Goal: Task Accomplishment & Management: Complete application form

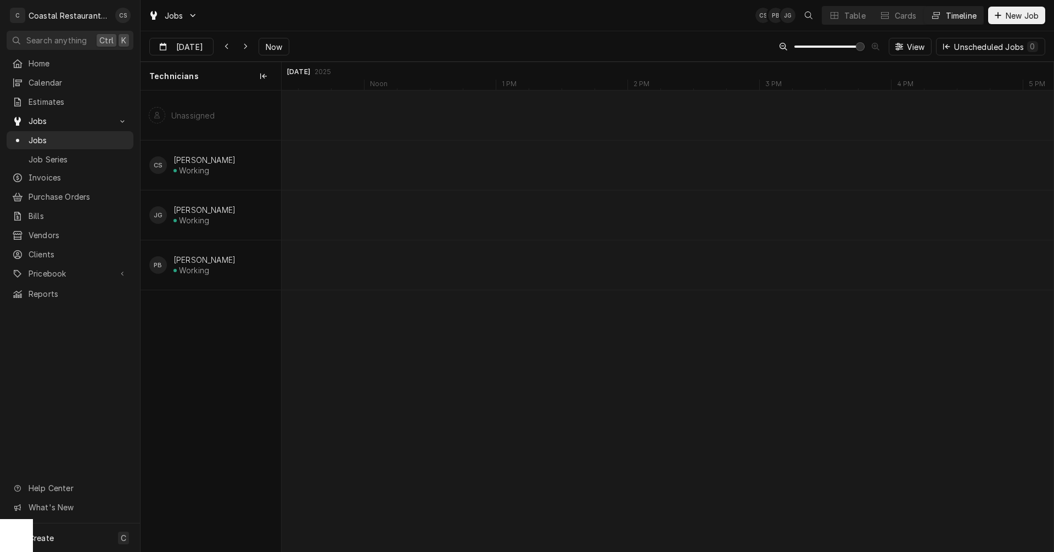
scroll to position [0, 15299]
click at [264, 46] on span "Now" at bounding box center [273, 47] width 21 height 12
type input "Sep 3"
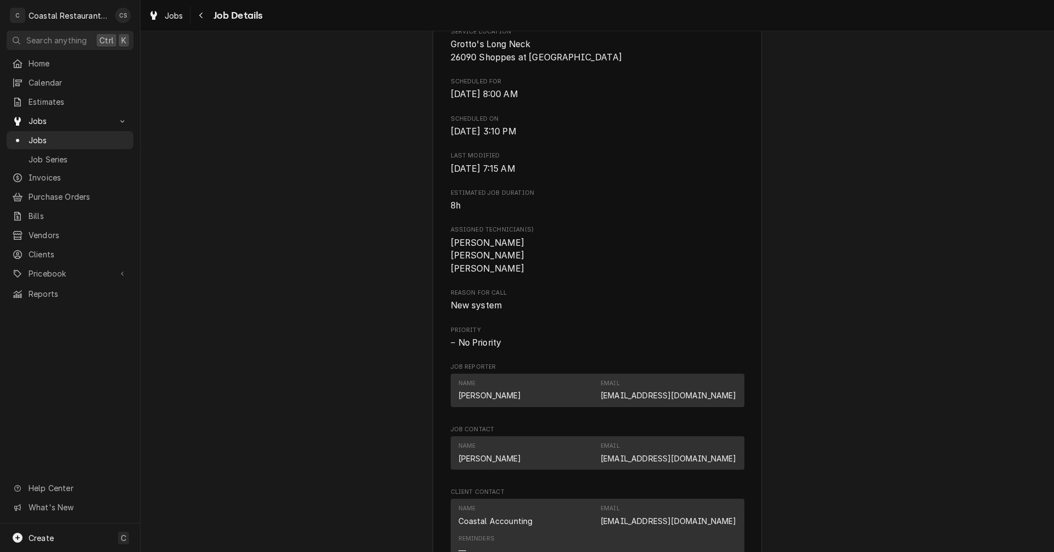
scroll to position [652, 0]
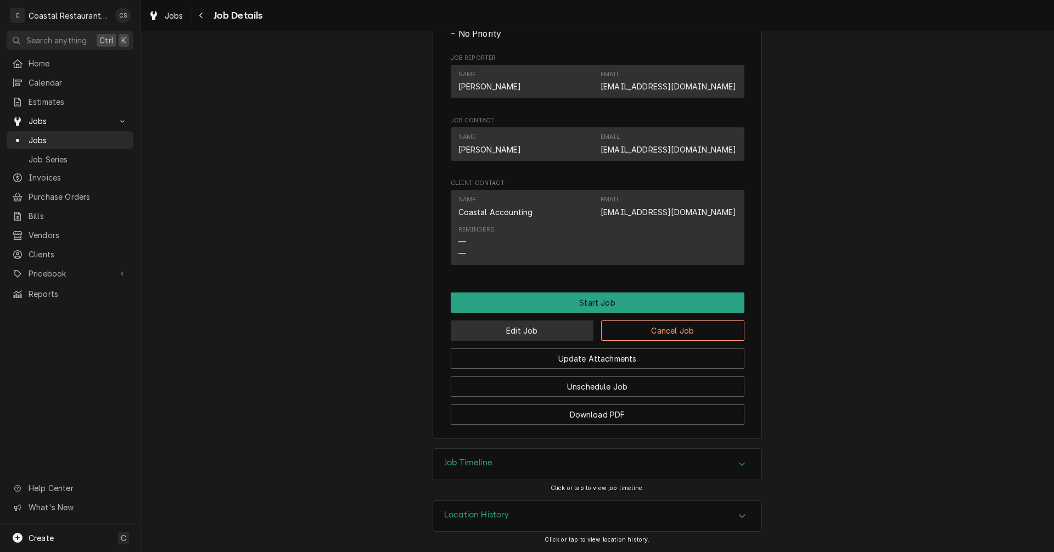
click at [556, 331] on button "Edit Job" at bounding box center [522, 331] width 143 height 20
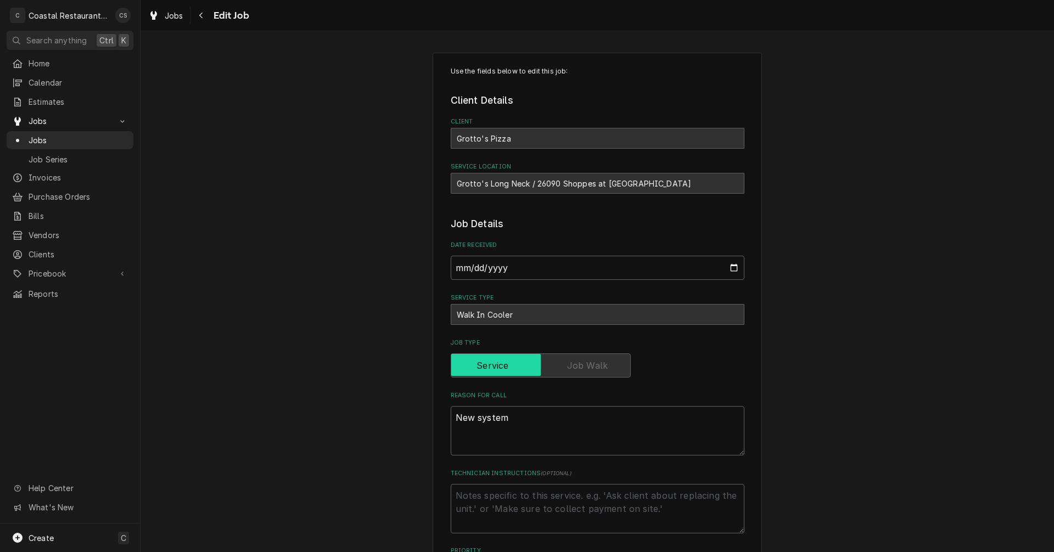
type textarea "x"
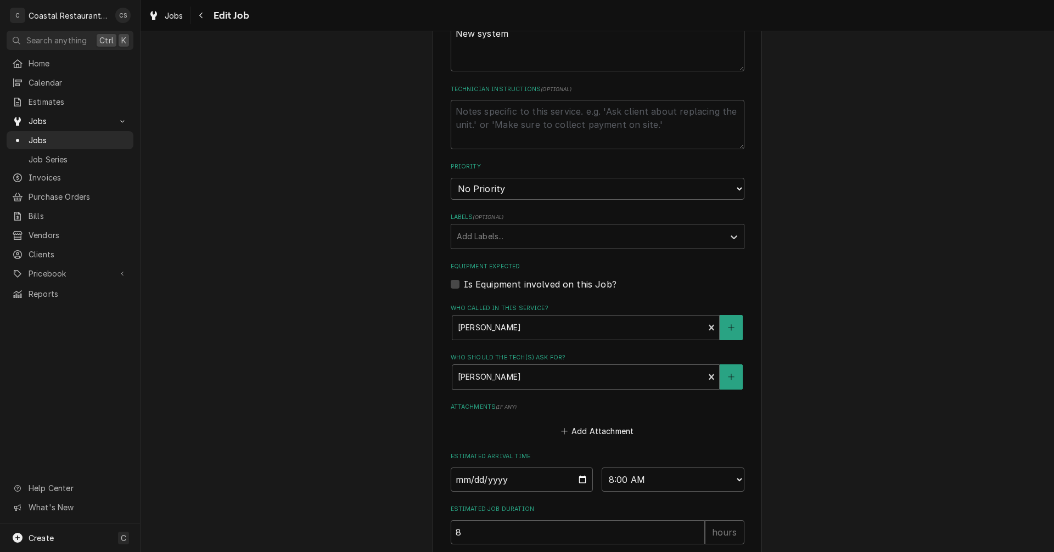
scroll to position [493, 0]
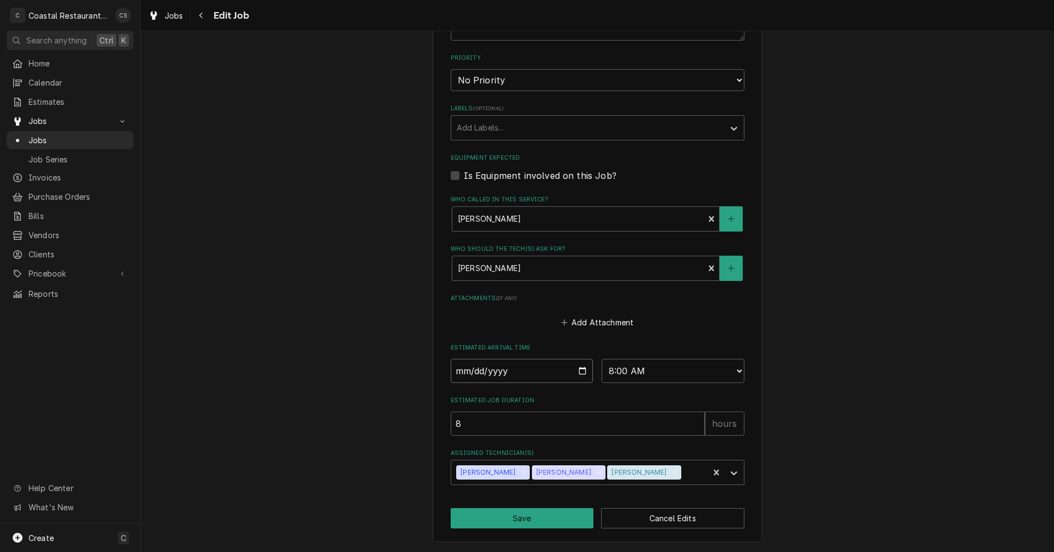
click at [579, 373] on input "2025-09-03" at bounding box center [522, 371] width 143 height 24
type input "2025-09-10"
click at [529, 518] on button "Save" at bounding box center [522, 518] width 143 height 20
type textarea "x"
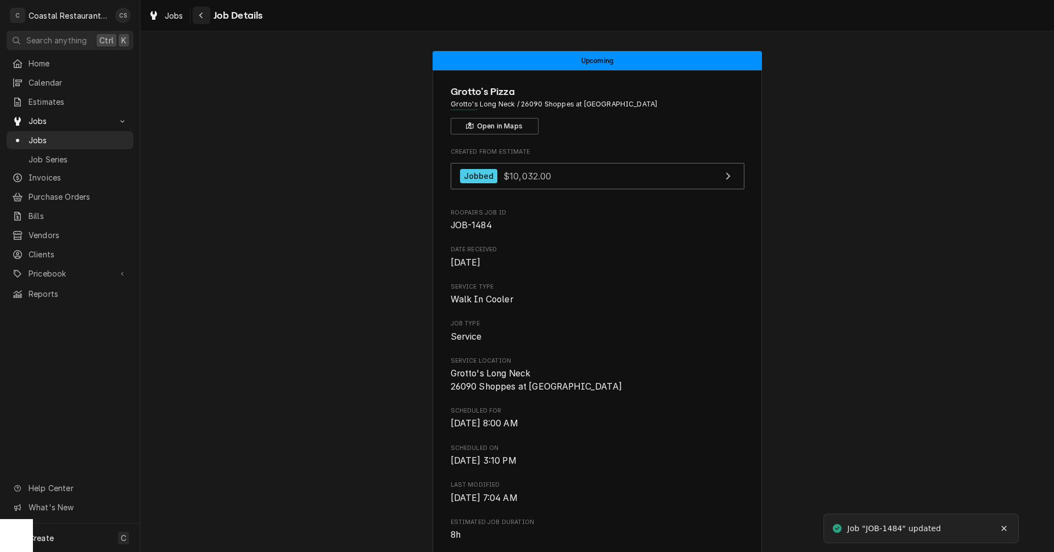
click at [205, 14] on div "Navigate back" at bounding box center [201, 15] width 11 height 11
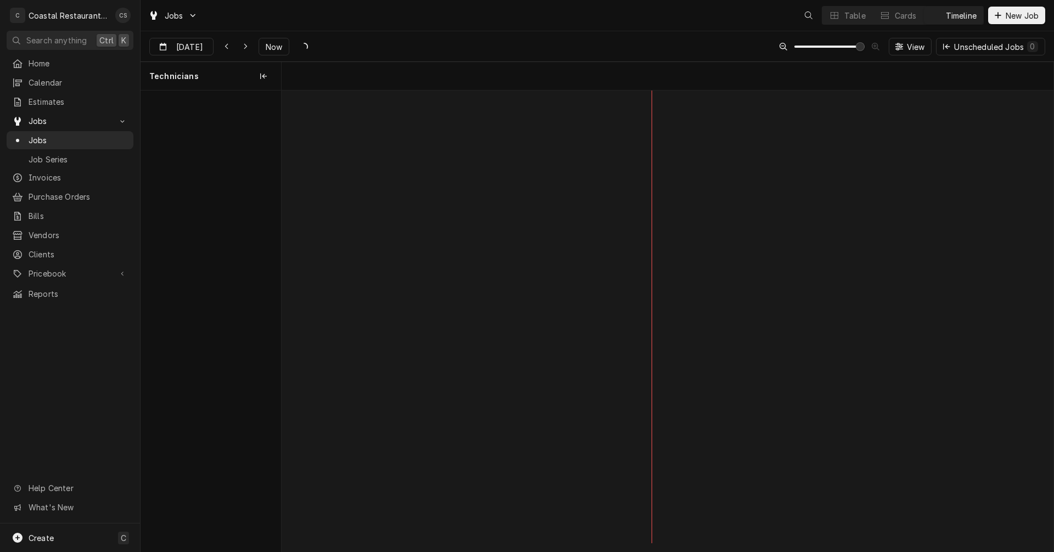
scroll to position [0, 15285]
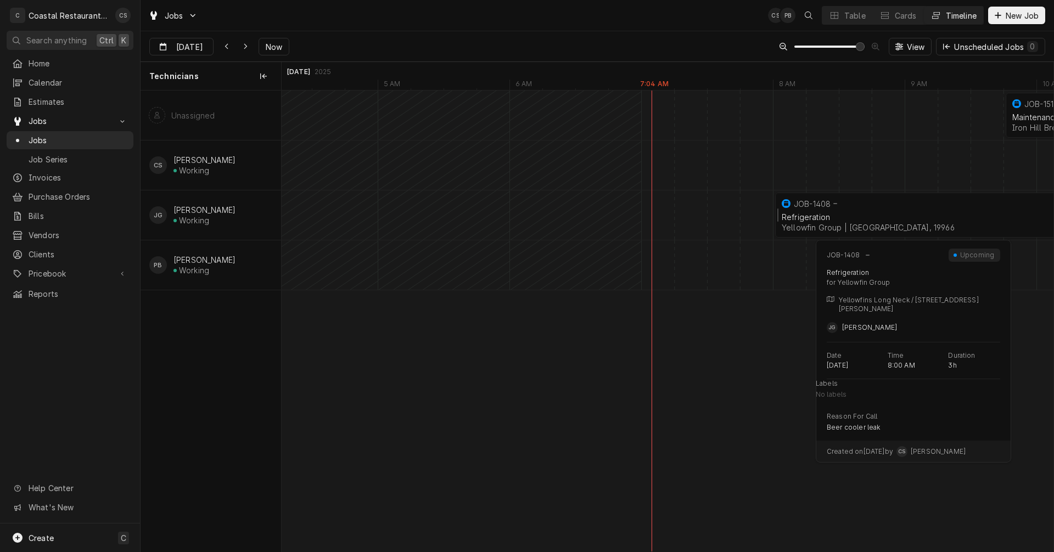
click at [808, 217] on div "Refrigeration" at bounding box center [970, 216] width 377 height 9
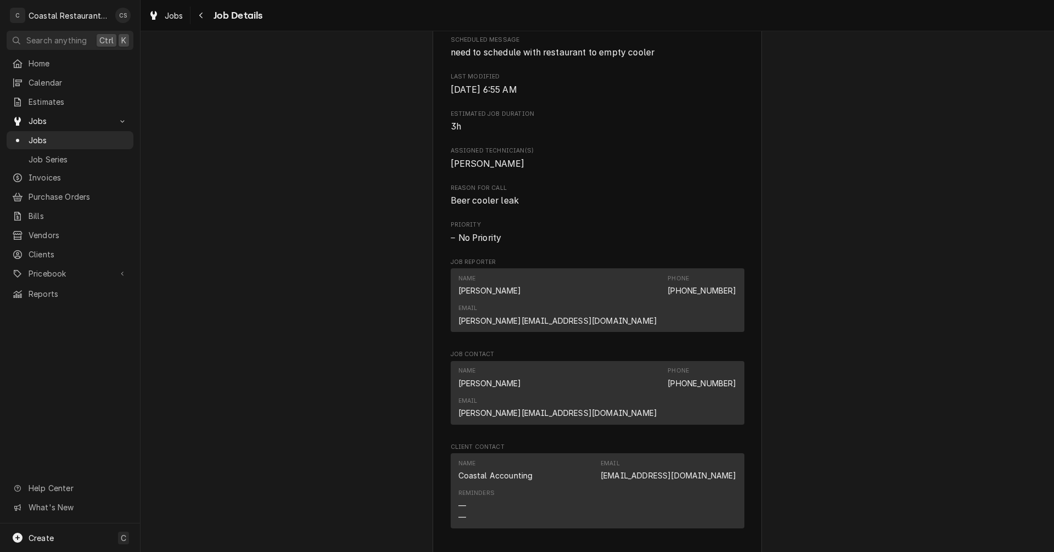
scroll to position [768, 0]
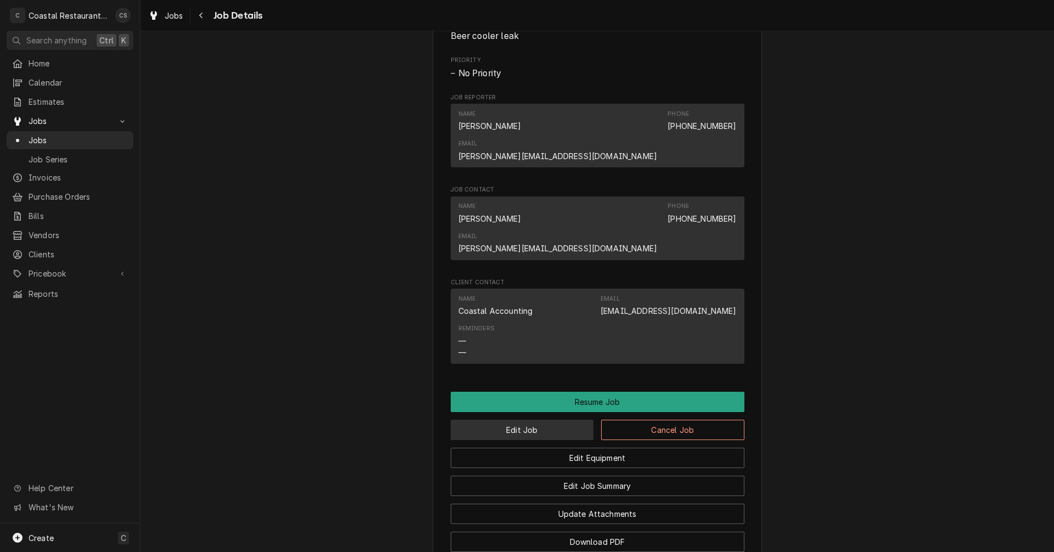
click at [530, 420] on button "Edit Job" at bounding box center [522, 430] width 143 height 20
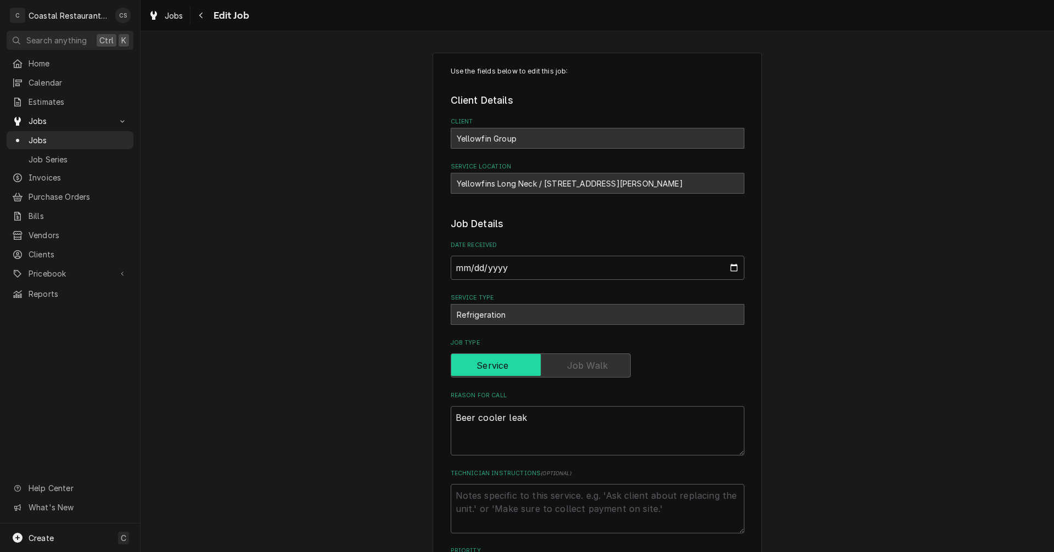
type textarea "x"
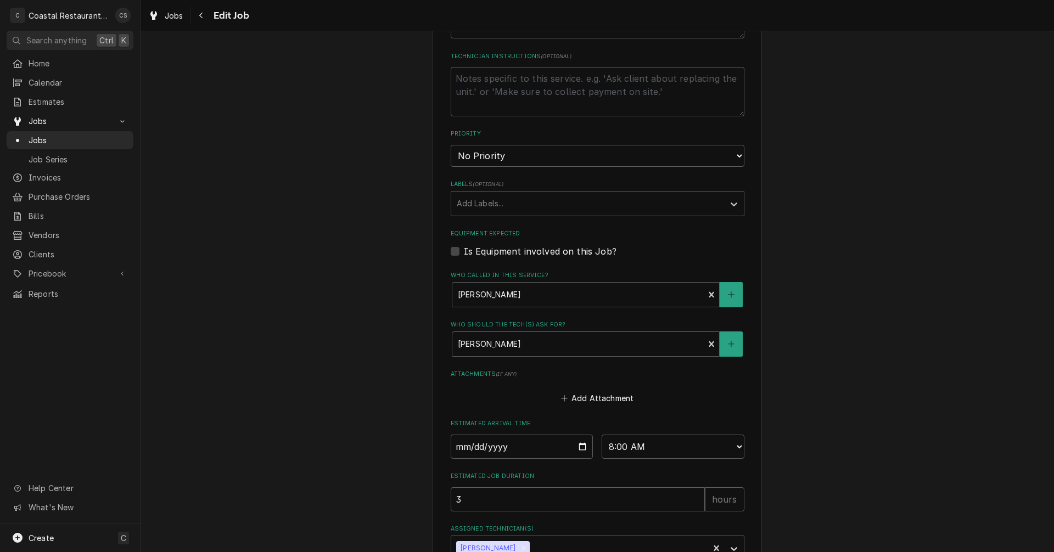
scroll to position [493, 0]
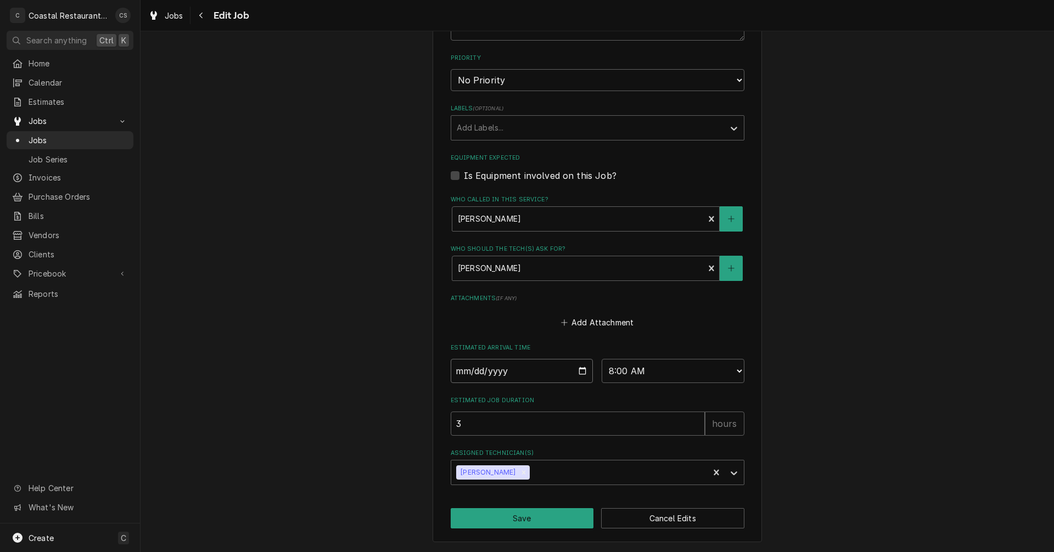
click at [580, 372] on input "[DATE]" at bounding box center [522, 371] width 143 height 24
type input "2025-09-04"
click at [540, 521] on button "Save" at bounding box center [522, 518] width 143 height 20
type textarea "x"
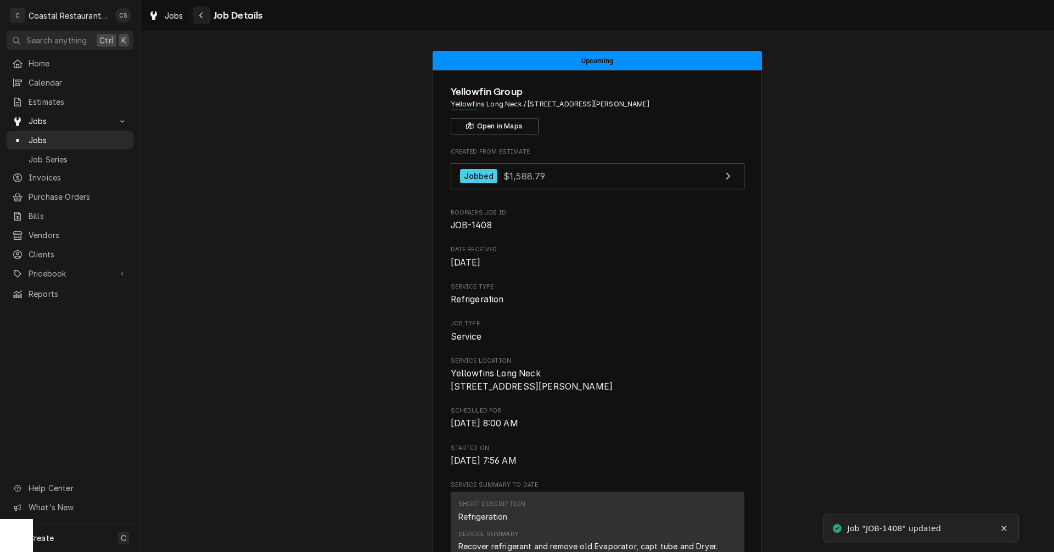
click at [201, 14] on icon "Navigate back" at bounding box center [200, 16] width 3 height 6
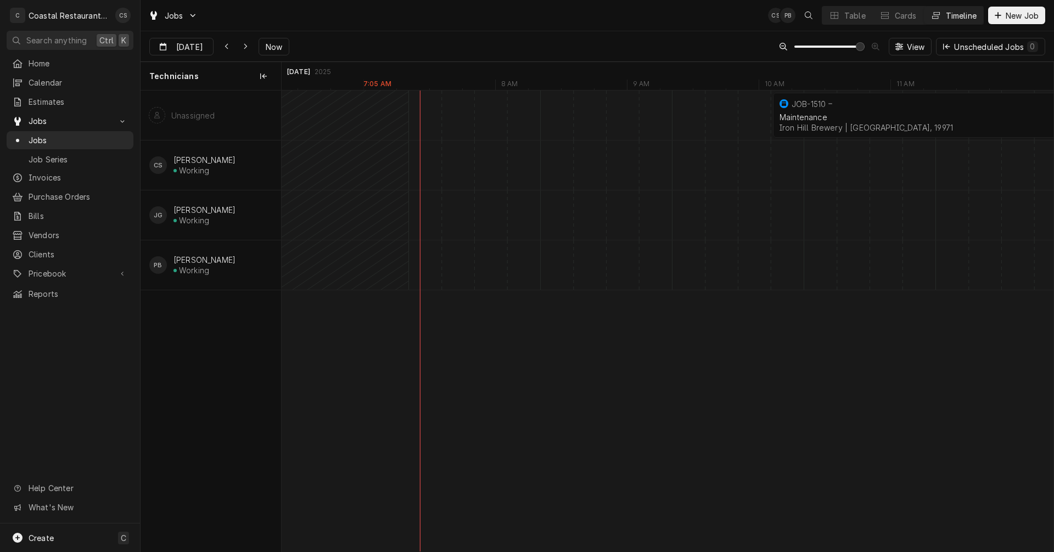
scroll to position [0, 15518]
click at [852, 14] on div "Table" at bounding box center [854, 16] width 21 height 12
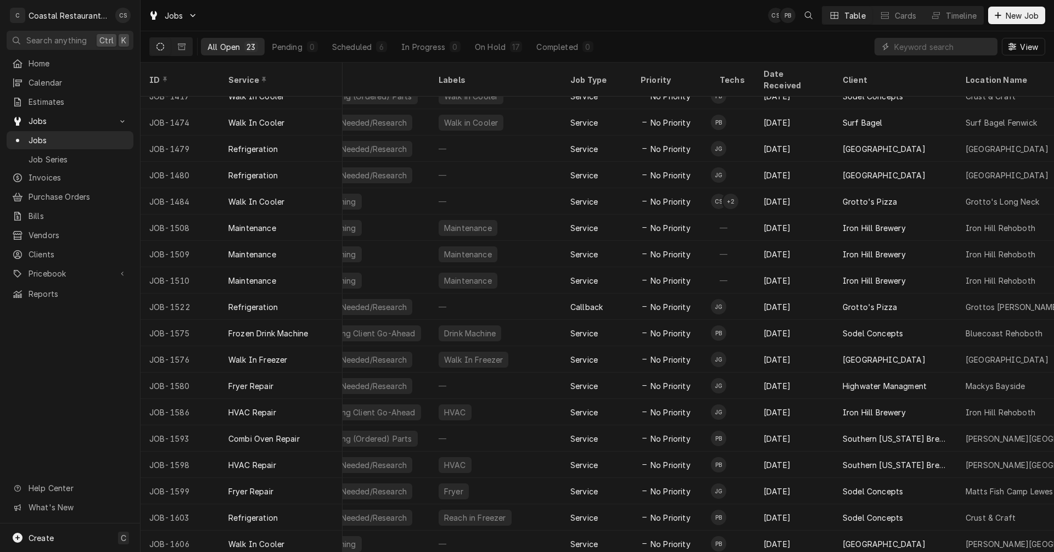
scroll to position [145, 120]
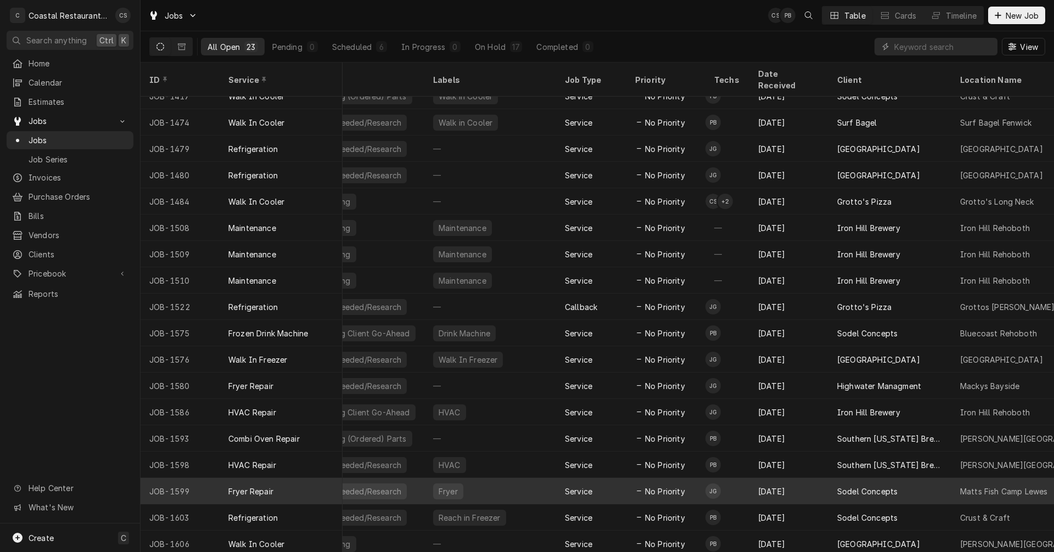
click at [296, 478] on div "Fryer Repair" at bounding box center [281, 491] width 123 height 26
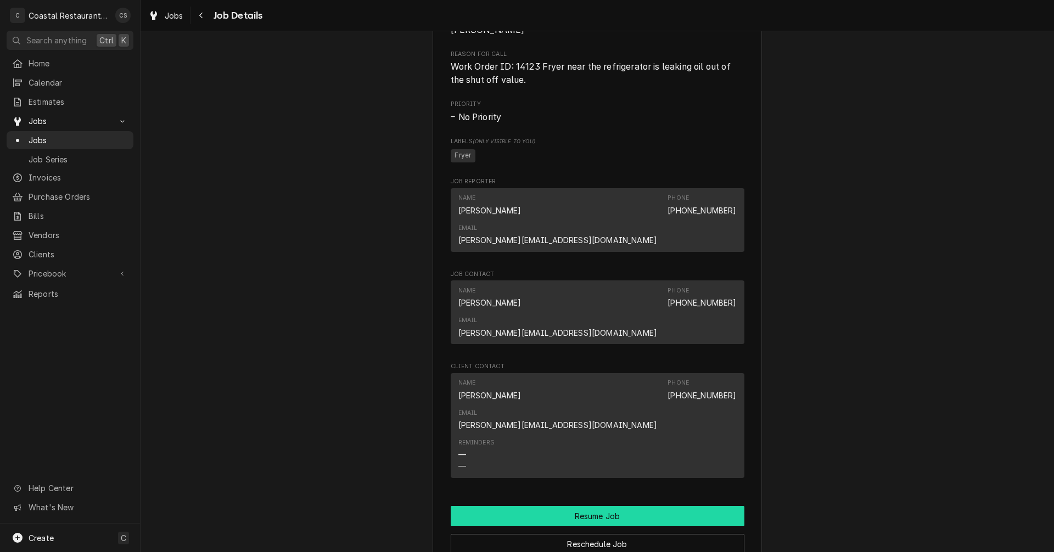
scroll to position [714, 0]
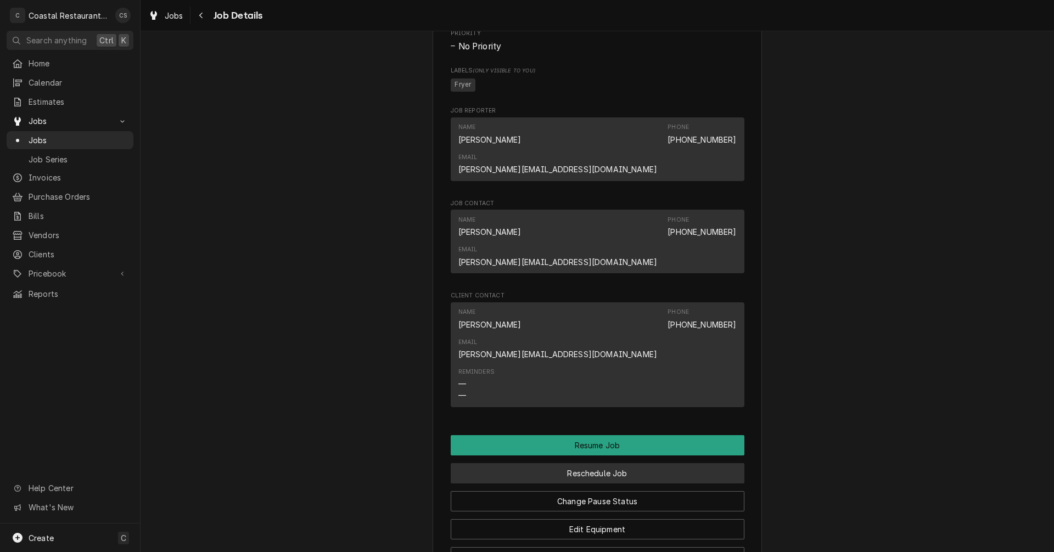
click at [581, 463] on button "Reschedule Job" at bounding box center [598, 473] width 294 height 20
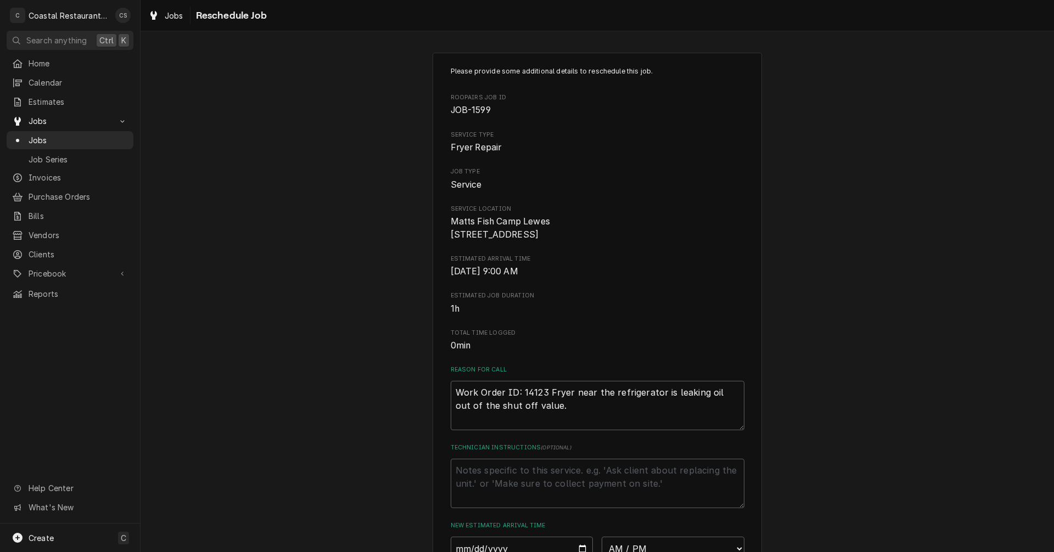
scroll to position [165, 0]
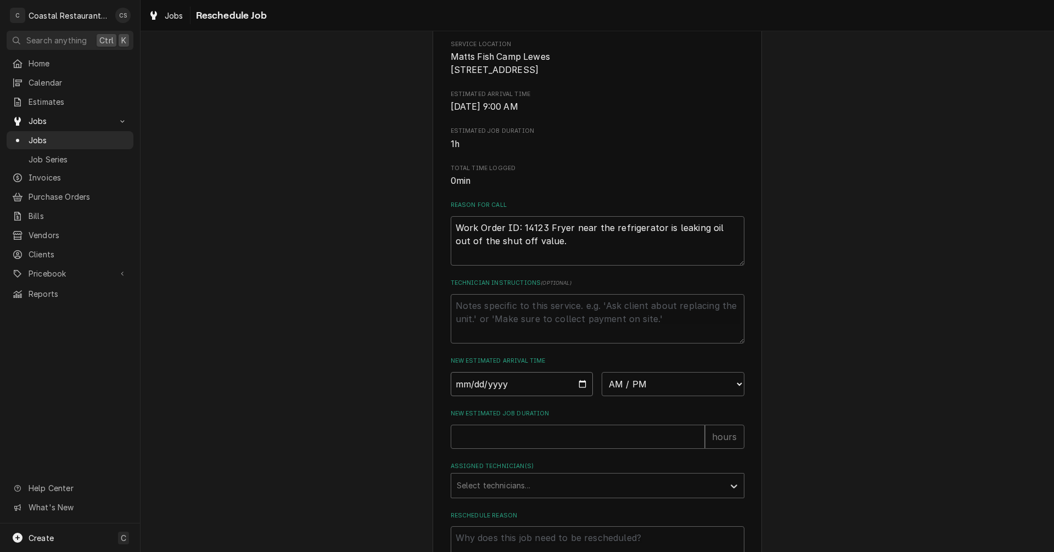
click at [581, 396] on input "Date" at bounding box center [522, 384] width 143 height 24
type input "2025-09-03"
type textarea "x"
click at [625, 396] on select "AM / PM 6:00 AM 6:15 AM 6:30 AM 6:45 AM 7:00 AM 7:15 AM 7:30 AM 7:45 AM 8:00 AM…" at bounding box center [673, 384] width 143 height 24
select select "07:30:00"
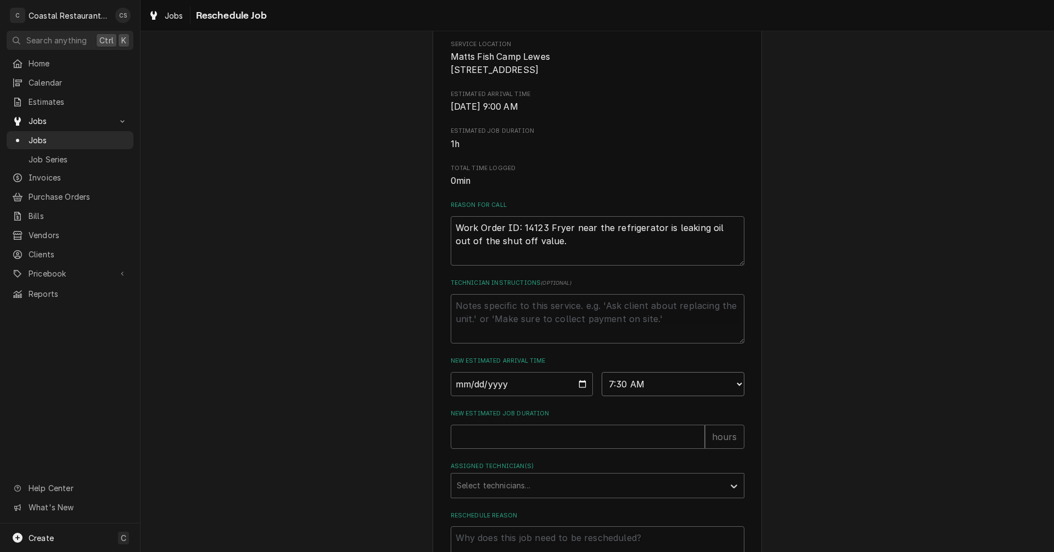
click at [602, 385] on select "AM / PM 6:00 AM 6:15 AM 6:30 AM 6:45 AM 7:00 AM 7:15 AM 7:30 AM 7:45 AM 8:00 AM…" at bounding box center [673, 384] width 143 height 24
click at [537, 449] on input "New Estimated Job Duration" at bounding box center [578, 437] width 254 height 24
type textarea "x"
type input "1"
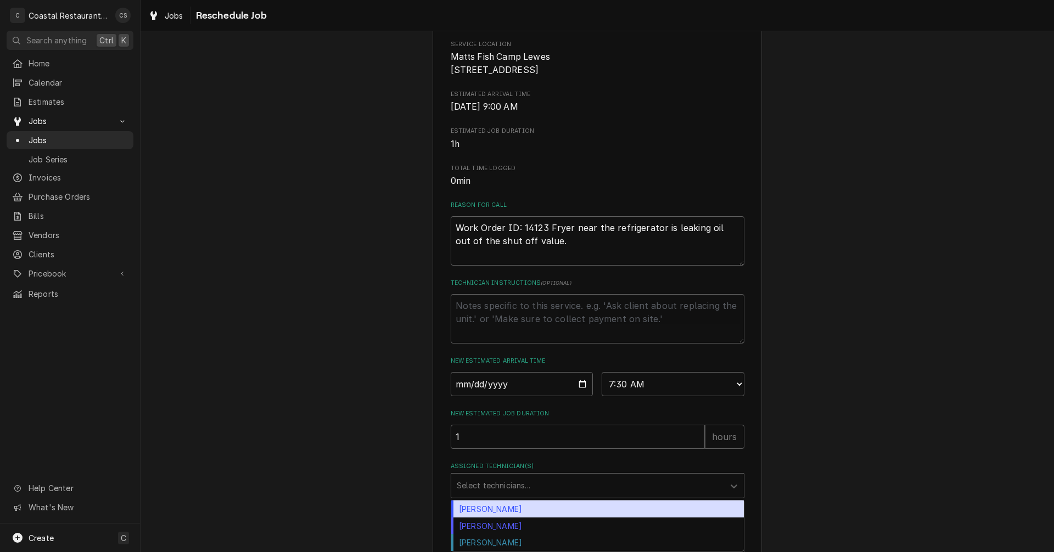
click at [497, 492] on div "Assigned Technician(s)" at bounding box center [588, 486] width 262 height 20
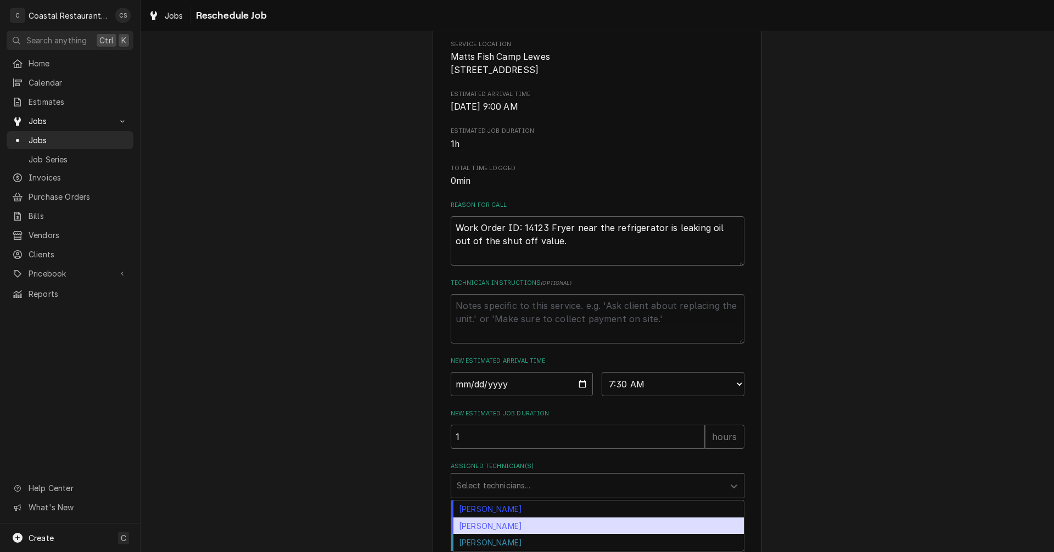
click at [487, 535] on div "[PERSON_NAME]" at bounding box center [597, 526] width 293 height 17
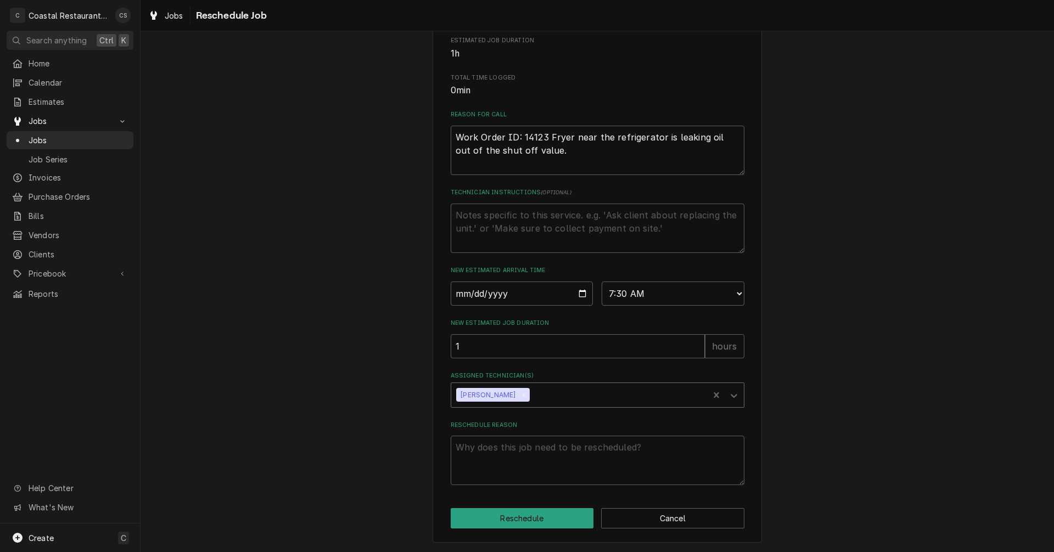
scroll to position [268, 0]
click at [532, 391] on div "Assigned Technician(s)" at bounding box center [617, 395] width 171 height 20
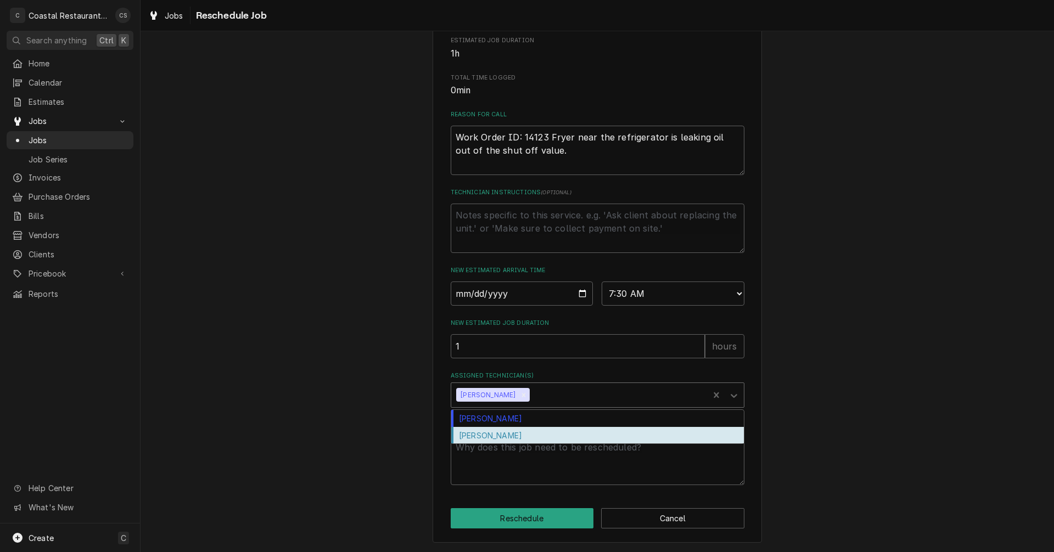
click at [519, 440] on div "Phill Blush" at bounding box center [597, 435] width 293 height 17
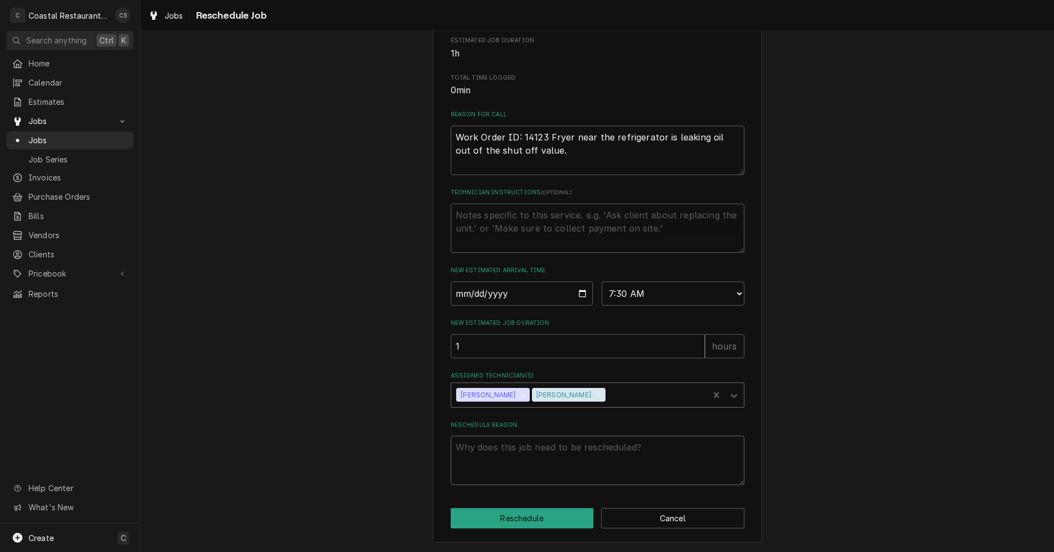
click at [513, 452] on textarea "Reschedule Reason" at bounding box center [598, 460] width 294 height 49
type textarea "x"
type textarea "M"
type textarea "x"
type textarea "Mo"
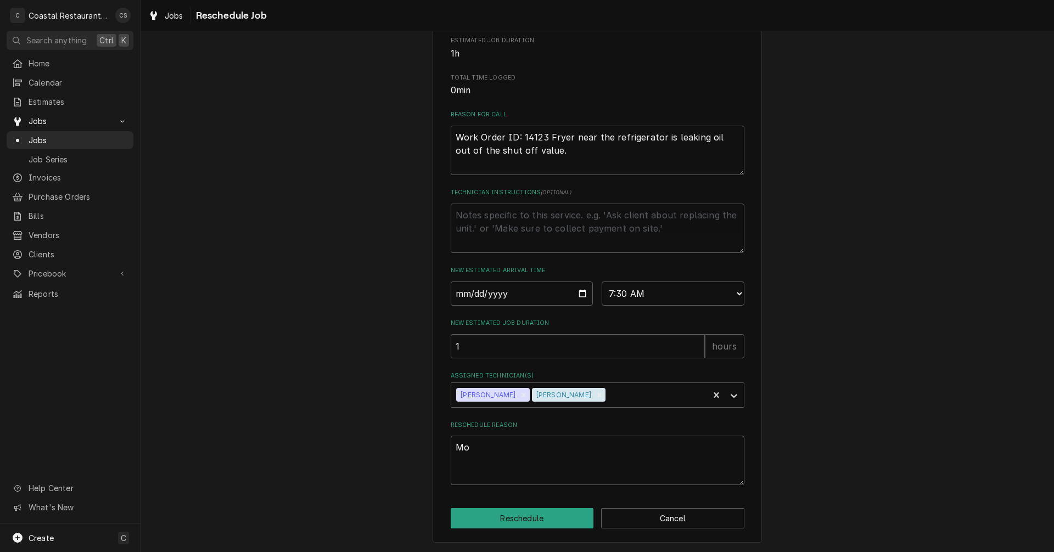
type textarea "x"
type textarea "Mor"
type textarea "x"
type textarea "More"
type textarea "x"
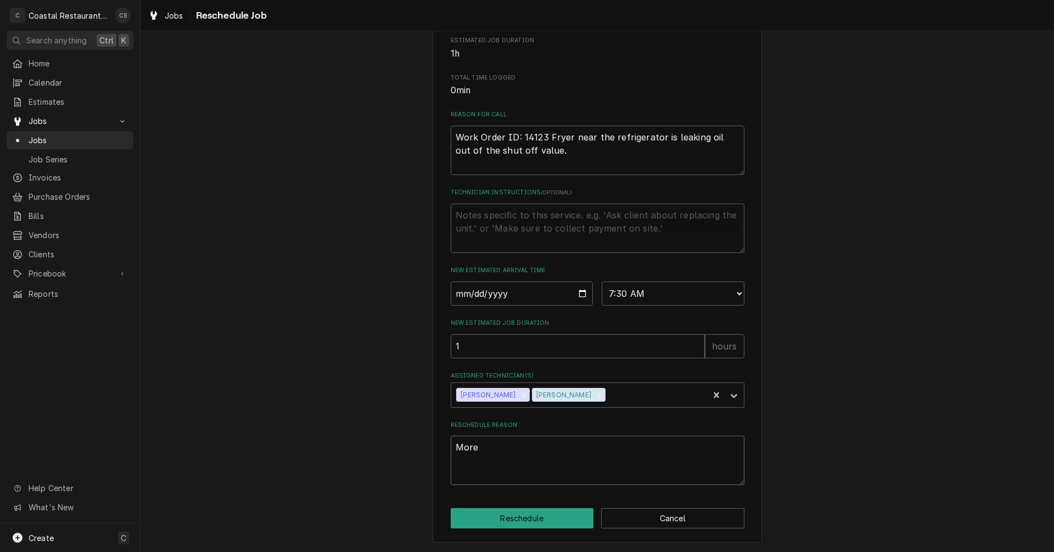
type textarea "More"
type textarea "x"
type textarea "More t"
type textarea "x"
type textarea "More ti"
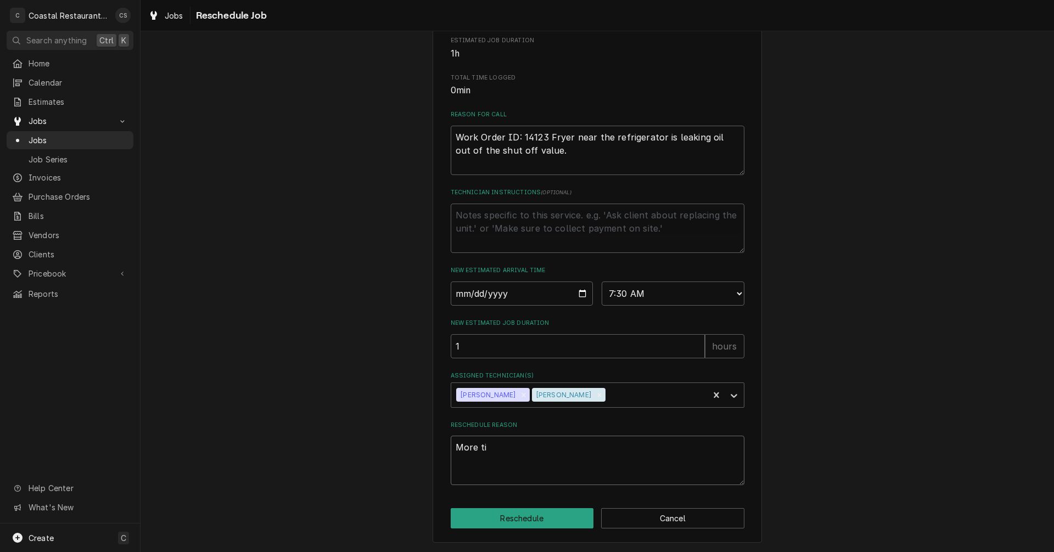
type textarea "x"
type textarea "More tim"
type textarea "x"
type textarea "More time"
click at [523, 518] on button "Reschedule" at bounding box center [522, 518] width 143 height 20
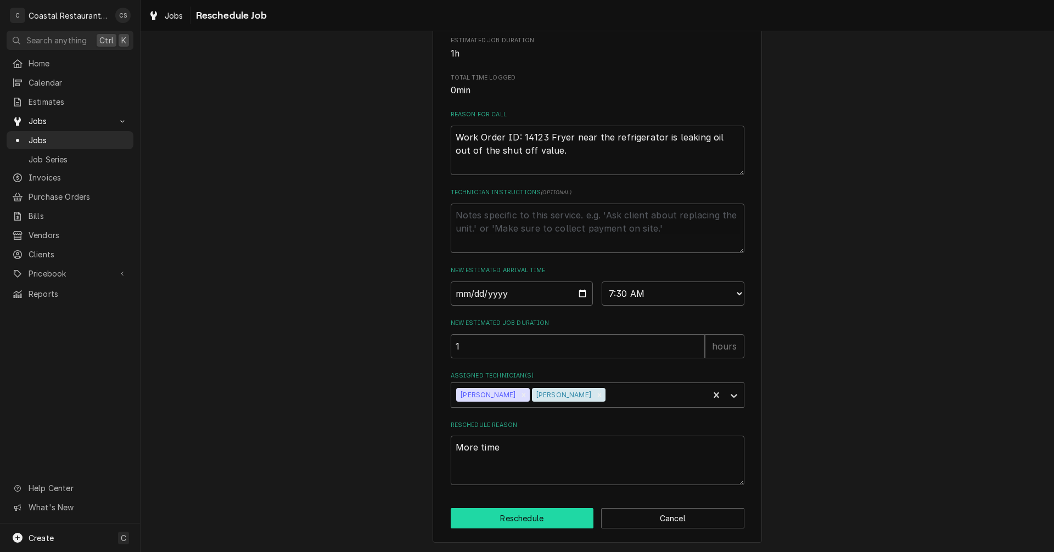
type textarea "x"
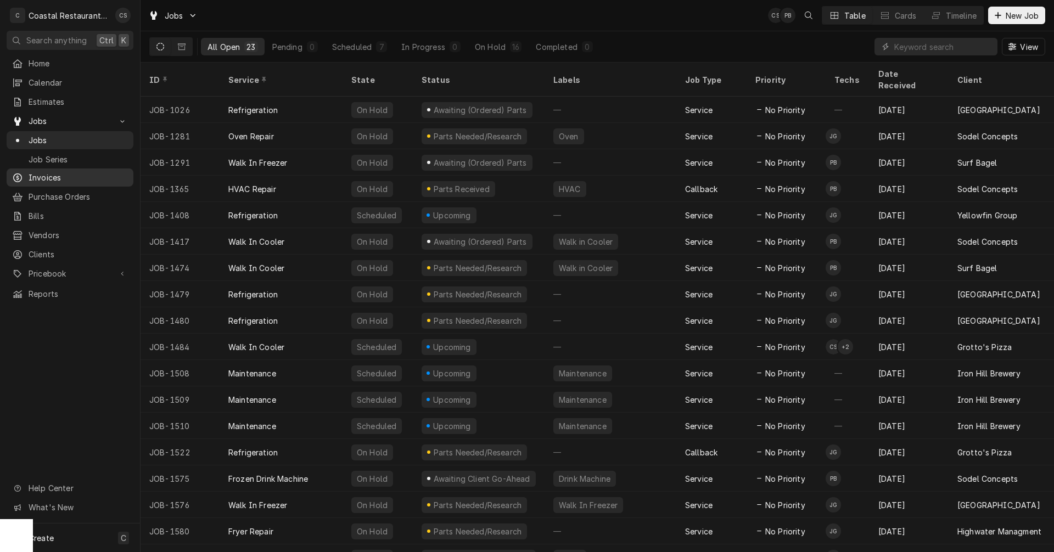
click at [45, 173] on span "Invoices" at bounding box center [78, 178] width 99 height 12
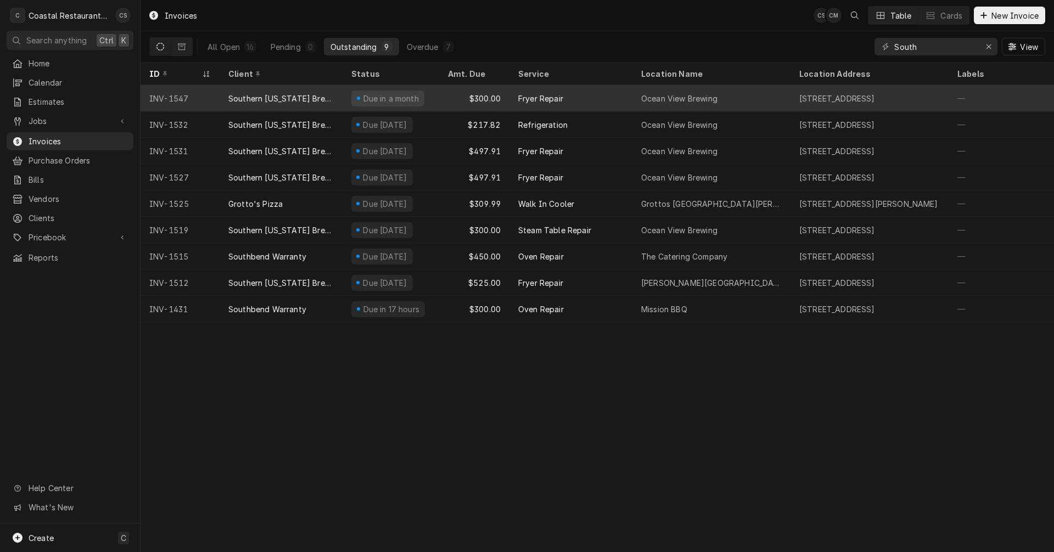
click at [300, 93] on div "Southern [US_STATE] Brewing Company" at bounding box center [280, 99] width 105 height 12
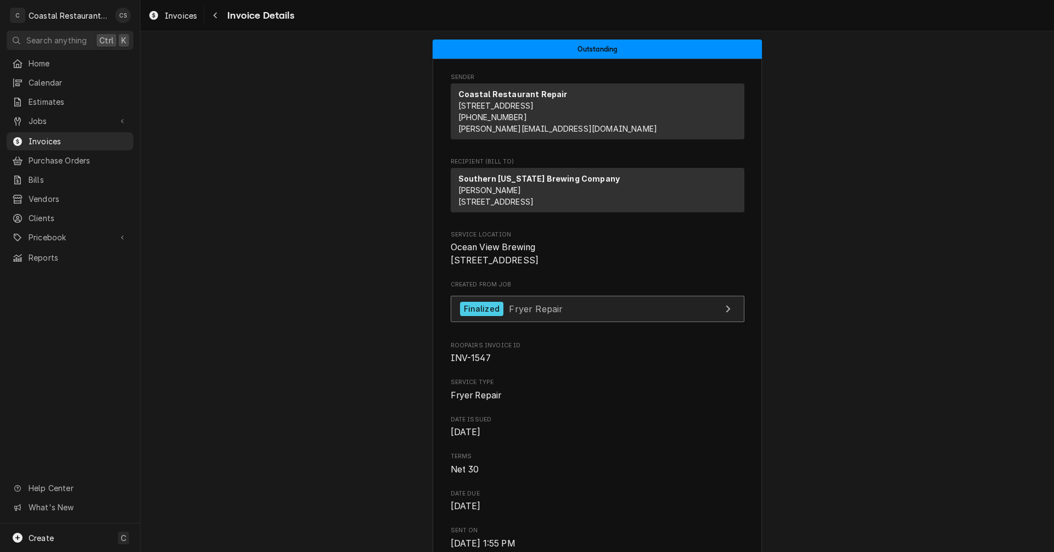
click at [517, 314] on span "Fryer Repair" at bounding box center [536, 308] width 54 height 11
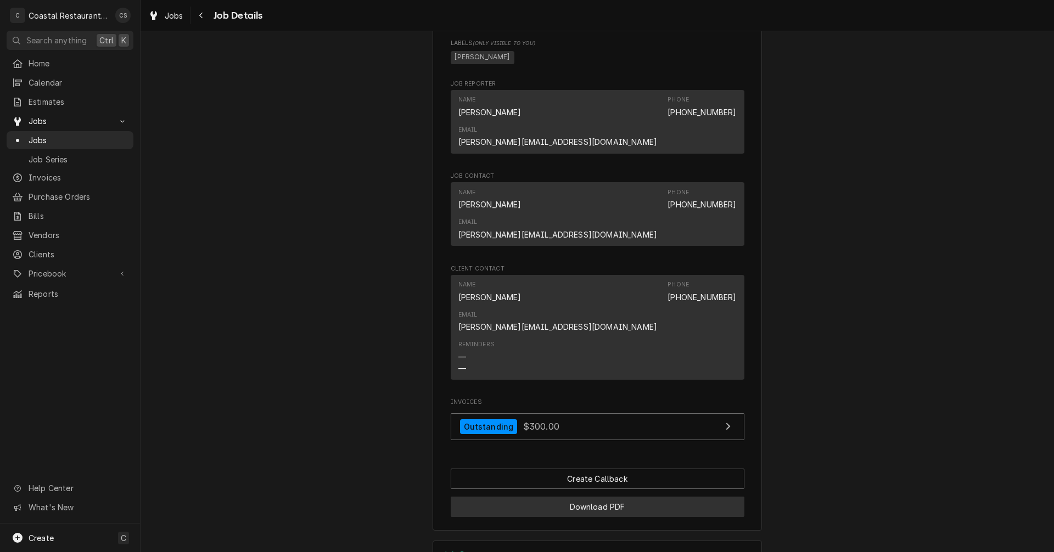
scroll to position [659, 0]
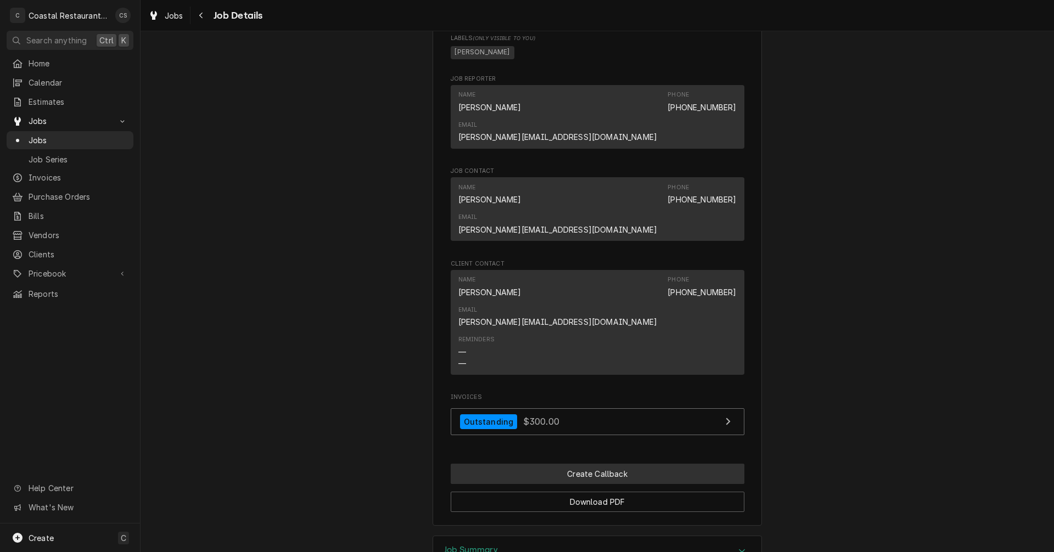
click at [584, 464] on button "Create Callback" at bounding box center [598, 474] width 294 height 20
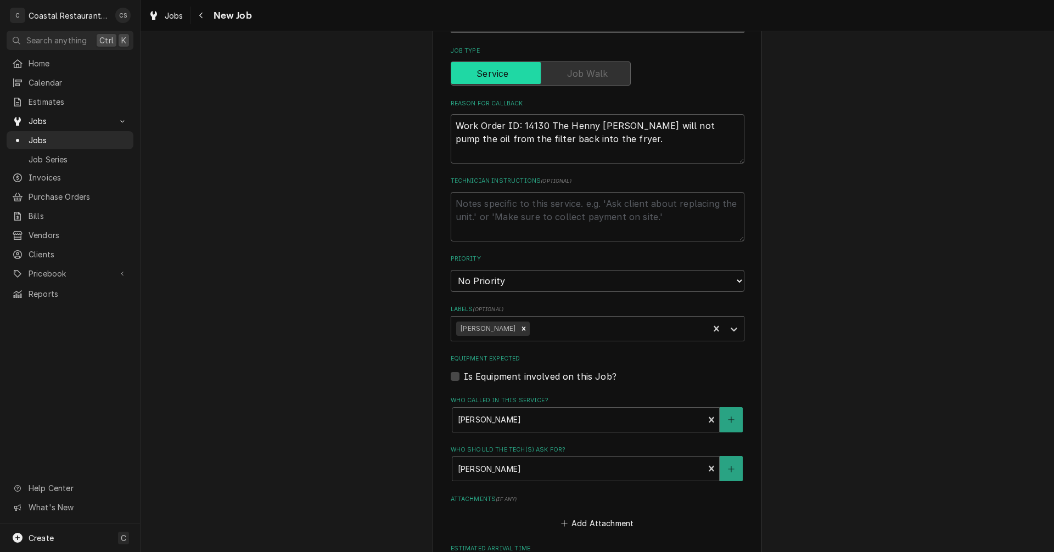
scroll to position [558, 0]
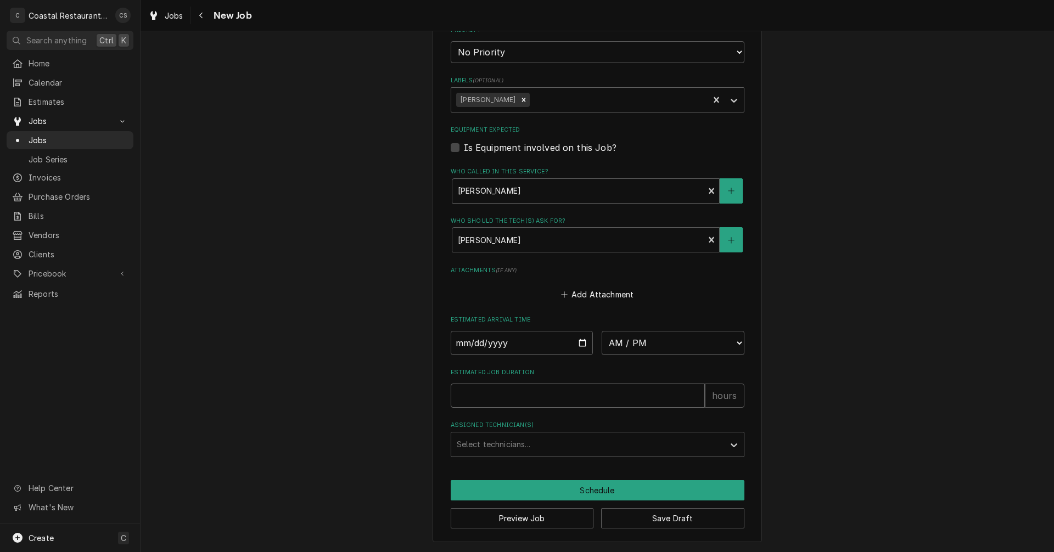
click at [549, 396] on input "Estimated Job Duration" at bounding box center [578, 396] width 254 height 24
type textarea "x"
type input "1"
type textarea "x"
type input "1"
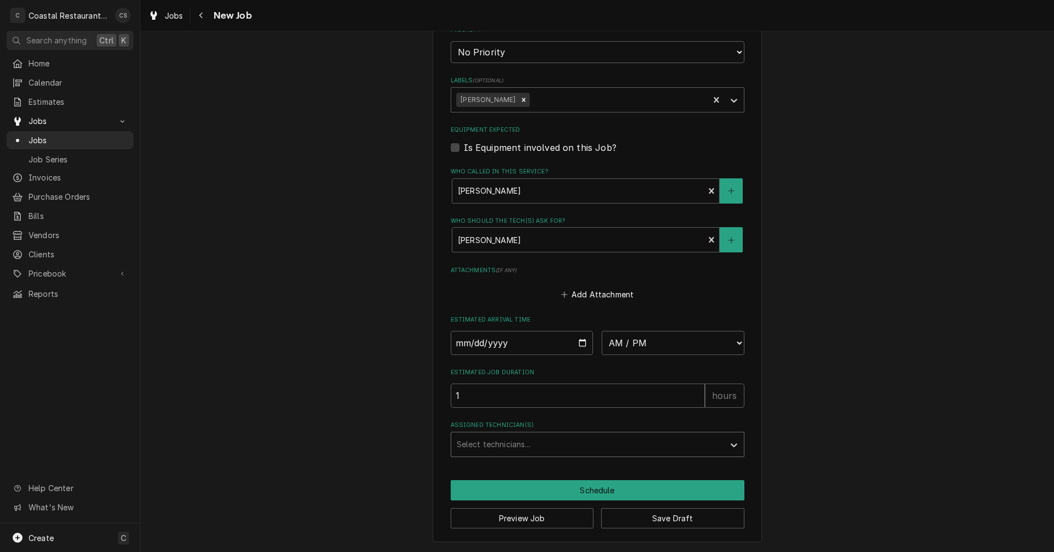
click at [528, 445] on div "Assigned Technician(s)" at bounding box center [588, 445] width 262 height 20
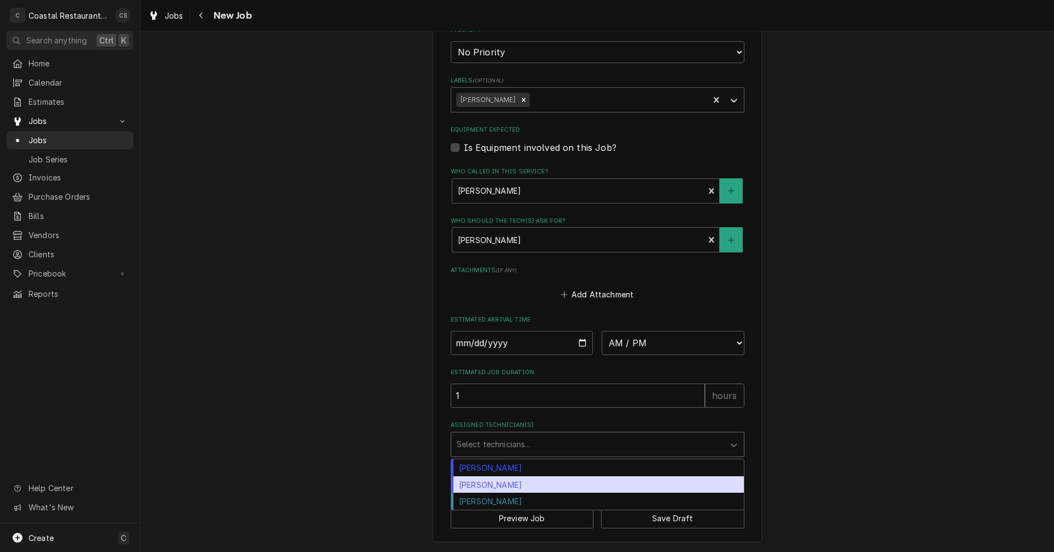
click at [514, 488] on div "[PERSON_NAME]" at bounding box center [597, 484] width 293 height 17
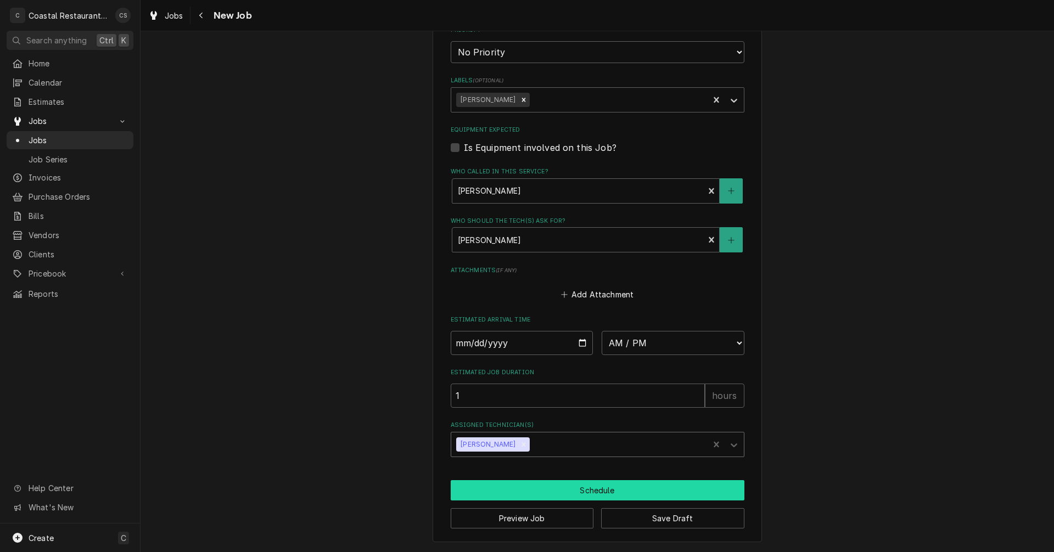
click at [535, 492] on button "Schedule" at bounding box center [598, 490] width 294 height 20
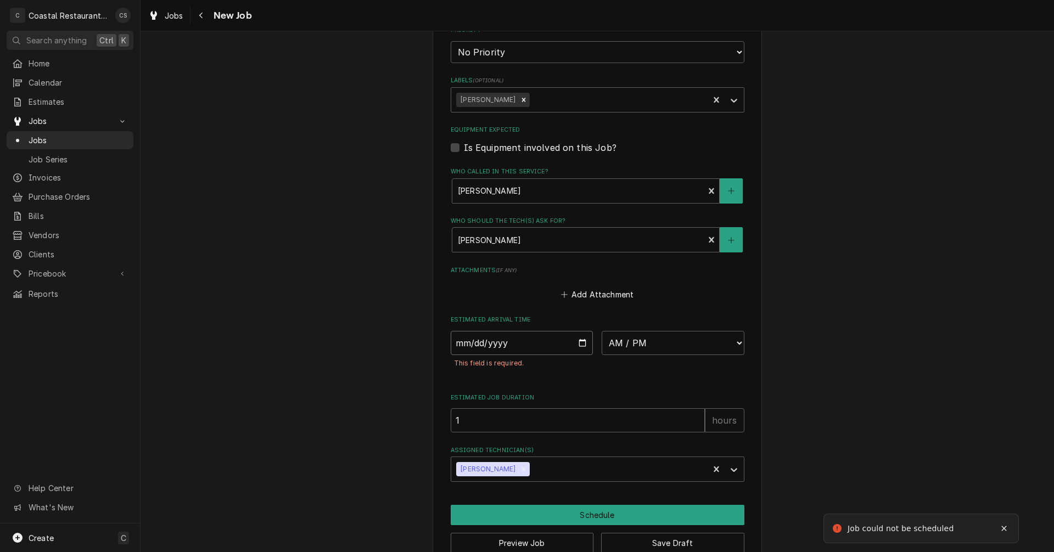
click at [579, 341] on input "Date" at bounding box center [522, 343] width 143 height 24
type textarea "x"
type input "2025-09-03"
type textarea "x"
click at [653, 342] on select "AM / PM 6:00 AM 6:15 AM 6:30 AM 6:45 AM 7:00 AM 7:15 AM 7:30 AM 7:45 AM 8:00 AM…" at bounding box center [673, 343] width 143 height 24
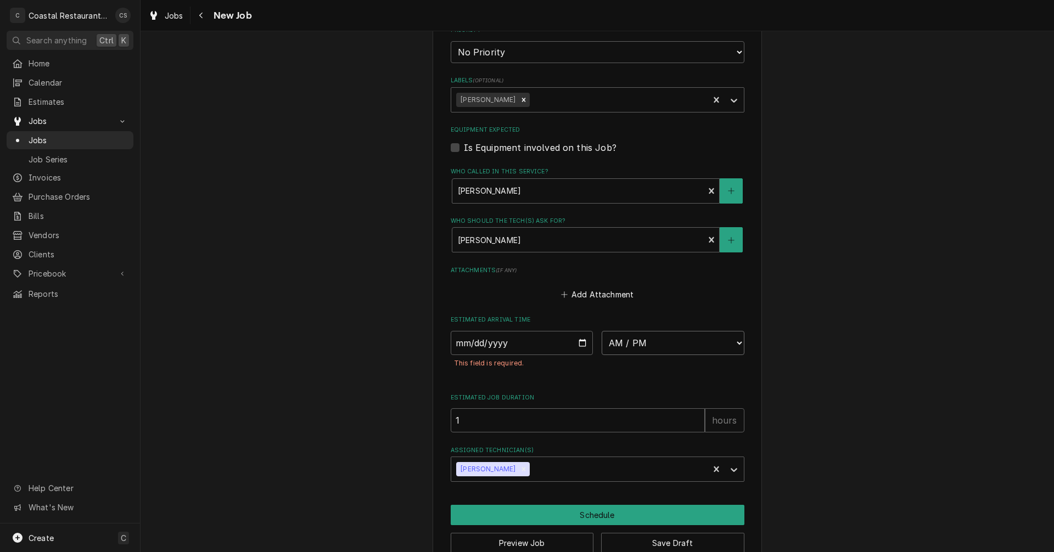
select select "08:45:00"
click at [602, 331] on select "AM / PM 6:00 AM 6:15 AM 6:30 AM 6:45 AM 7:00 AM 7:15 AM 7:30 AM 7:45 AM 8:00 AM…" at bounding box center [673, 343] width 143 height 24
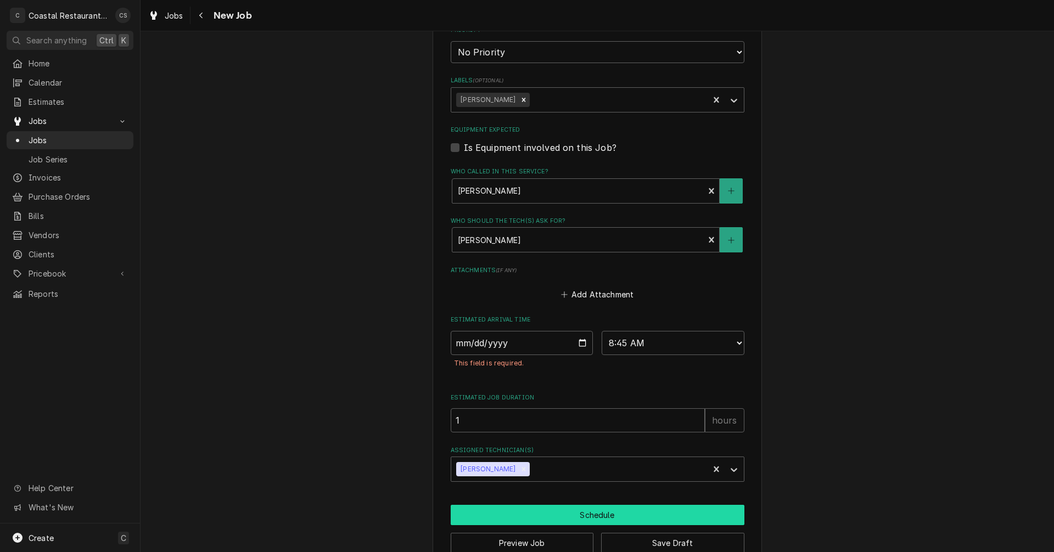
click at [557, 511] on button "Schedule" at bounding box center [598, 515] width 294 height 20
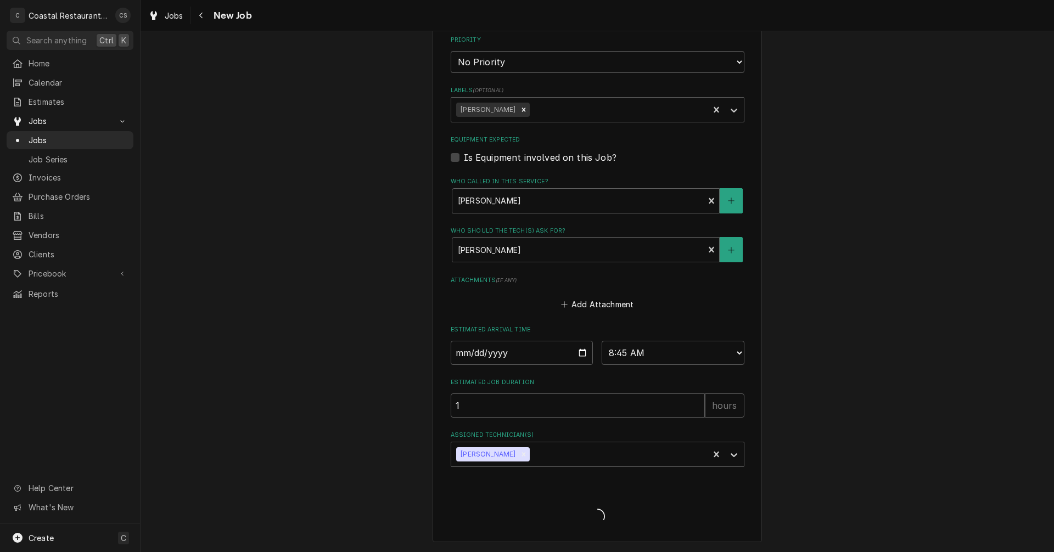
type textarea "x"
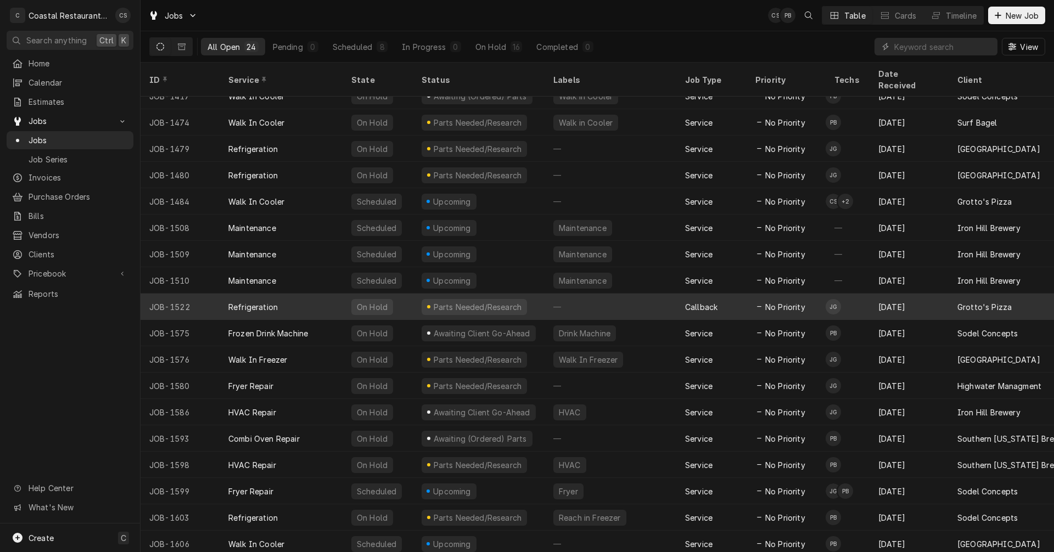
scroll to position [172, 0]
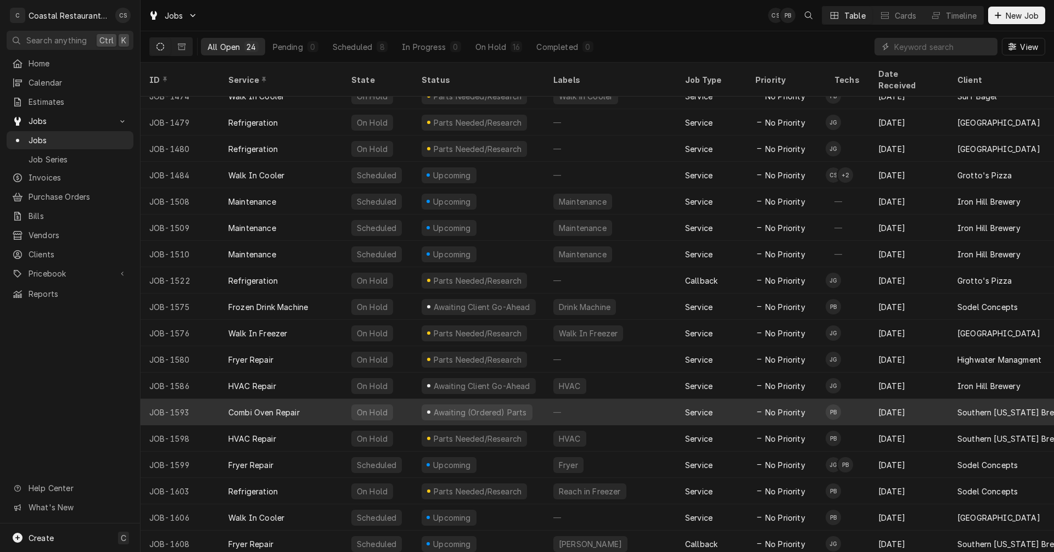
click at [305, 399] on div "Combi Oven Repair" at bounding box center [281, 412] width 123 height 26
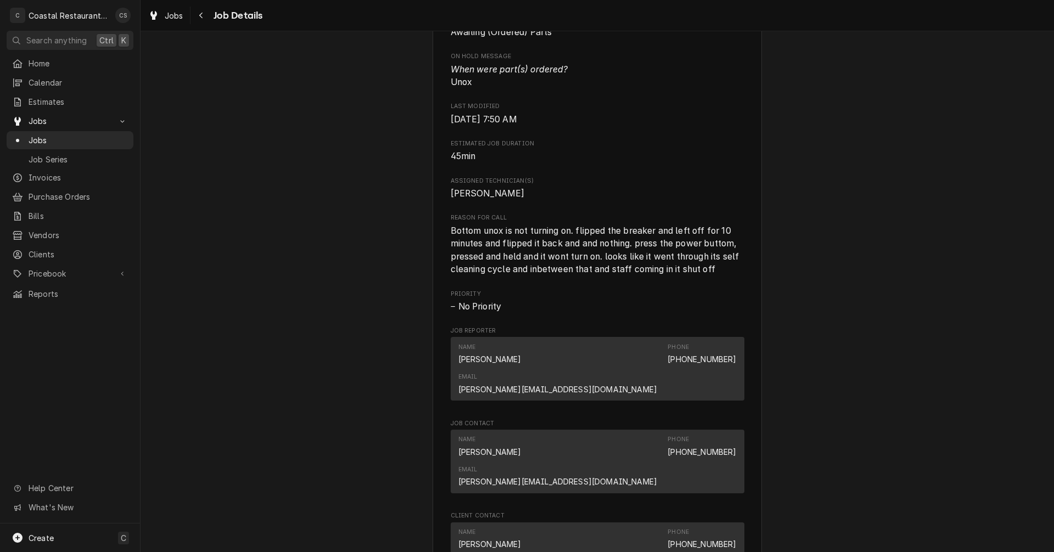
scroll to position [768, 0]
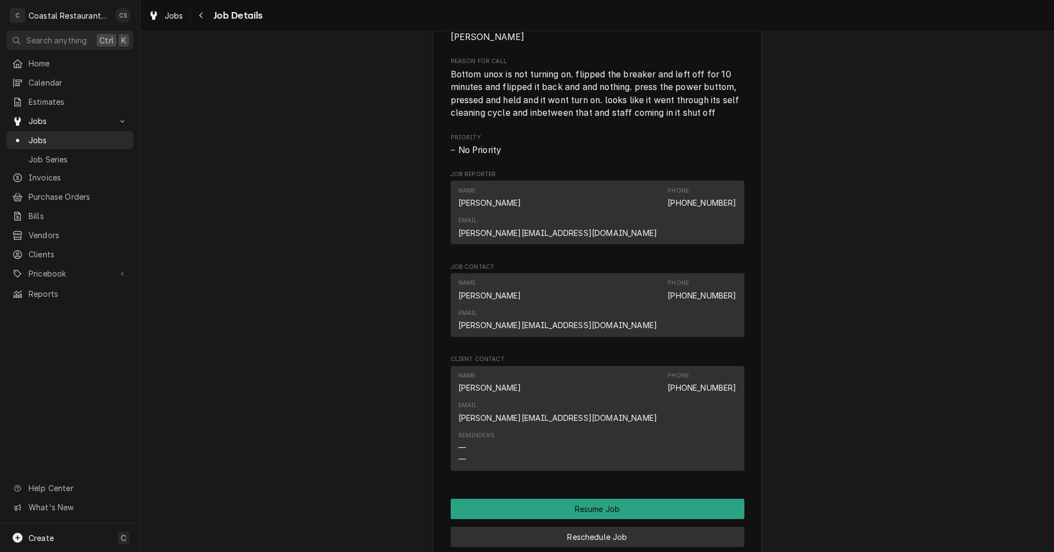
click at [578, 527] on button "Reschedule Job" at bounding box center [598, 537] width 294 height 20
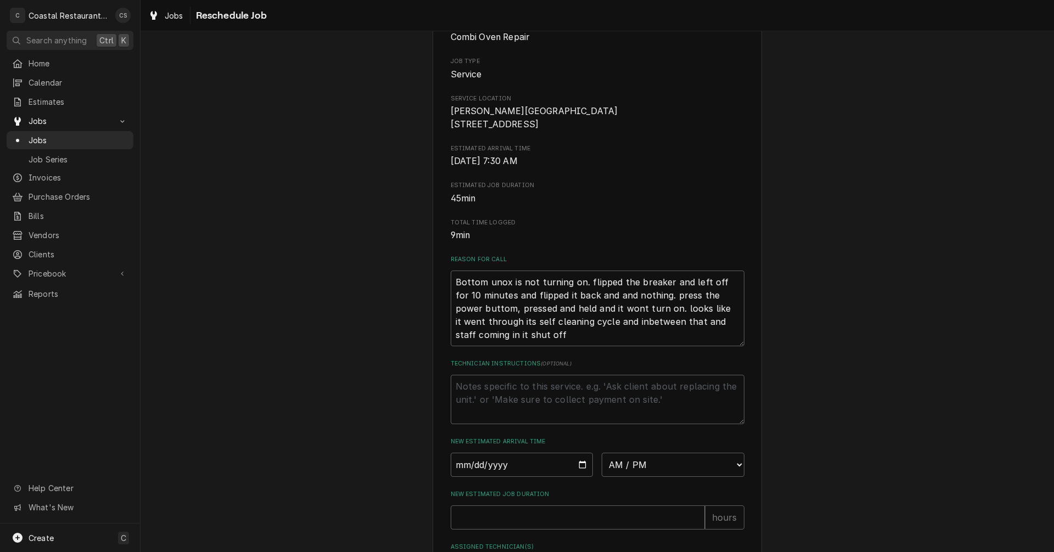
scroll to position [274, 0]
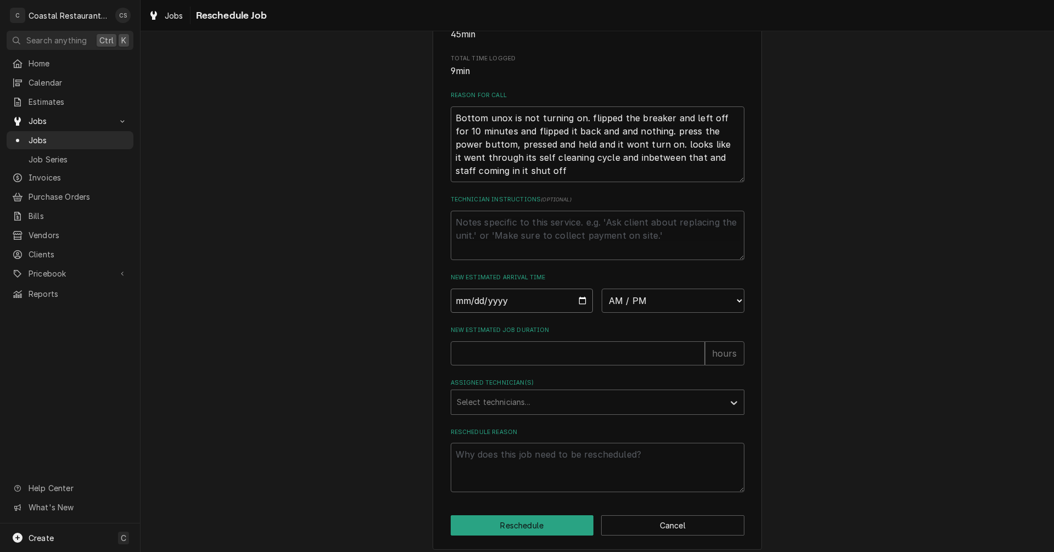
click at [581, 313] on input "Date" at bounding box center [522, 301] width 143 height 24
type textarea "x"
type input "[DATE]"
click at [641, 312] on select "AM / PM 6:00 AM 6:15 AM 6:30 AM 6:45 AM 7:00 AM 7:15 AM 7:30 AM 7:45 AM 8:00 AM…" at bounding box center [673, 301] width 143 height 24
select select "08:45:00"
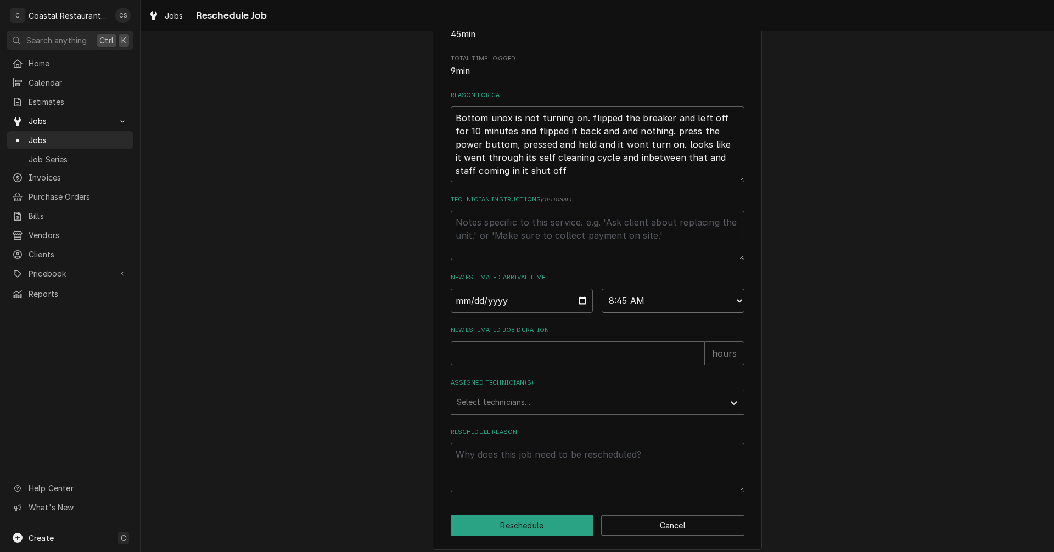
click at [602, 301] on select "AM / PM 6:00 AM 6:15 AM 6:30 AM 6:45 AM 7:00 AM 7:15 AM 7:30 AM 7:45 AM 8:00 AM…" at bounding box center [673, 301] width 143 height 24
click at [541, 366] on input "New Estimated Job Duration" at bounding box center [578, 353] width 254 height 24
type textarea "x"
type input "1"
click at [528, 412] on div "Assigned Technician(s)" at bounding box center [588, 402] width 262 height 20
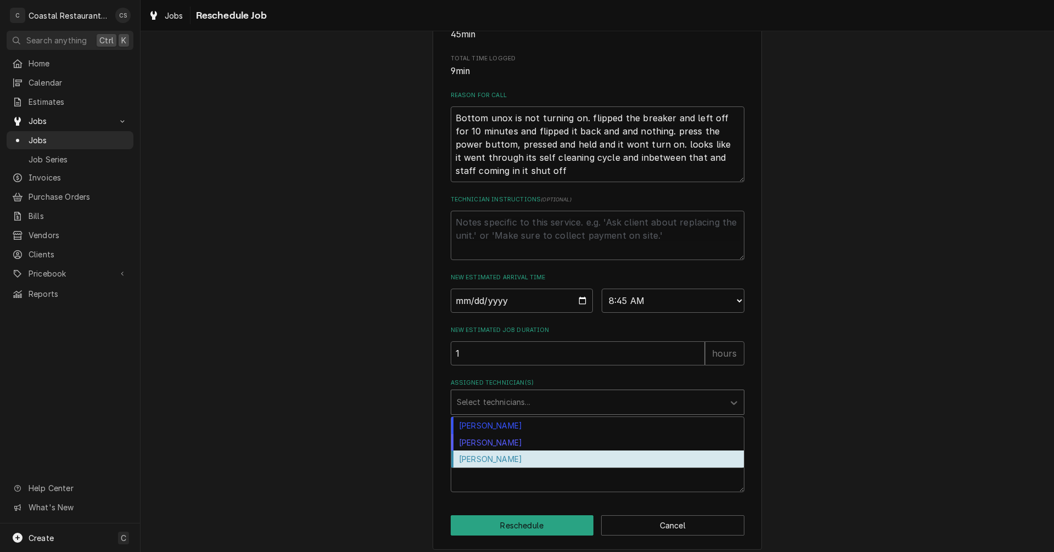
click at [504, 468] on div "[PERSON_NAME]" at bounding box center [597, 459] width 293 height 17
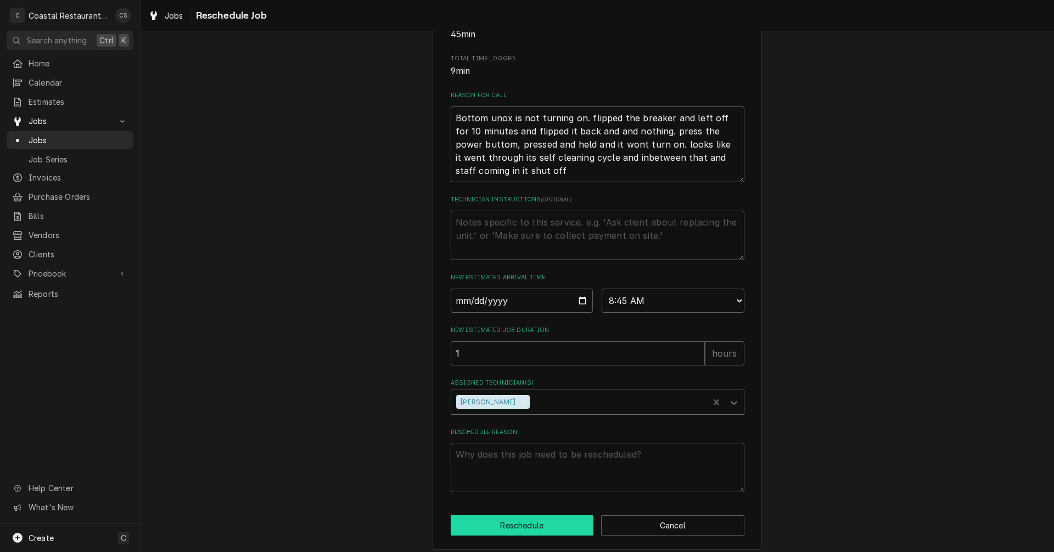
click at [536, 536] on button "Reschedule" at bounding box center [522, 525] width 143 height 20
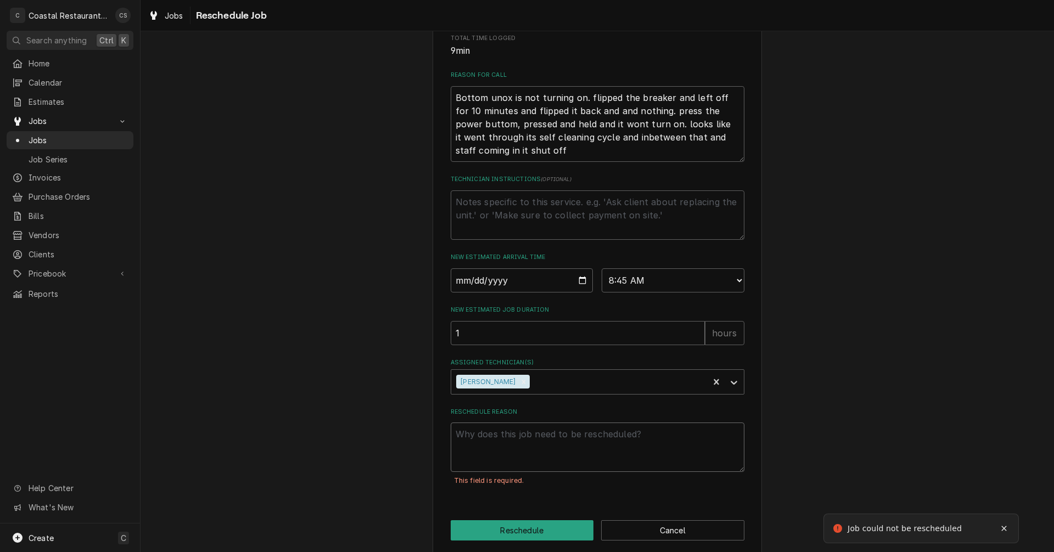
click at [514, 451] on textarea "Reschedule Reason" at bounding box center [598, 447] width 294 height 49
type textarea "x"
type textarea "P"
type textarea "x"
type textarea "Pa"
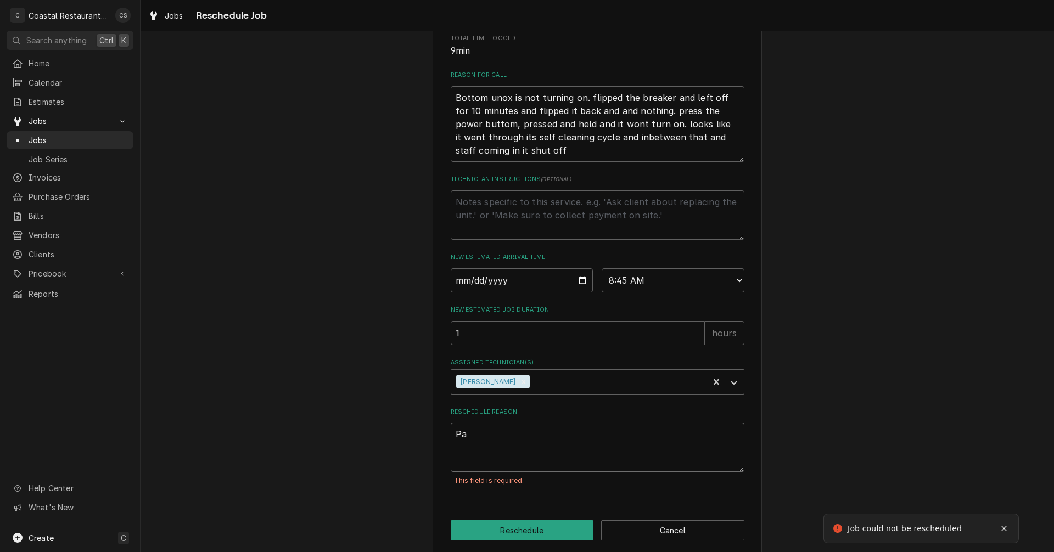
type textarea "x"
type textarea "Par"
type textarea "x"
type textarea "Part"
type textarea "x"
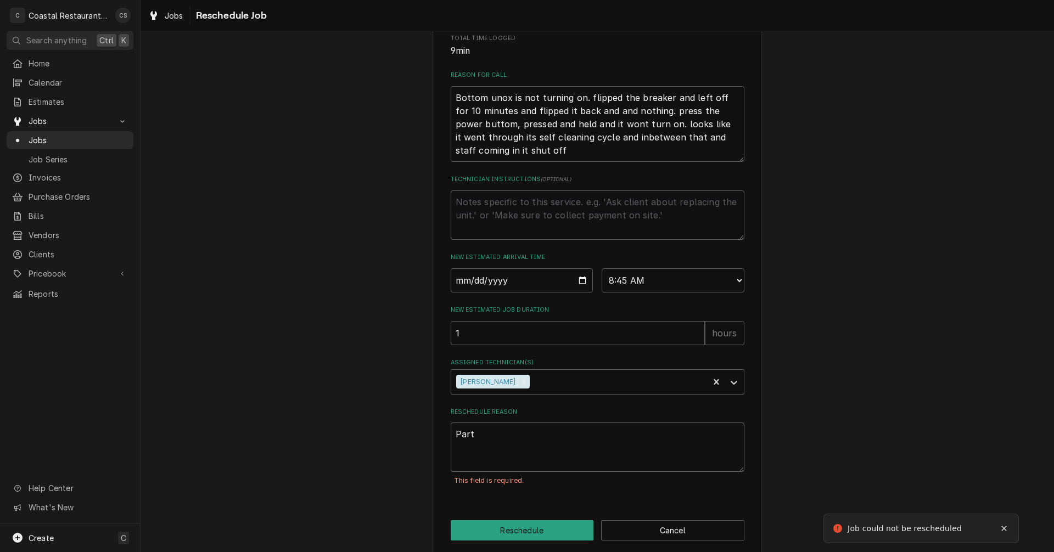
type textarea "Parts"
type textarea "x"
type textarea "Parts"
type textarea "x"
type textarea "Parts a"
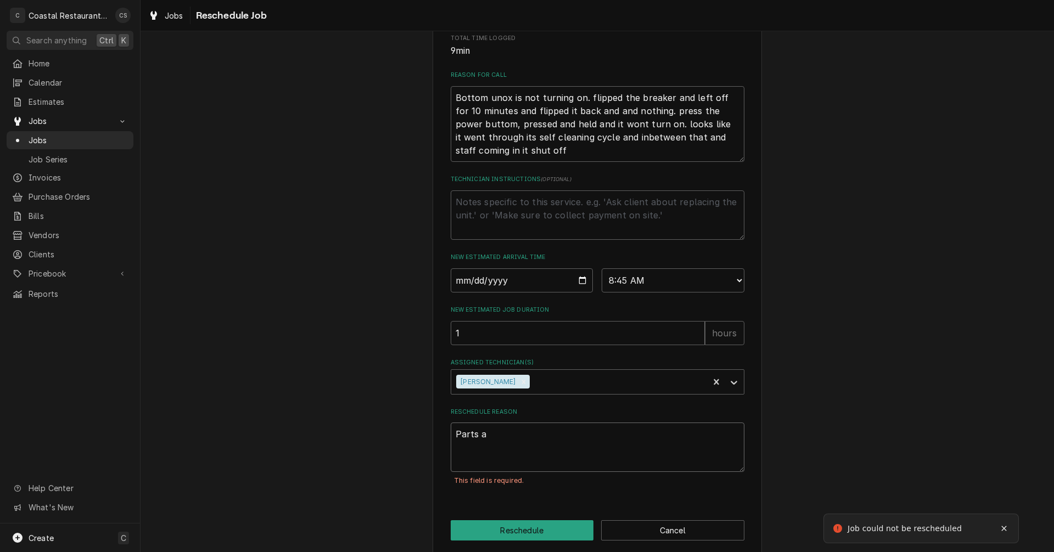
type textarea "x"
type textarea "Parts ar"
type textarea "x"
type textarea "Parts arr"
type textarea "x"
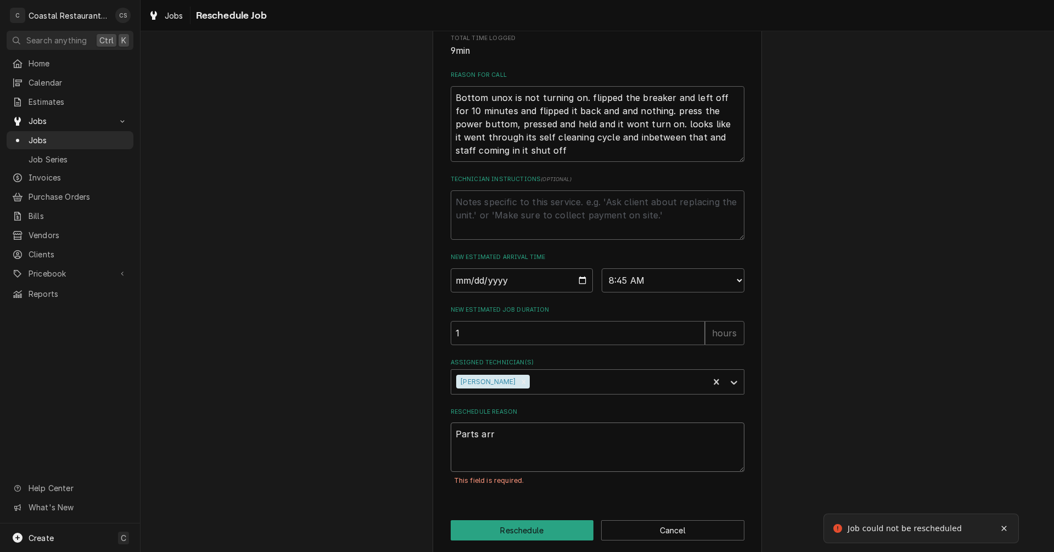
type textarea "Parts arri"
type textarea "x"
type textarea "Parts arriv"
type textarea "x"
type textarea "Parts arrive"
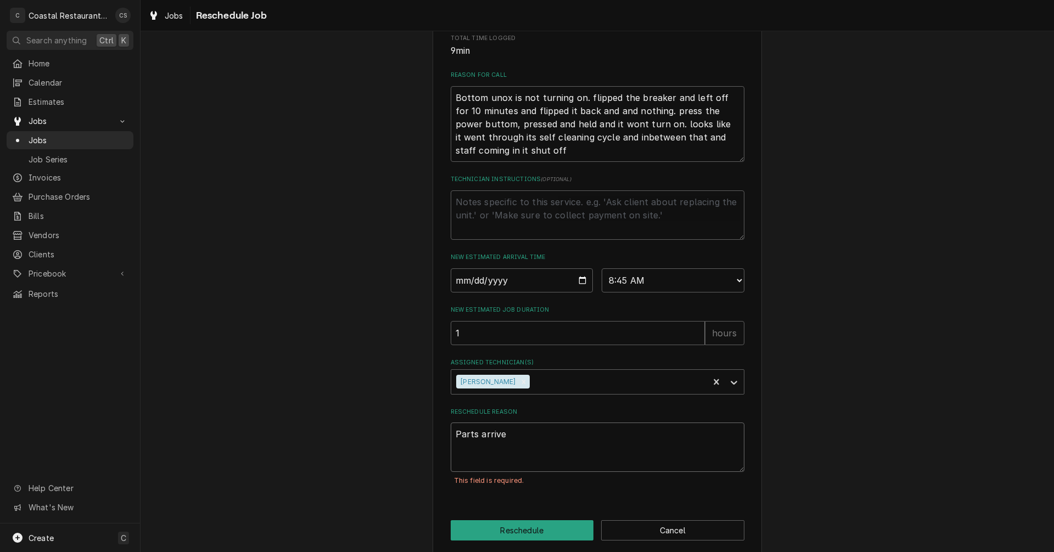
type textarea "x"
type textarea "Parts arrived"
click at [499, 541] on button "Reschedule" at bounding box center [522, 530] width 143 height 20
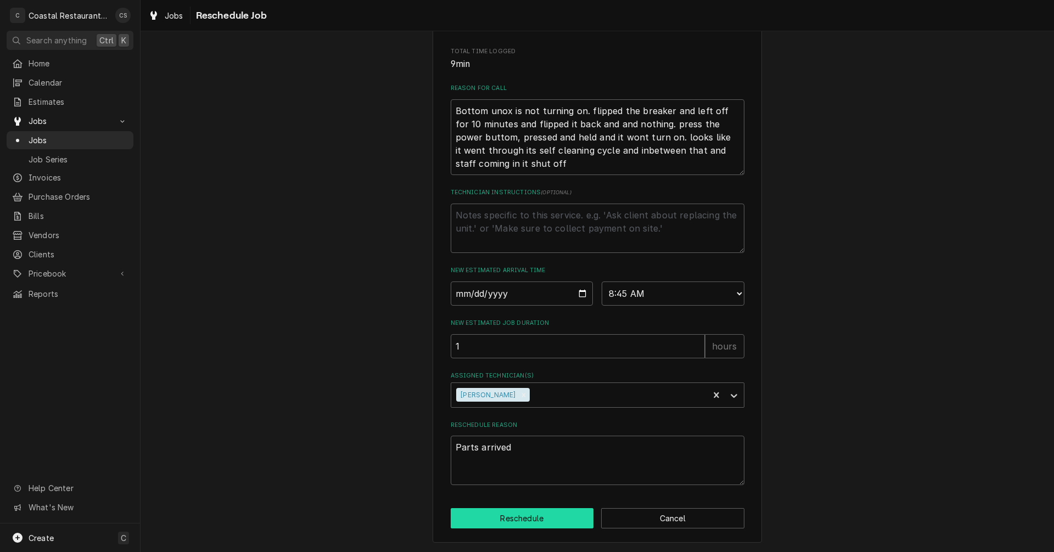
type textarea "x"
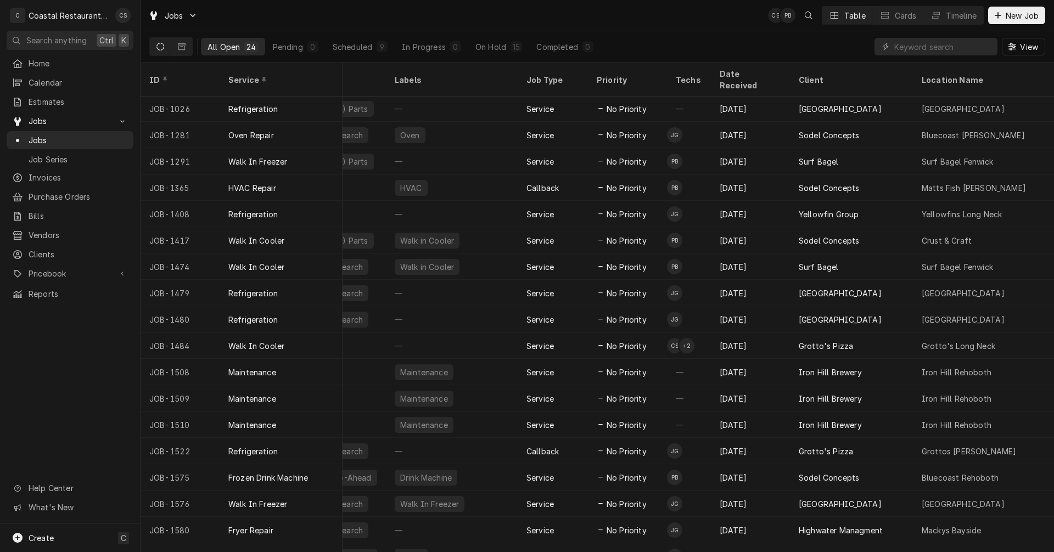
scroll to position [0, 159]
click at [934, 48] on input "Dynamic Content Wrapper" at bounding box center [943, 47] width 98 height 18
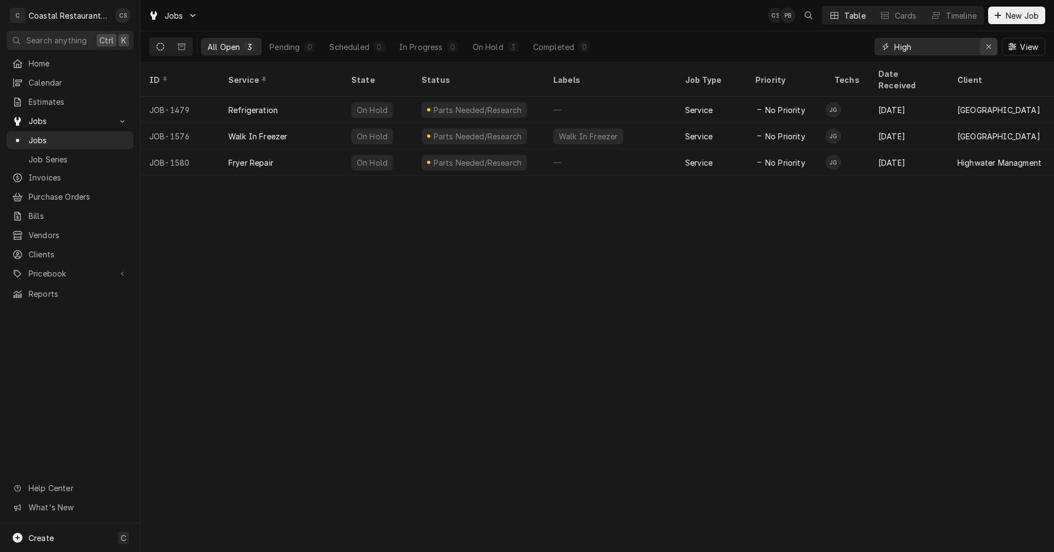
type input "High"
click at [986, 45] on icon "Erase input" at bounding box center [989, 47] width 6 height 8
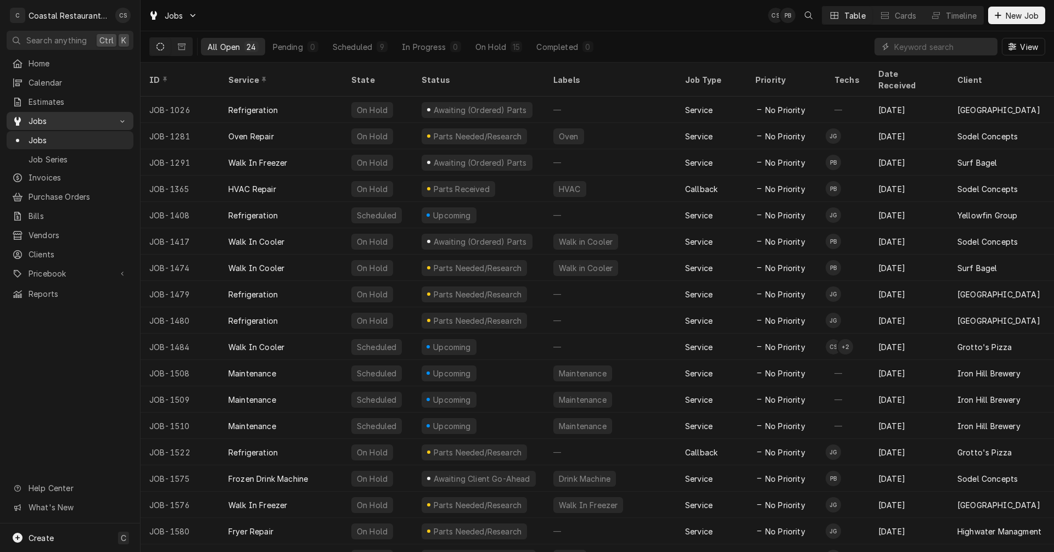
click at [64, 115] on span "Jobs" at bounding box center [70, 121] width 83 height 12
click at [65, 118] on span "Jobs" at bounding box center [70, 121] width 83 height 12
click at [971, 14] on div "Timeline" at bounding box center [961, 16] width 31 height 12
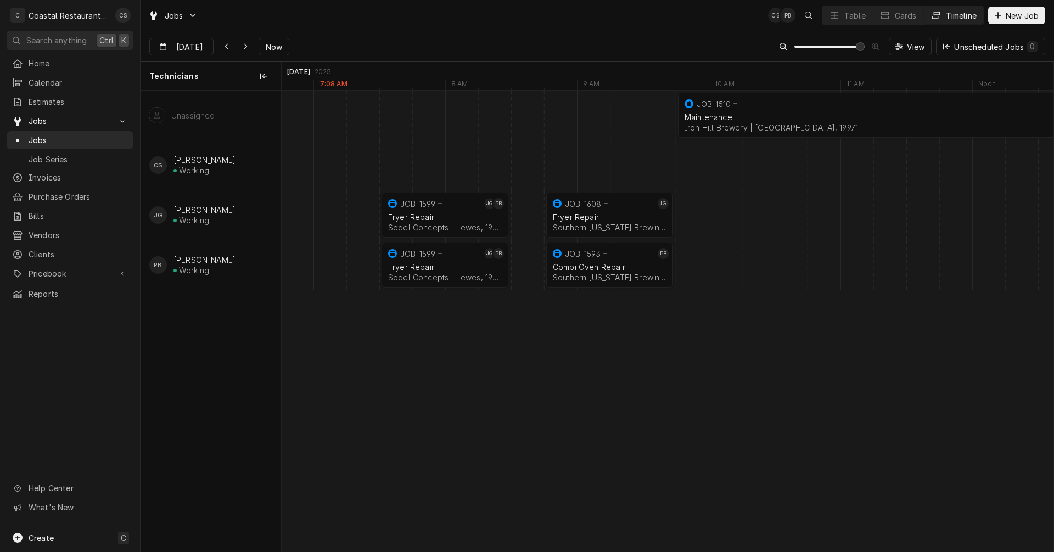
scroll to position [0, 15450]
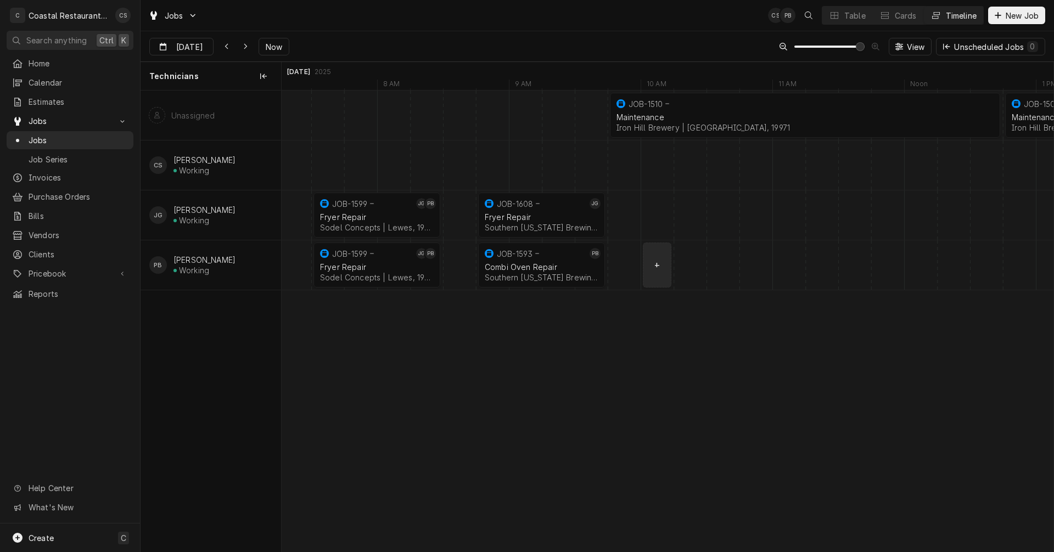
click at [660, 268] on div "normal" at bounding box center [690, 264] width 31717 height 49
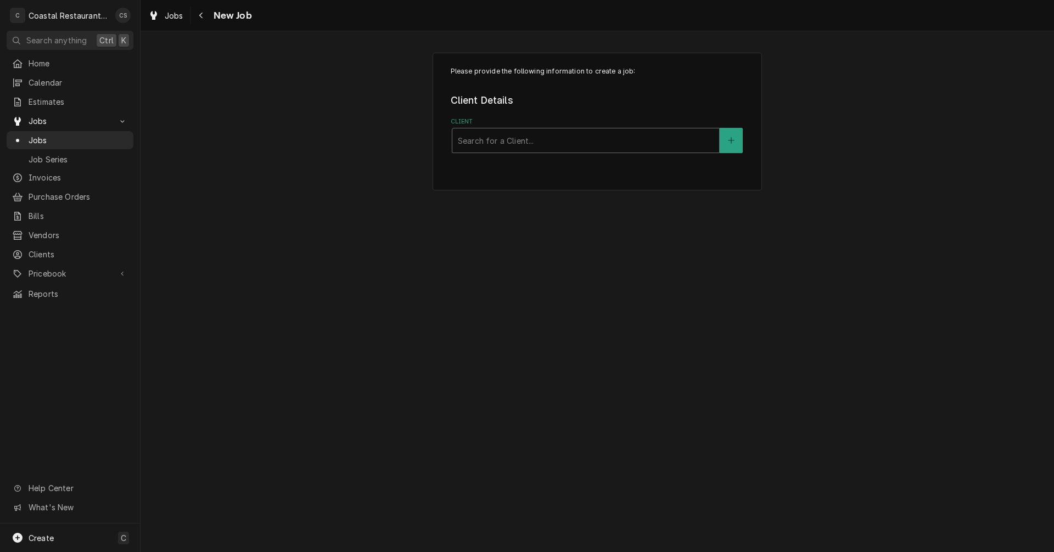
click at [526, 142] on div "Client" at bounding box center [586, 141] width 256 height 20
type input "Baywood"
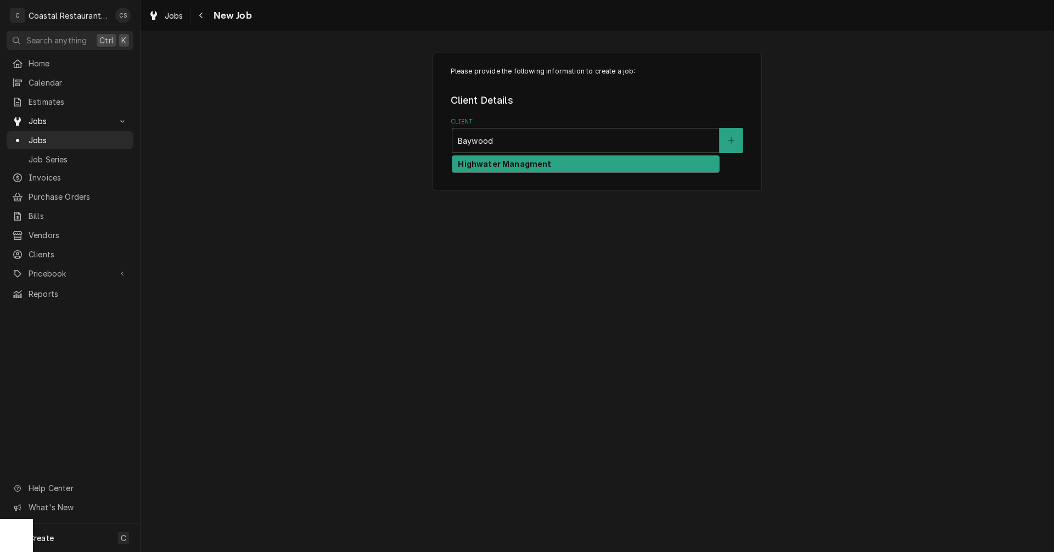
click at [526, 164] on strong "Highwater Managment" at bounding box center [504, 163] width 93 height 9
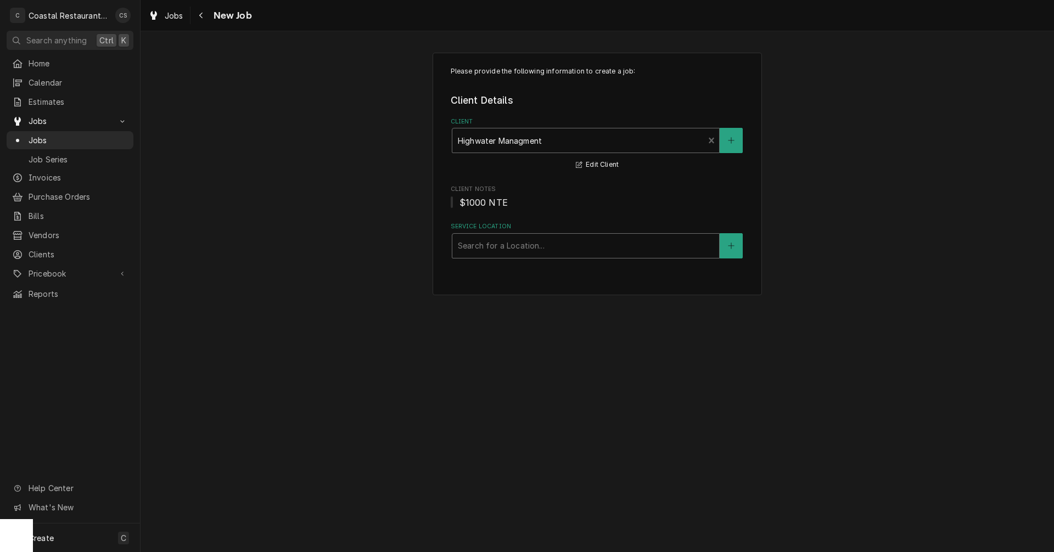
click at [517, 247] on div "Service Location" at bounding box center [586, 246] width 256 height 20
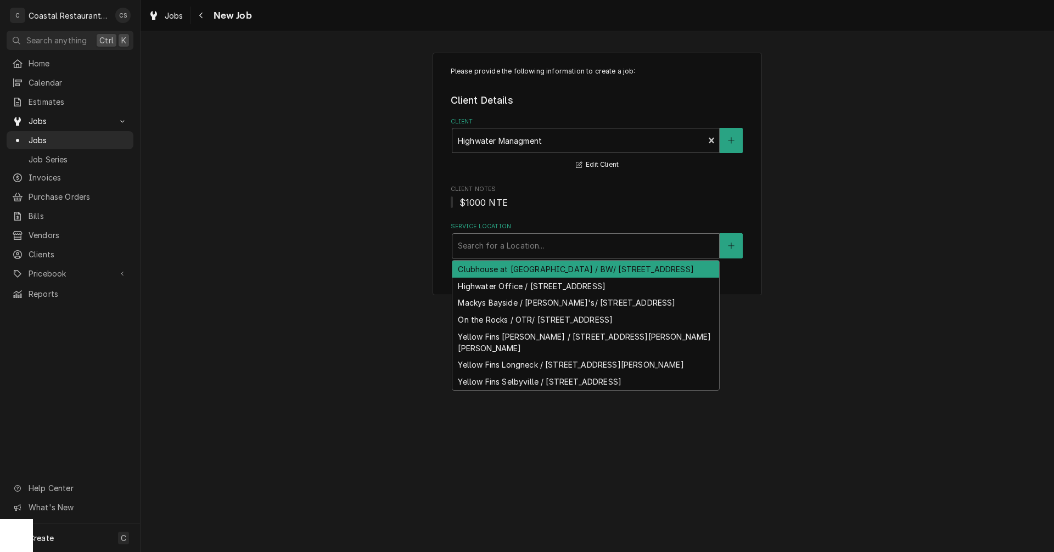
click at [517, 274] on div "Clubhouse at Baywood / BW/ 32267 Clubhouse Way, Millsboro, DE 19966" at bounding box center [585, 269] width 267 height 17
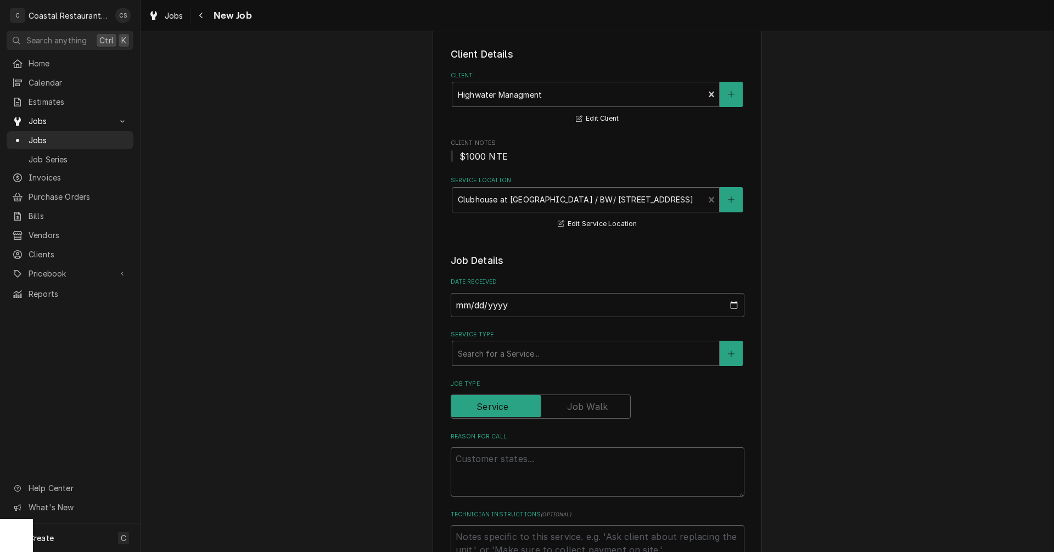
scroll to position [110, 0]
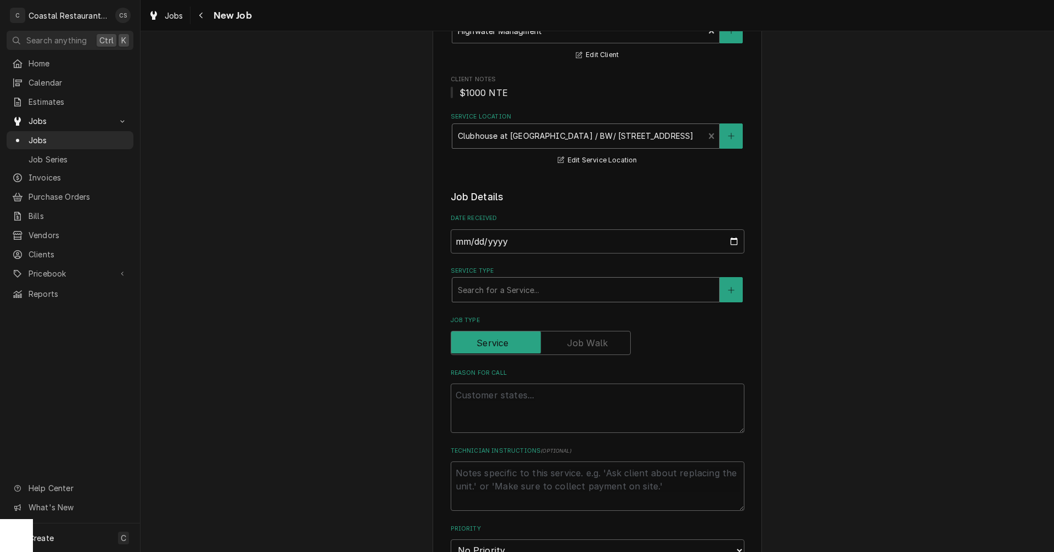
click at [521, 289] on div "Service Type" at bounding box center [586, 290] width 256 height 20
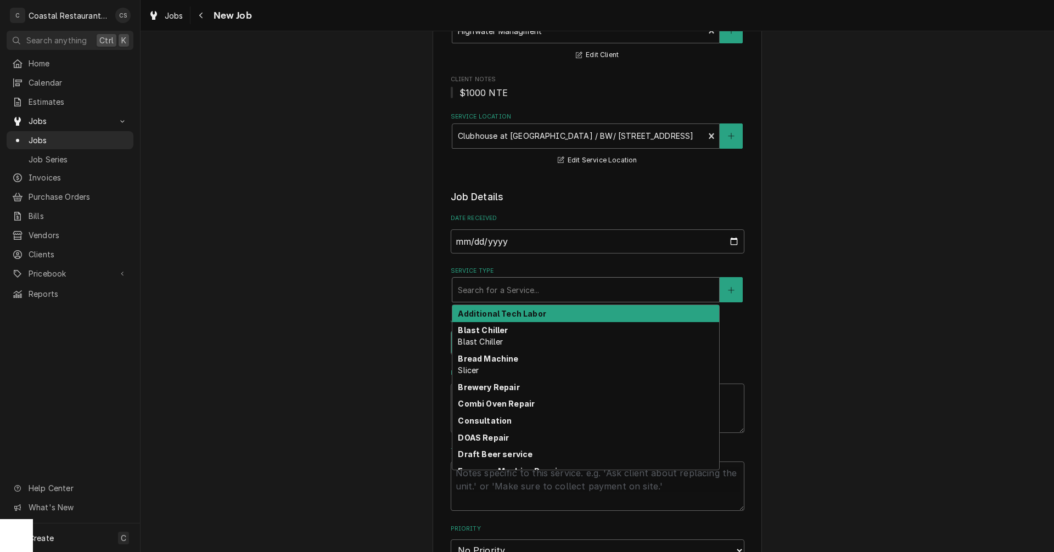
type textarea "x"
type input "I"
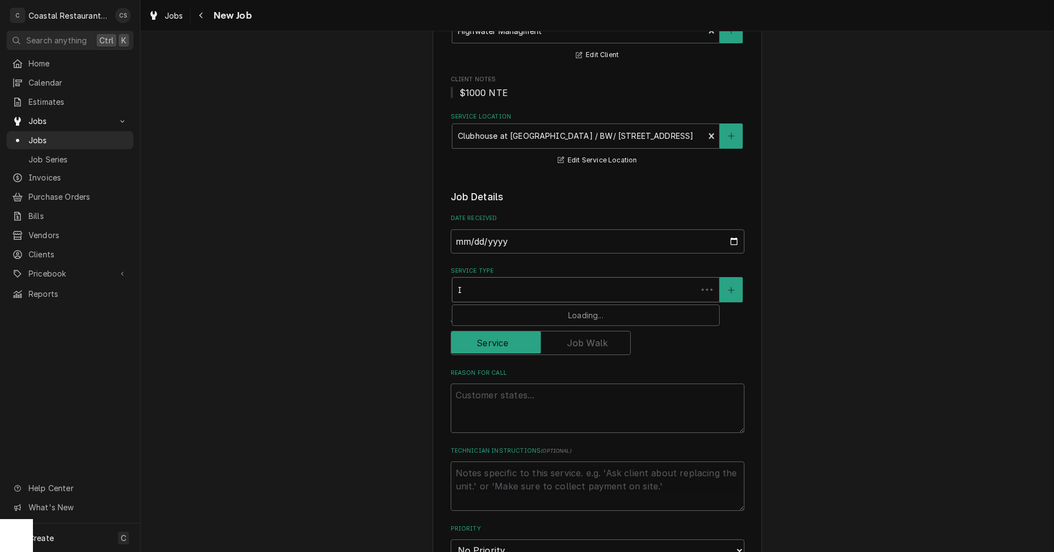
type textarea "x"
type input "Ic"
type textarea "x"
type input "Ice"
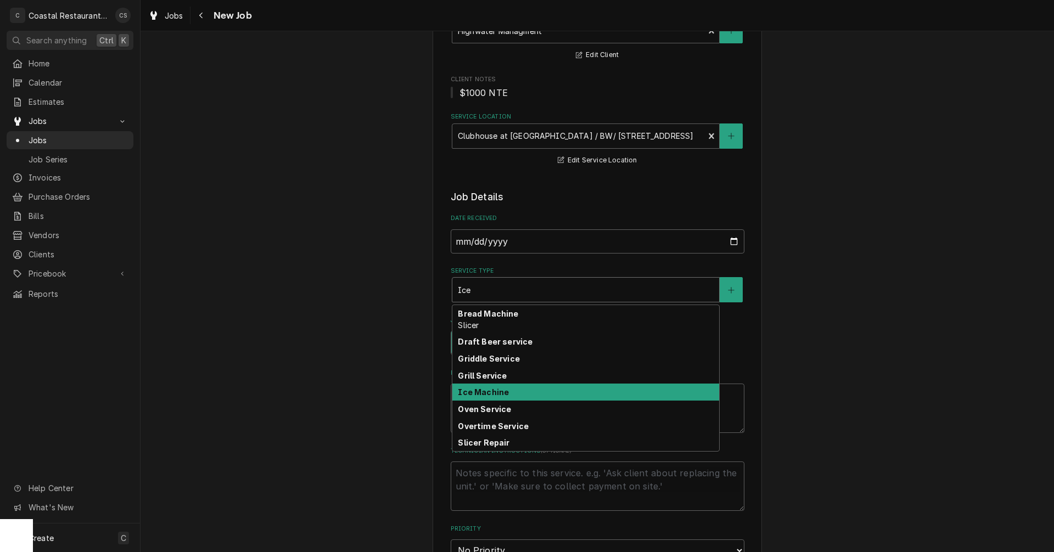
click at [486, 395] on strong "Ice Machine" at bounding box center [483, 392] width 51 height 9
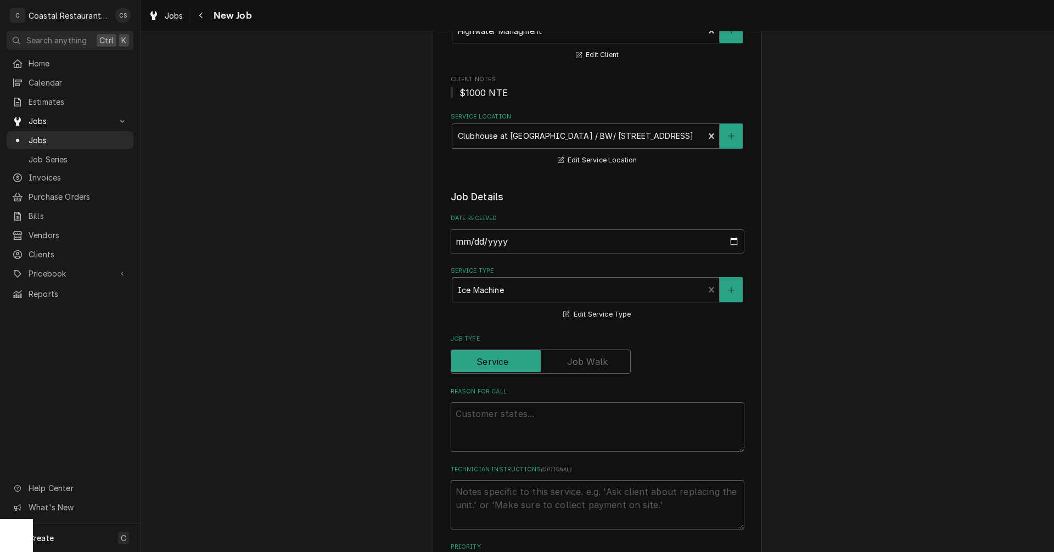
scroll to position [220, 0]
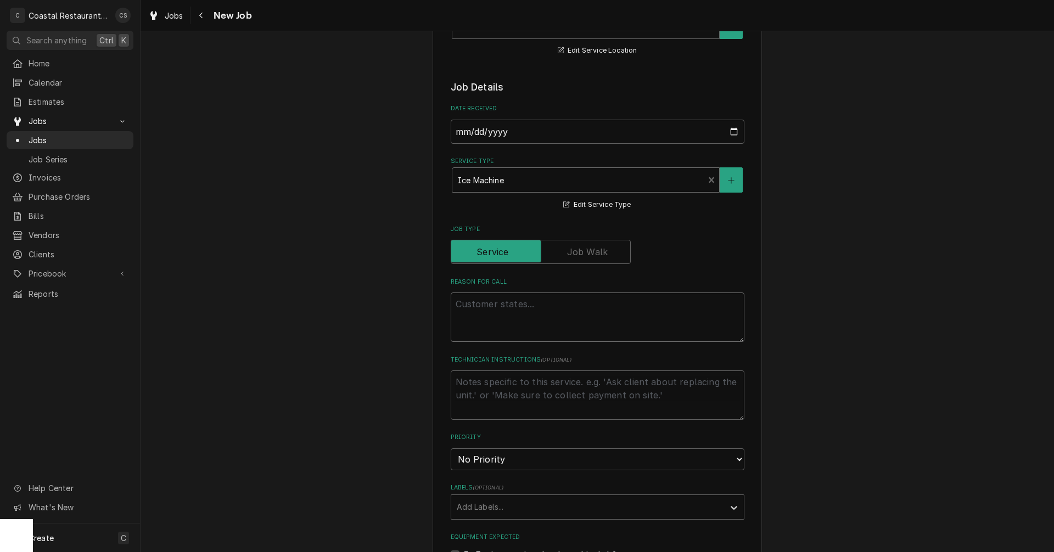
click at [472, 308] on textarea "Reason For Call" at bounding box center [598, 317] width 294 height 49
click at [465, 301] on textarea "Reason For Call" at bounding box center [598, 317] width 294 height 49
paste textarea "Work Order ID: 2575"
type textarea "x"
type textarea "Work Order ID: 2575"
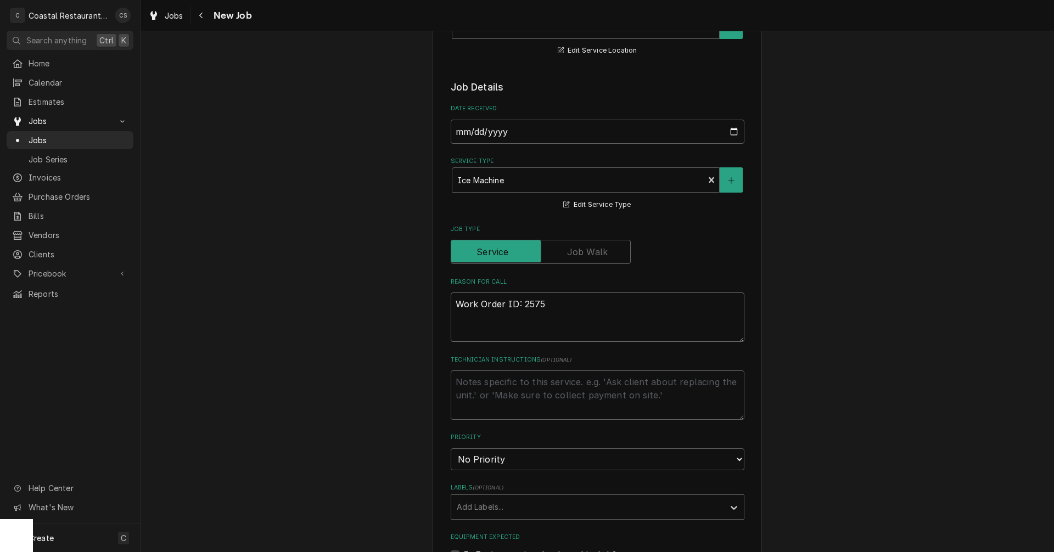
type textarea "x"
type textarea "Work Order ID: 2575"
type textarea "x"
click at [558, 306] on textarea "Work Order ID: 2575" at bounding box center [598, 317] width 294 height 49
paste textarea "Main ice machine in kitchen probably should have preventative maintenance done …"
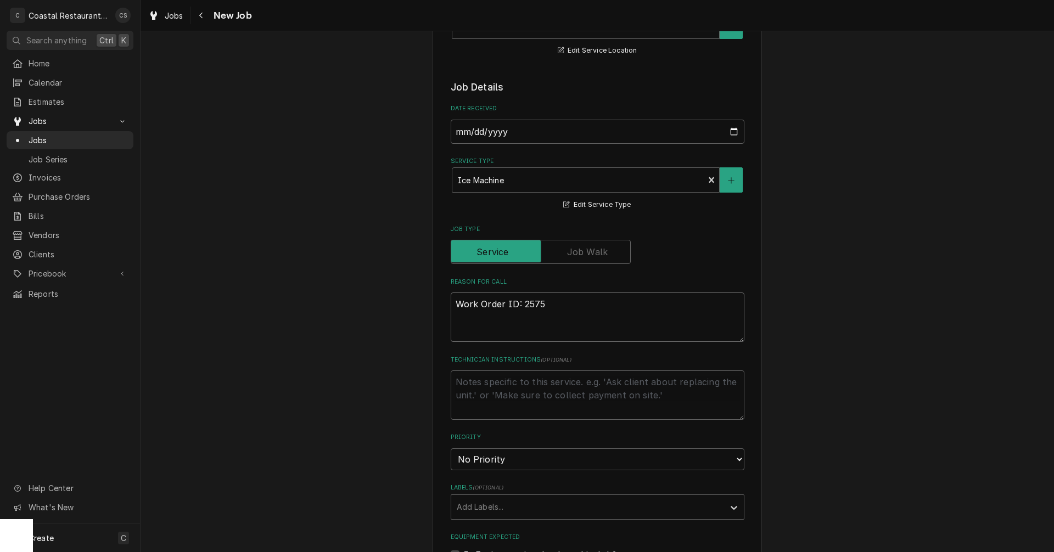
type textarea "Work Order ID: 2575 Main ice machine in kitchen probably should have preventati…"
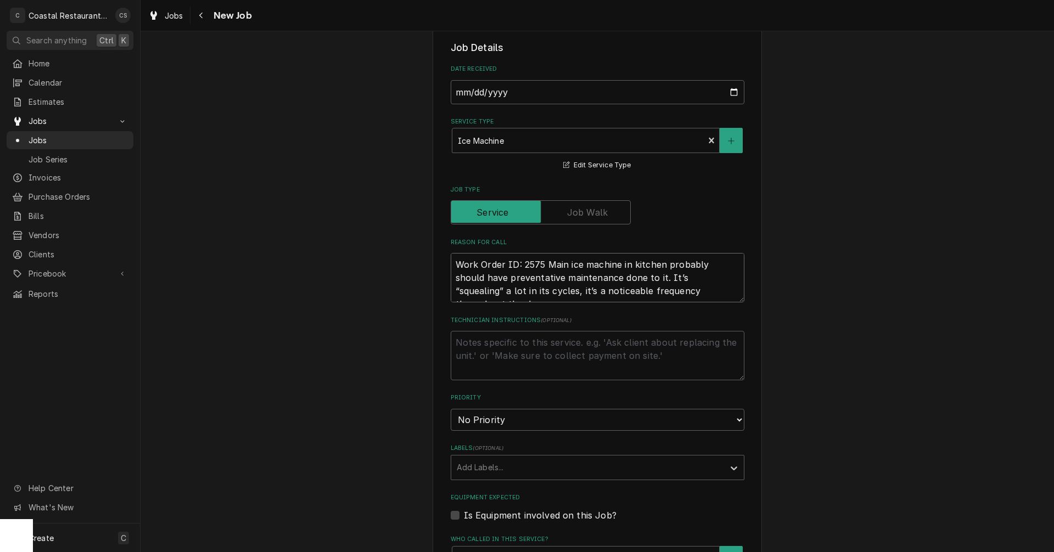
type textarea "x"
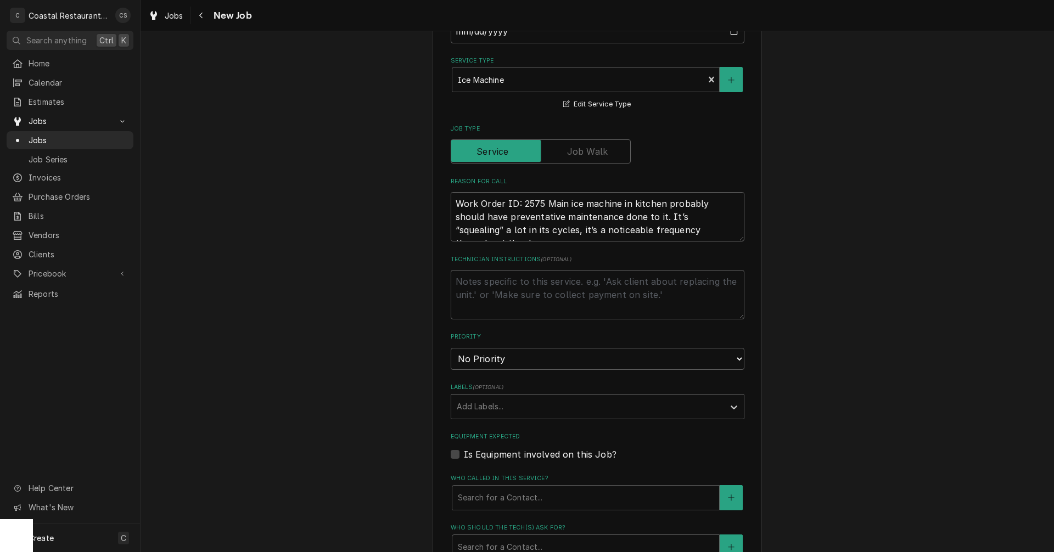
scroll to position [329, 0]
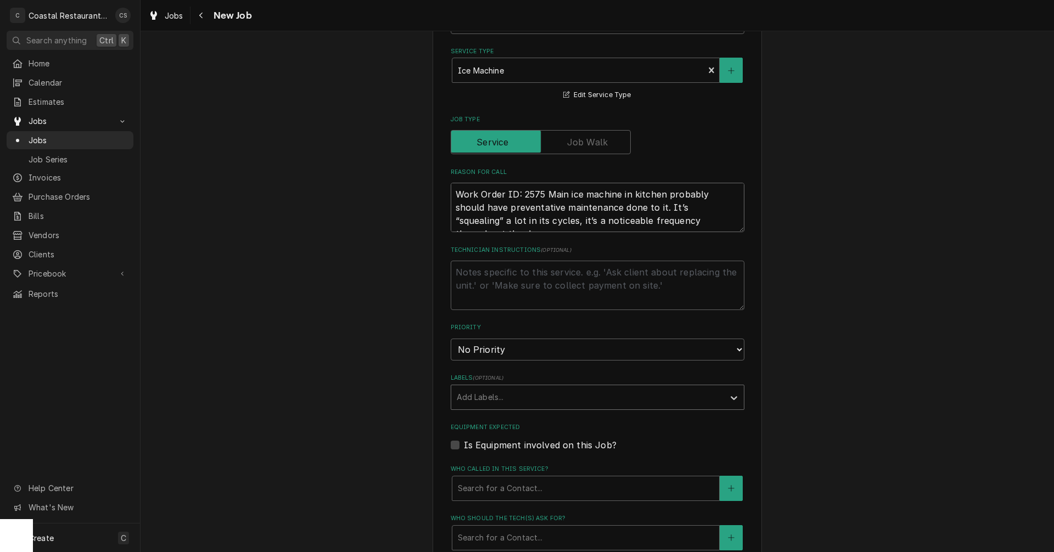
type textarea "Work Order ID: 2575 Main ice machine in kitchen probably should have preventati…"
click at [502, 397] on div "Labels" at bounding box center [588, 398] width 262 height 20
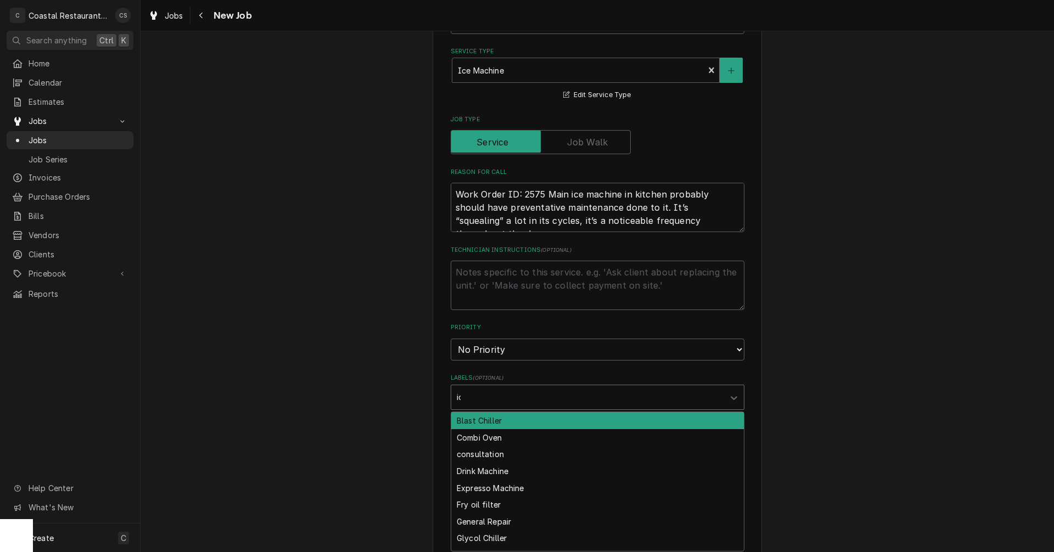
type input "ice"
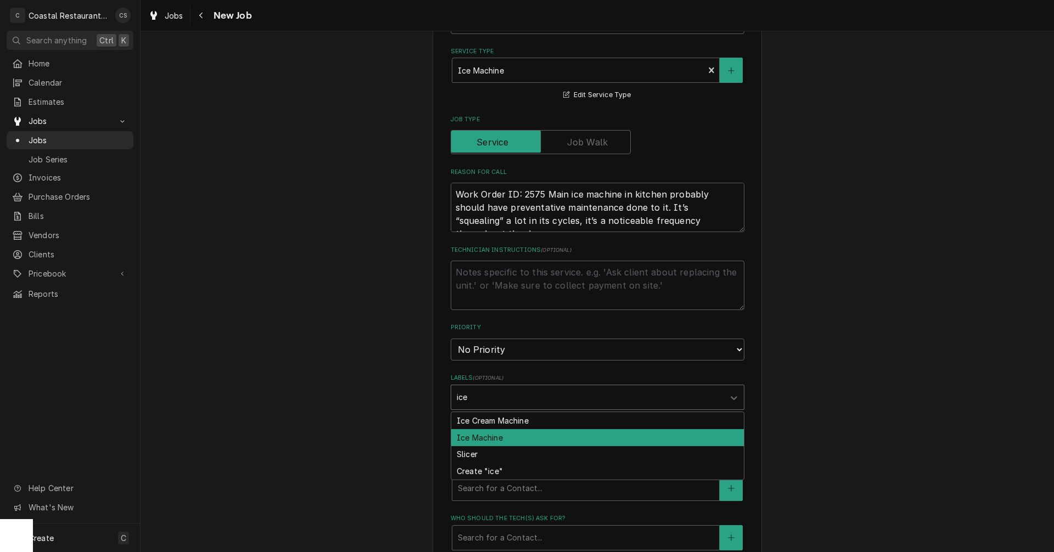
click at [488, 434] on div "Ice Machine" at bounding box center [597, 437] width 293 height 17
type textarea "x"
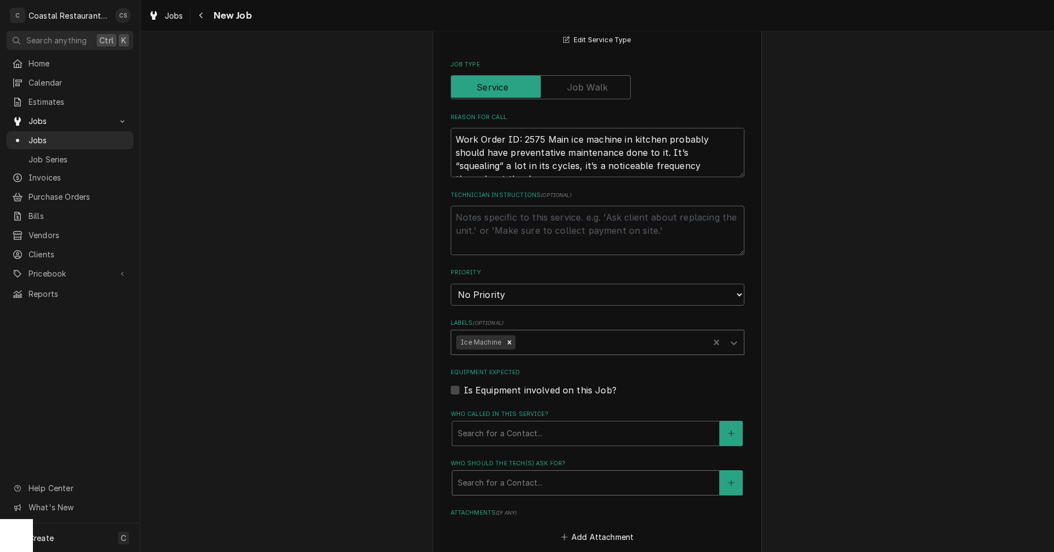
scroll to position [494, 0]
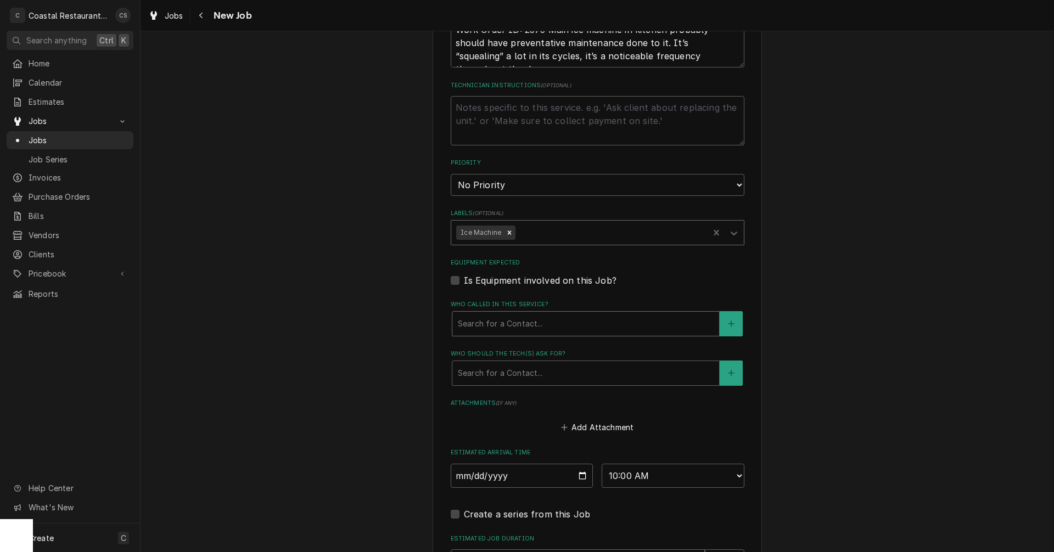
click at [484, 316] on div "Who called in this service?" at bounding box center [586, 324] width 256 height 20
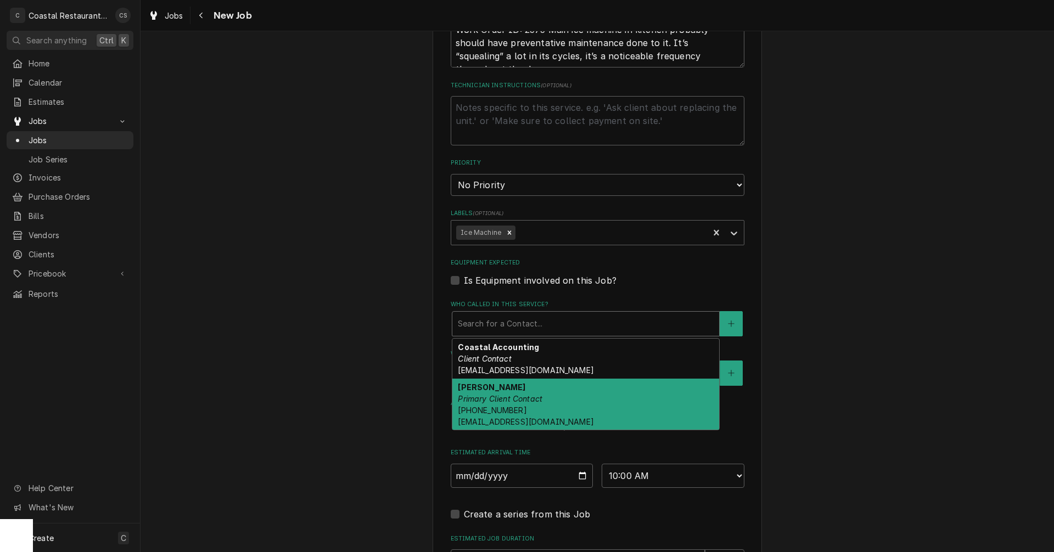
click at [487, 400] on em "Primary Client Contact" at bounding box center [500, 398] width 85 height 9
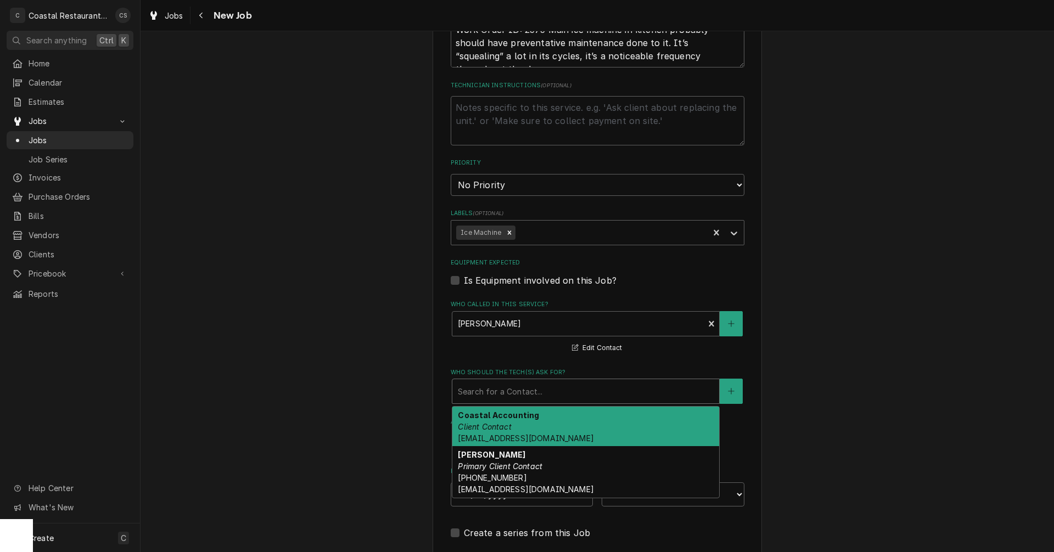
click at [490, 394] on div "Who should the tech(s) ask for?" at bounding box center [586, 392] width 256 height 20
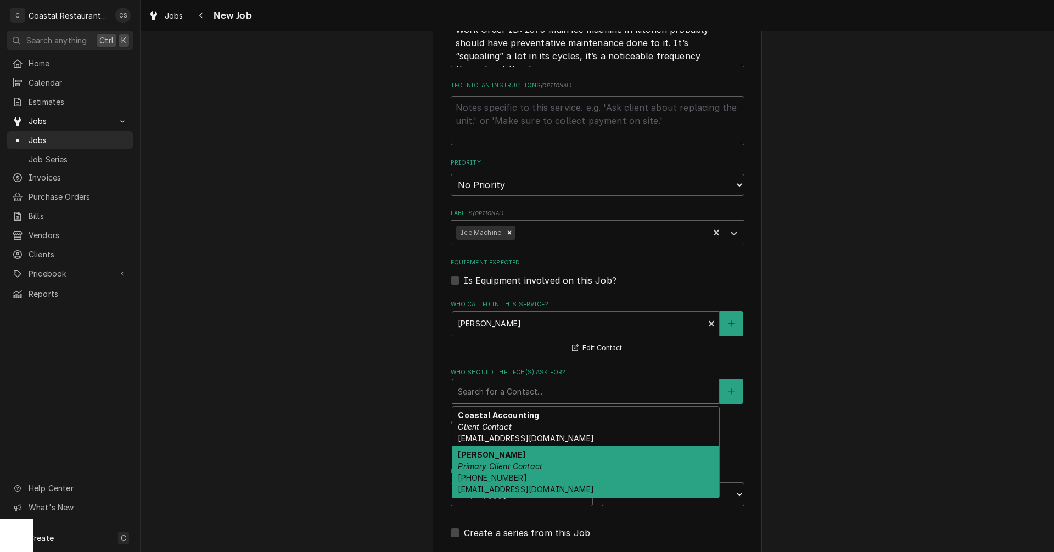
drag, startPoint x: 492, startPoint y: 461, endPoint x: 512, endPoint y: 439, distance: 29.9
click at [492, 462] on div "Dan Wheeler Primary Client Contact (302) 245-7570 DanW@highwatermanagment.com" at bounding box center [585, 472] width 267 height 52
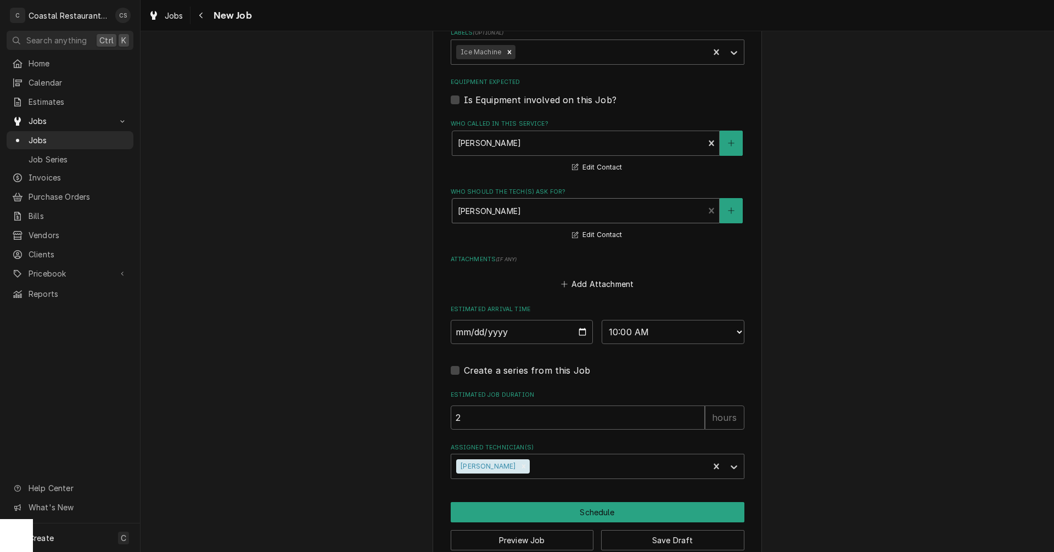
scroll to position [697, 0]
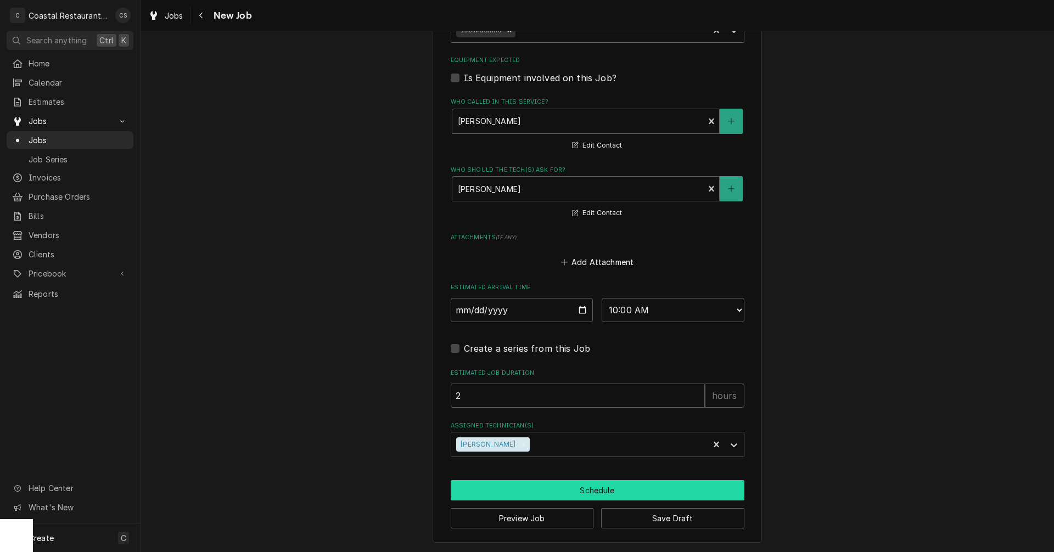
click at [542, 493] on button "Schedule" at bounding box center [598, 490] width 294 height 20
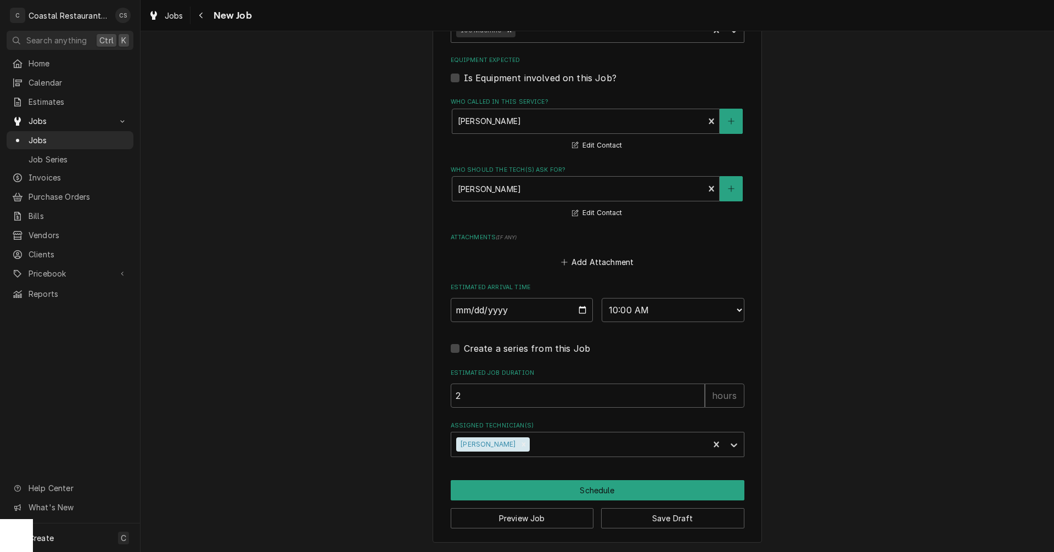
scroll to position [687, 0]
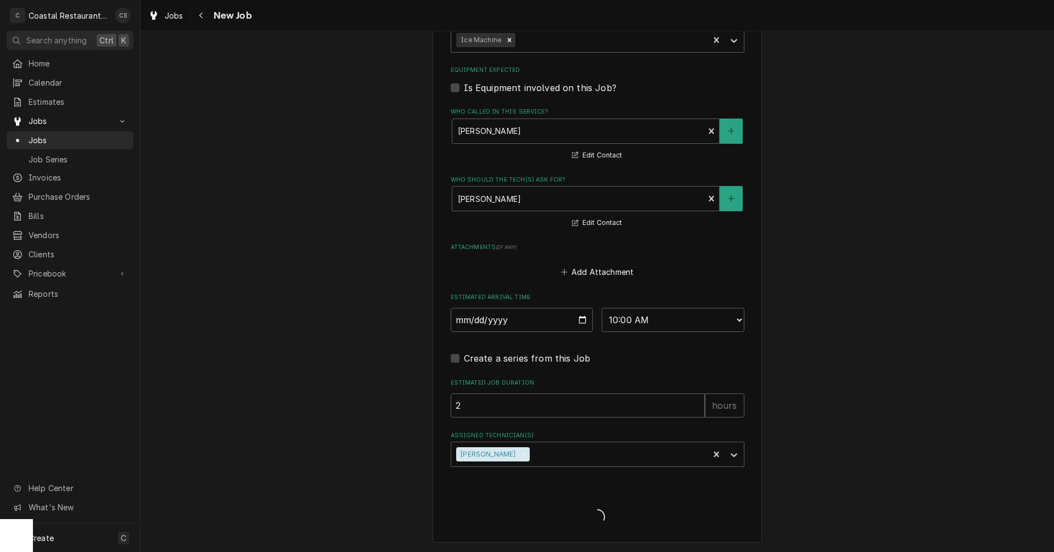
type textarea "x"
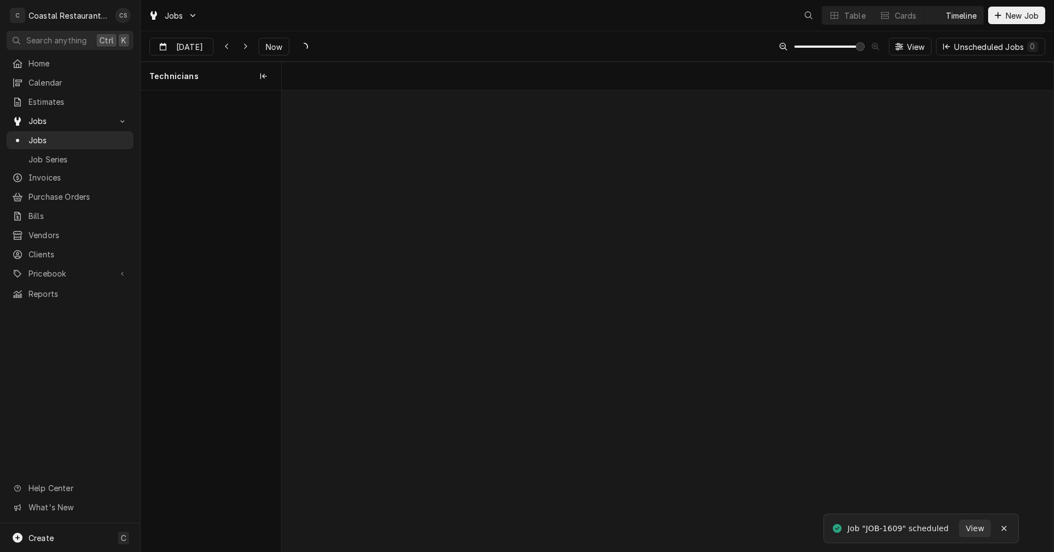
scroll to position [0, 15285]
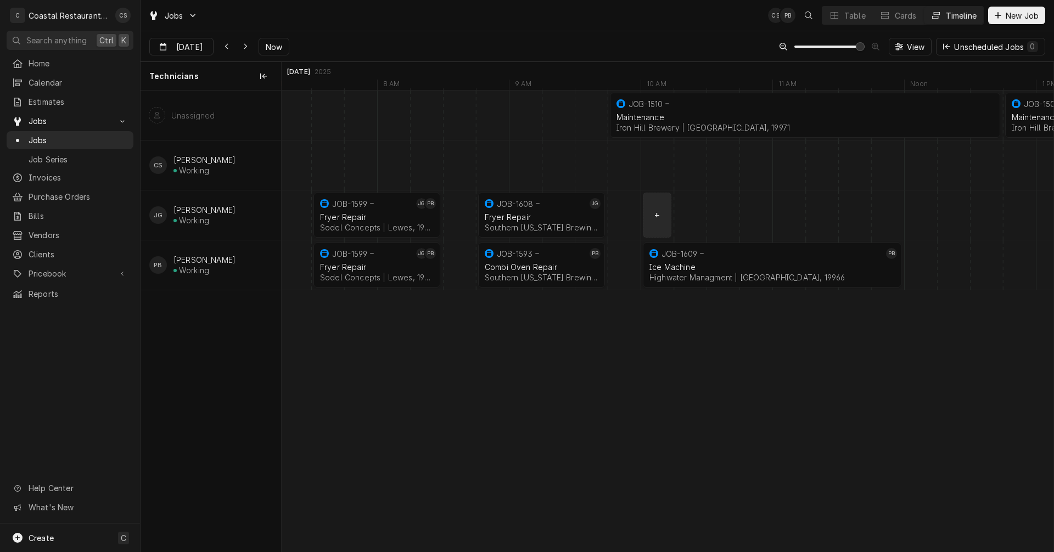
click at [659, 216] on div "normal" at bounding box center [854, 214] width 31717 height 49
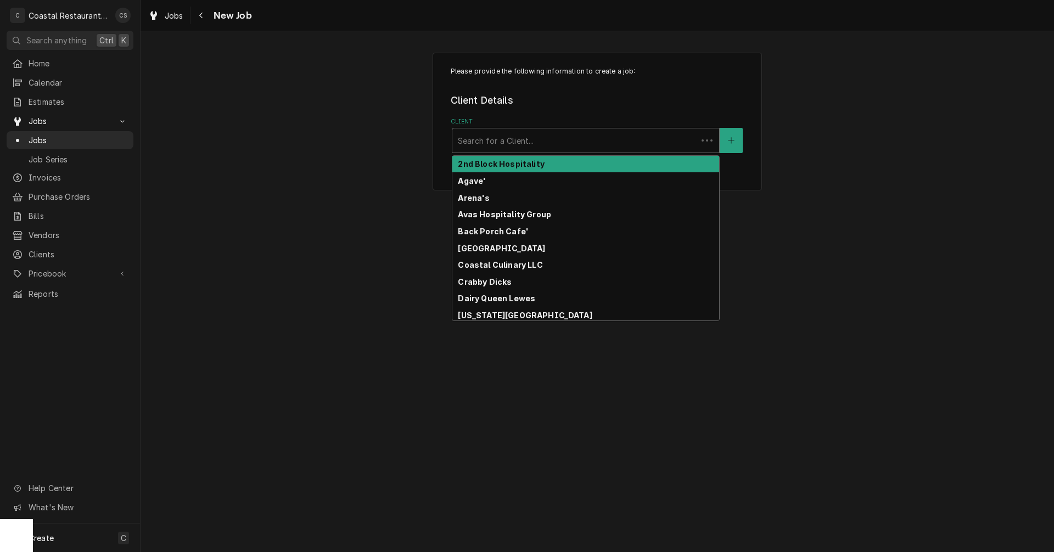
click at [519, 139] on div "Client" at bounding box center [575, 141] width 234 height 20
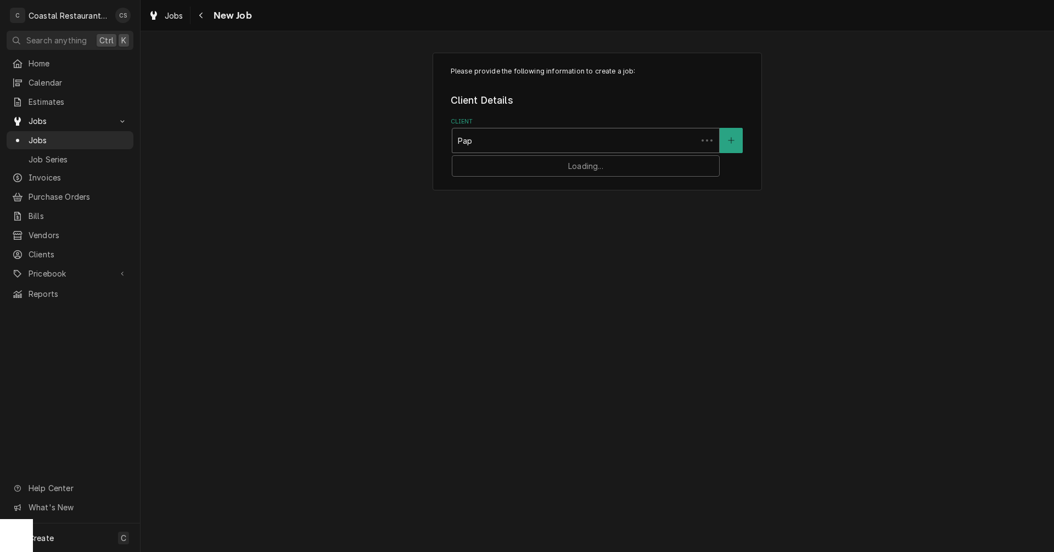
type input "Papa"
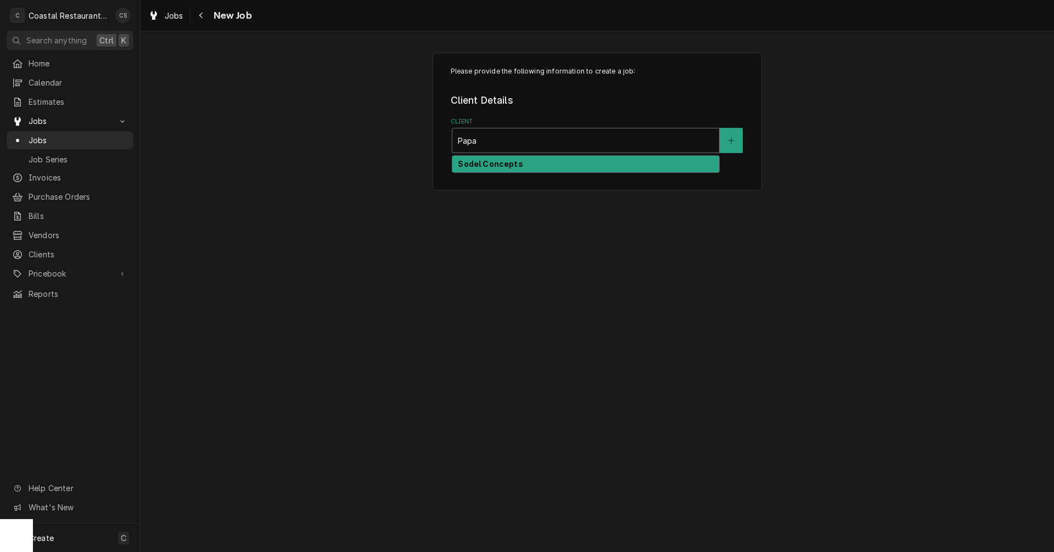
click at [529, 164] on div "Sodel Concepts" at bounding box center [585, 164] width 267 height 17
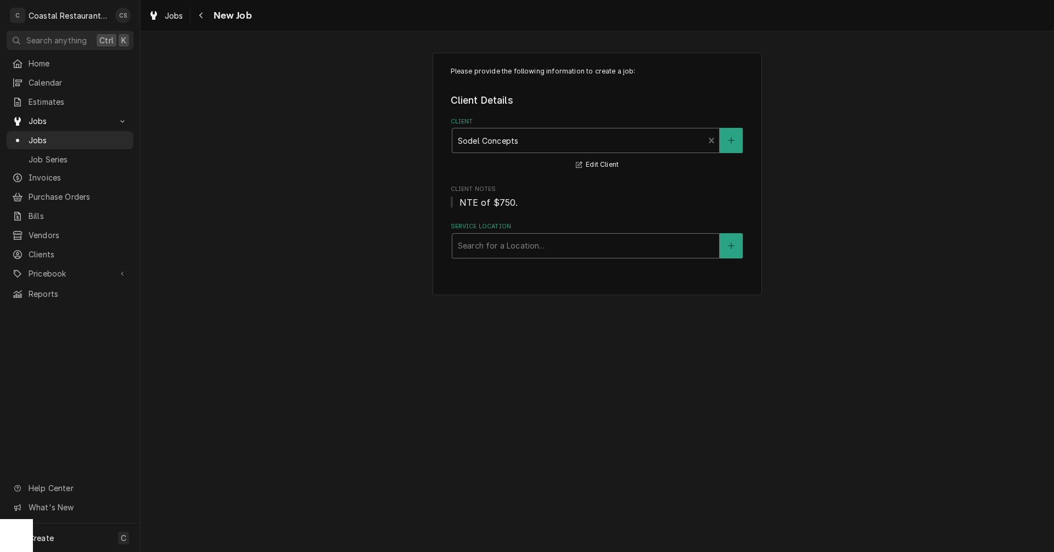
click at [485, 246] on div "Service Location" at bounding box center [586, 246] width 256 height 20
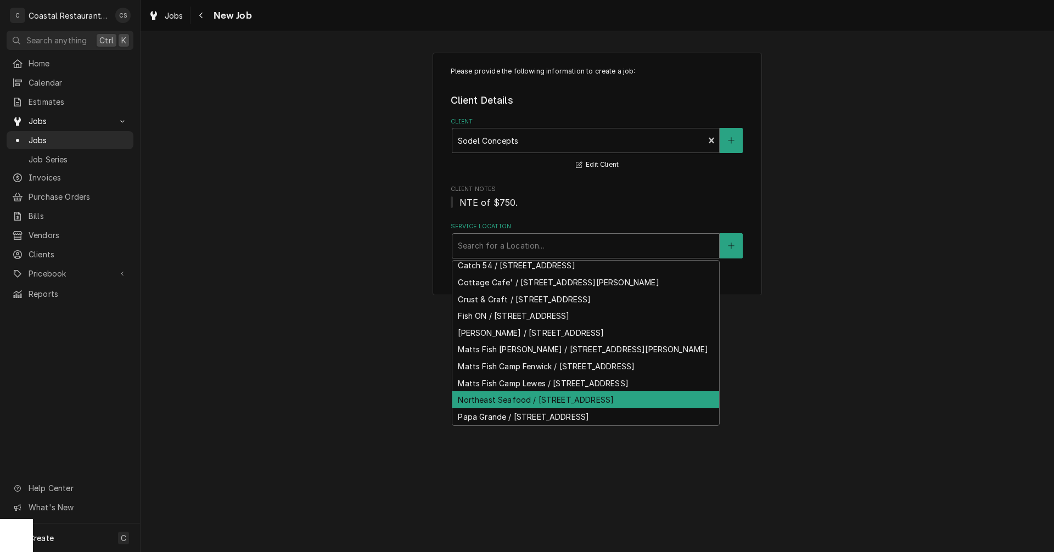
scroll to position [95, 0]
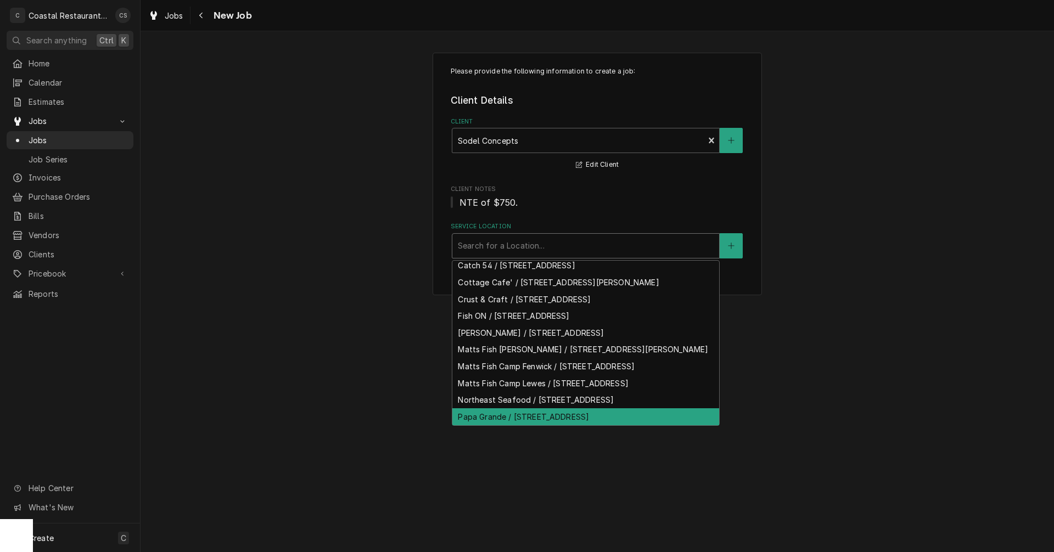
click at [488, 420] on div "Papa Grande / [STREET_ADDRESS]" at bounding box center [585, 416] width 267 height 17
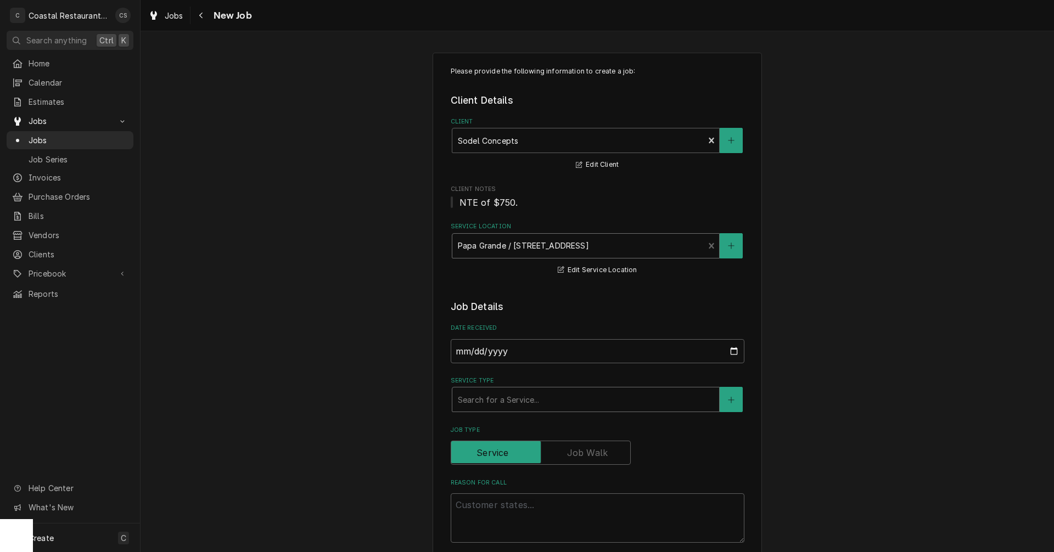
click at [490, 402] on div "Service Type" at bounding box center [586, 400] width 256 height 20
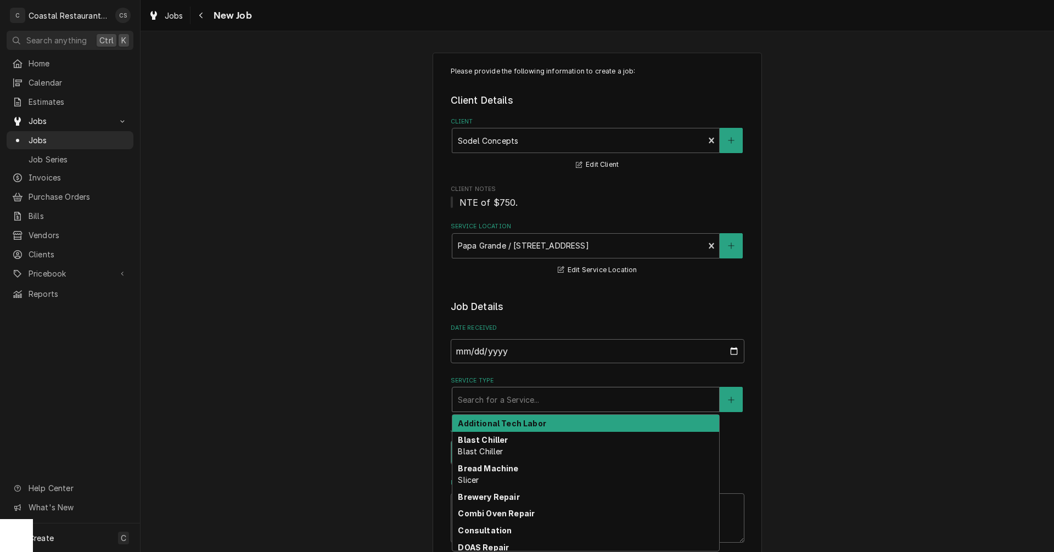
type textarea "x"
type input "w"
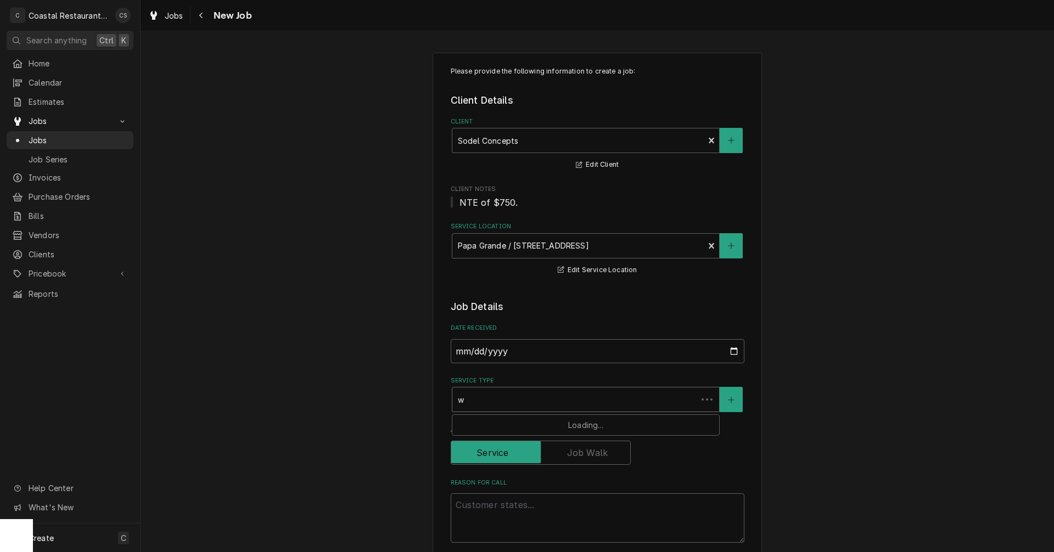
type textarea "x"
type input "wa"
type textarea "x"
type input "wal"
type textarea "x"
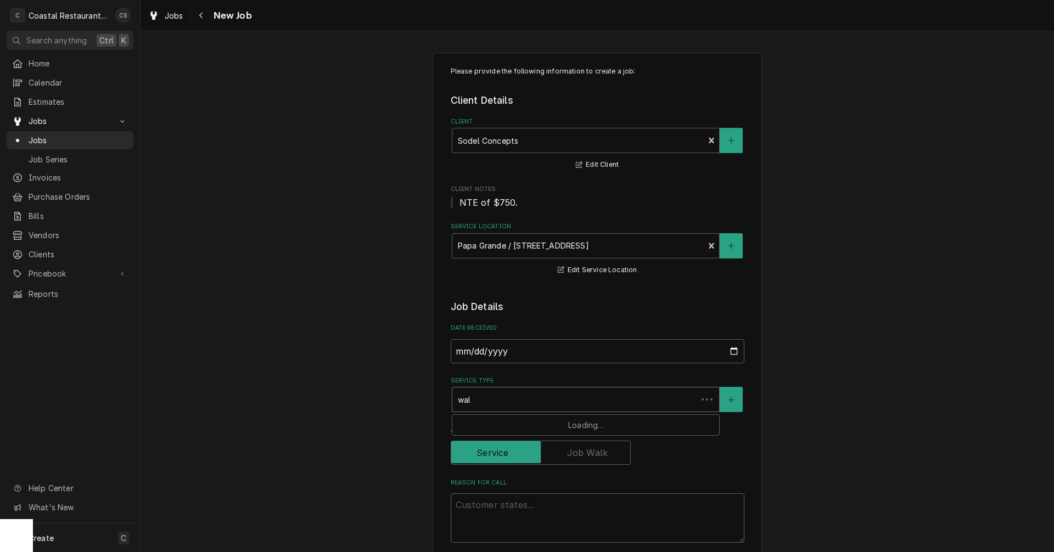
type input "walk"
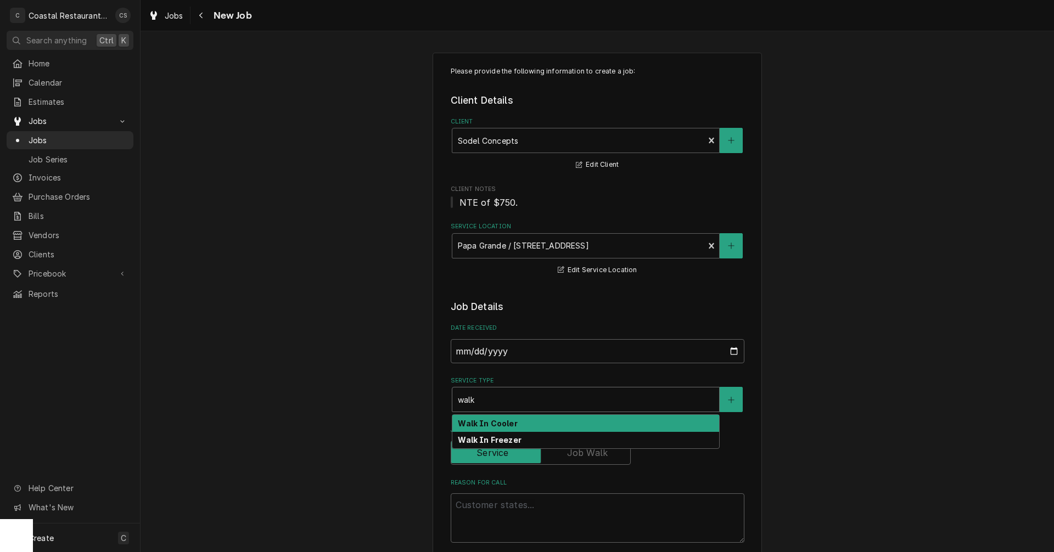
click at [487, 427] on strong "Walk In Cooler" at bounding box center [487, 423] width 59 height 9
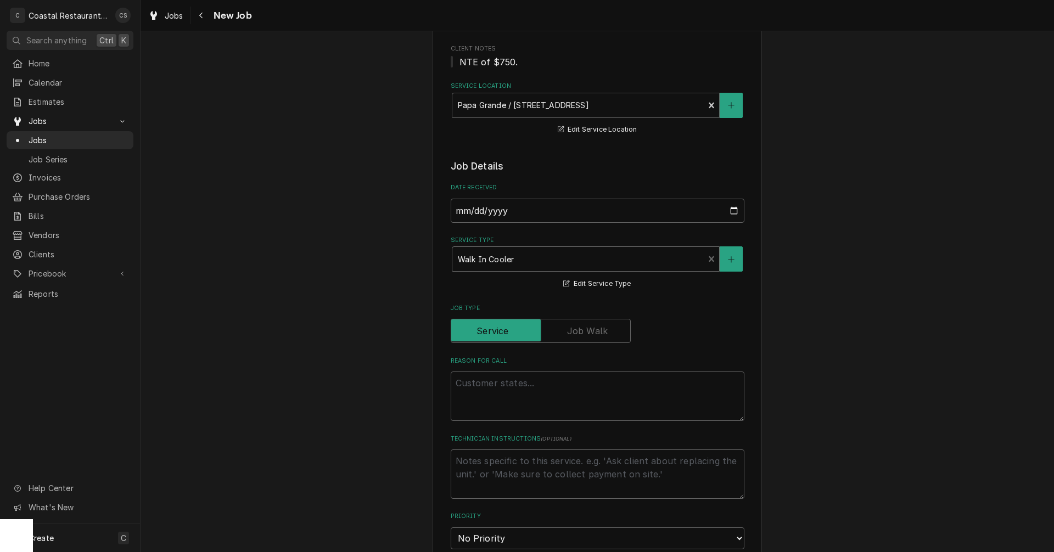
scroll to position [165, 0]
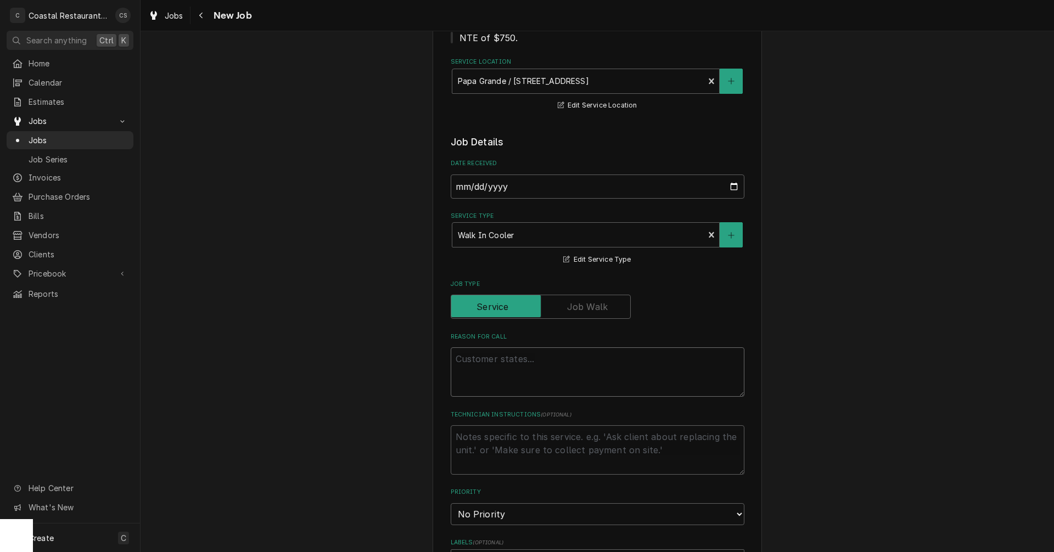
click at [496, 362] on textarea "Reason For Call" at bounding box center [598, 371] width 294 height 49
click at [485, 359] on textarea "Reason For Call" at bounding box center [598, 371] width 294 height 49
paste textarea "Work Order ID: 14144"
type textarea "x"
type textarea "Work Order ID: 14144"
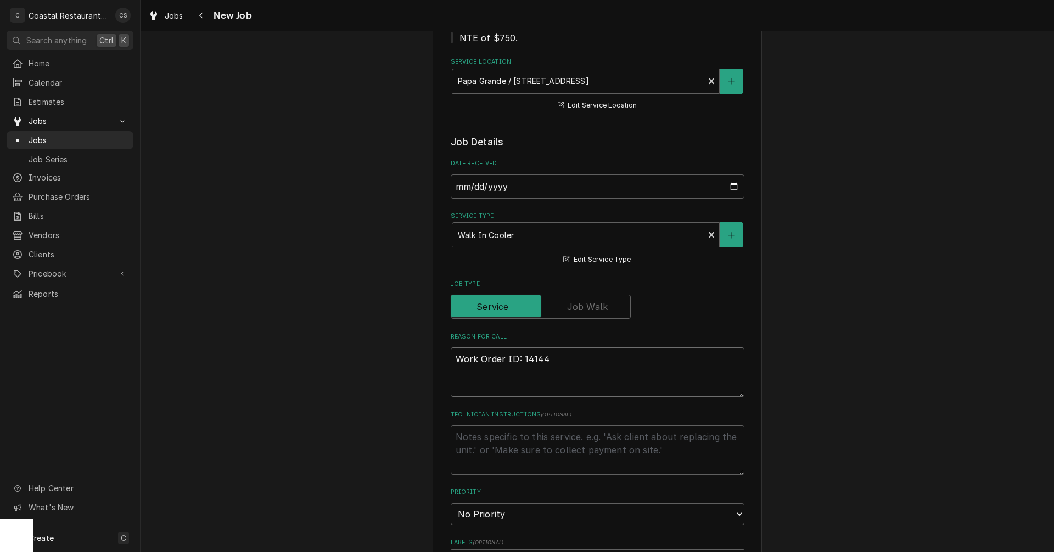
type textarea "x"
type textarea "Work Order ID: 14144"
type textarea "x"
type textarea "Work Order ID: 14144"
click at [559, 358] on textarea "Work Order ID: 14144" at bounding box center [598, 371] width 294 height 49
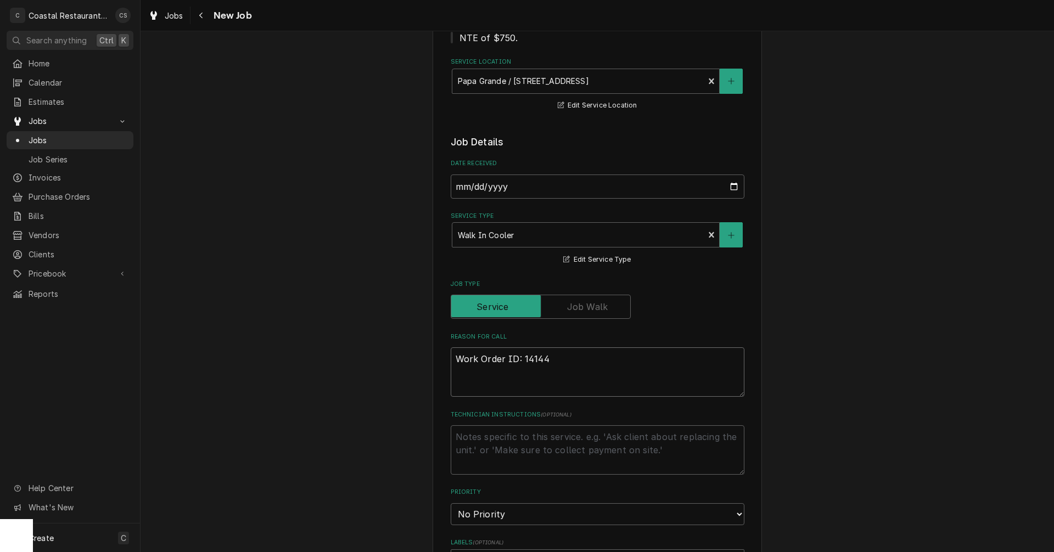
paste textarea "Walk in cond. fan is leaking water and the walk in temp is over 50 degrees"
type textarea "x"
type textarea "Work Order ID: 14144 Walk in cond. fan is leaking water and the walk in temp is…"
type textarea "x"
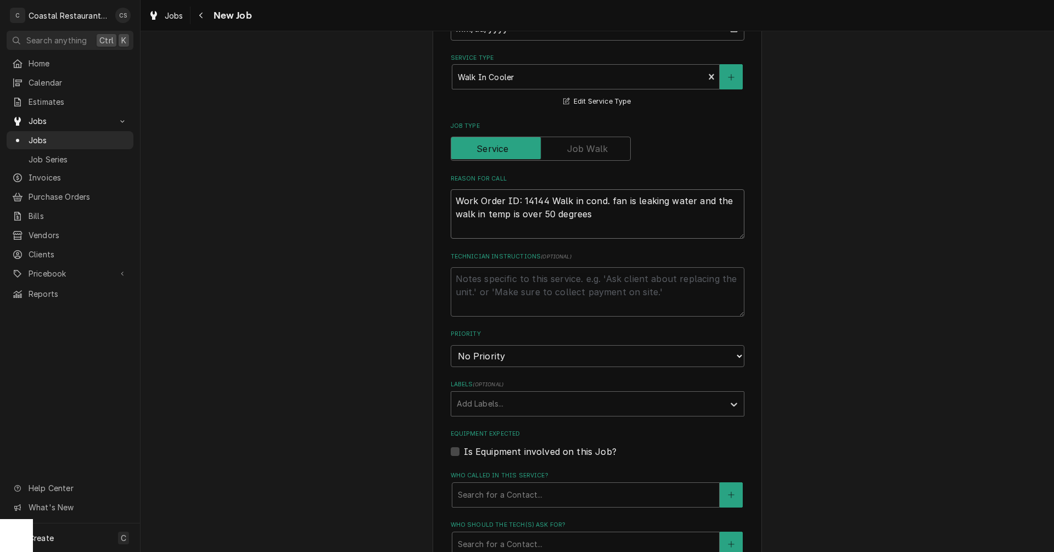
scroll to position [329, 0]
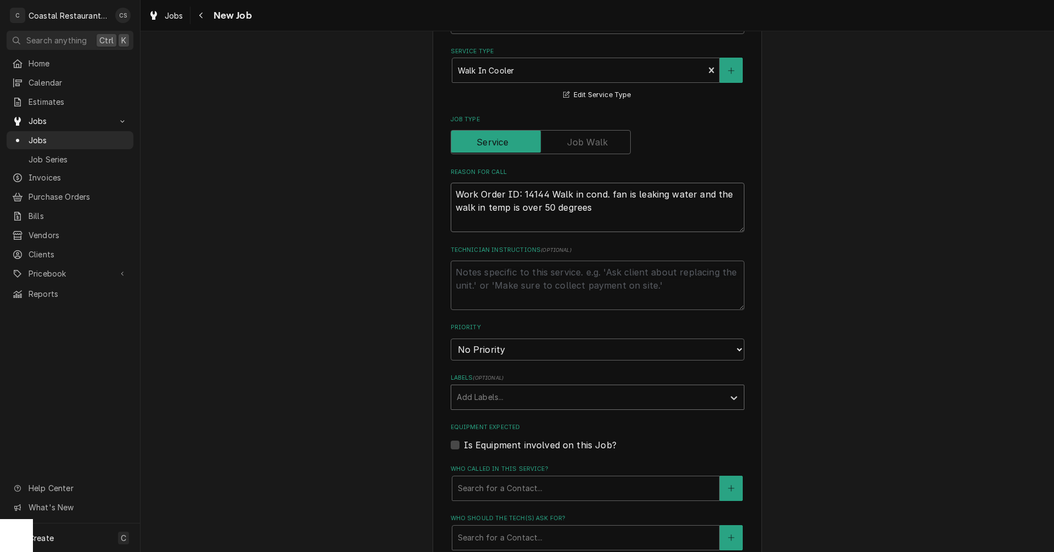
type textarea "Work Order ID: 14144 Walk in cond. fan is leaking water and the walk in temp is…"
click at [503, 398] on div "Labels" at bounding box center [588, 398] width 262 height 20
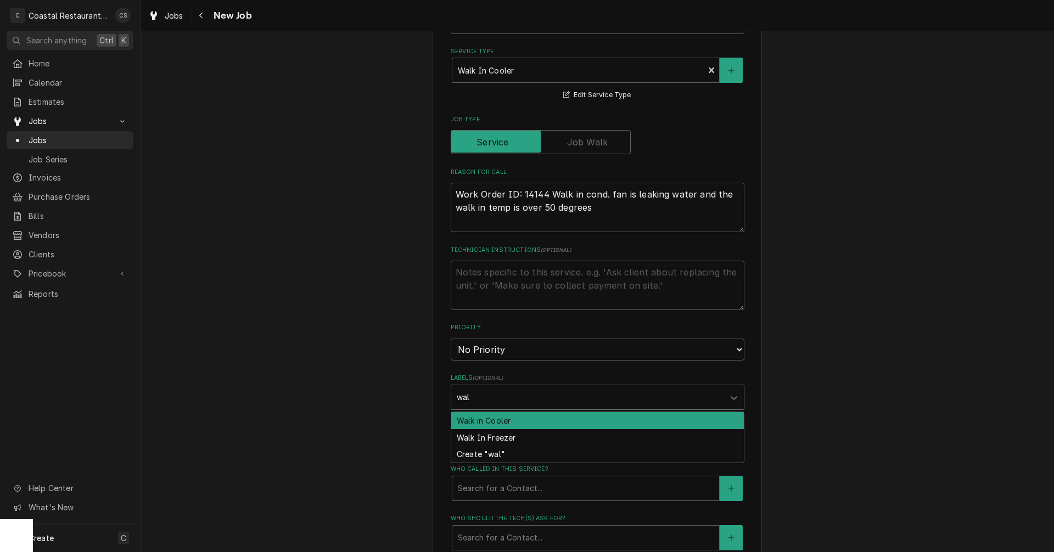
type input "walk"
click at [498, 424] on div "Walk in Cooler" at bounding box center [597, 420] width 293 height 17
type textarea "x"
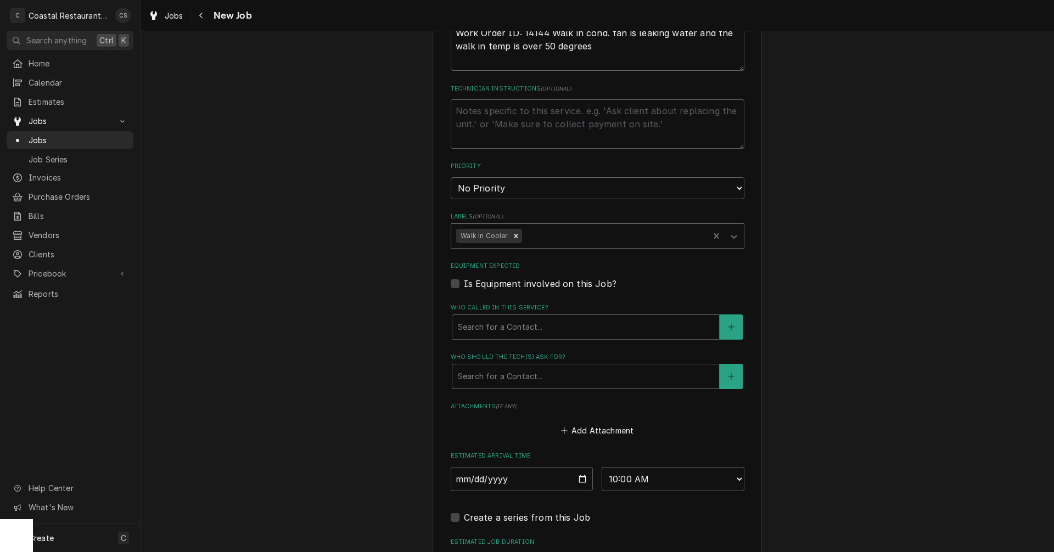
scroll to position [494, 0]
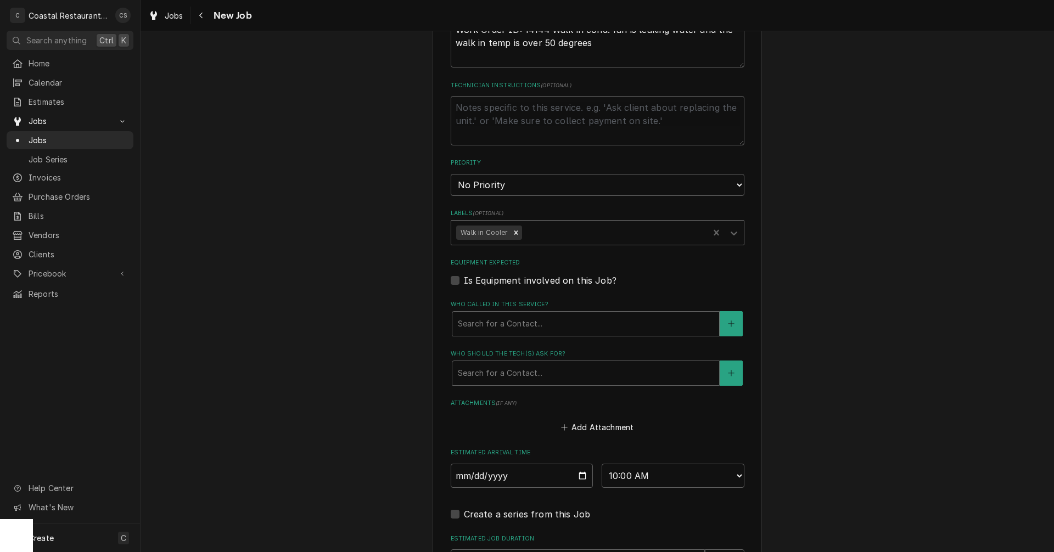
click at [491, 324] on div "Who called in this service?" at bounding box center [586, 324] width 256 height 20
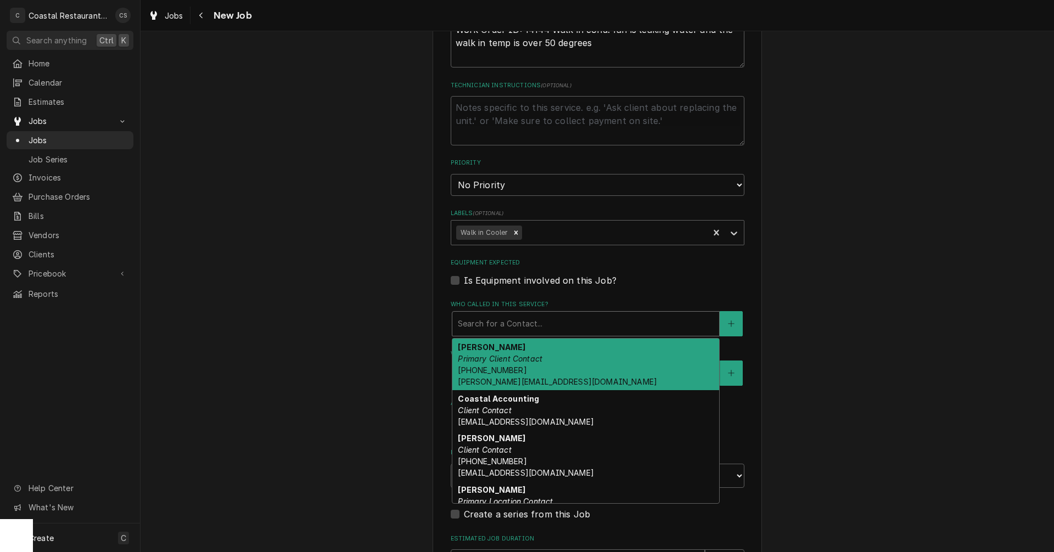
click at [498, 362] on em "Primary Client Contact" at bounding box center [500, 358] width 85 height 9
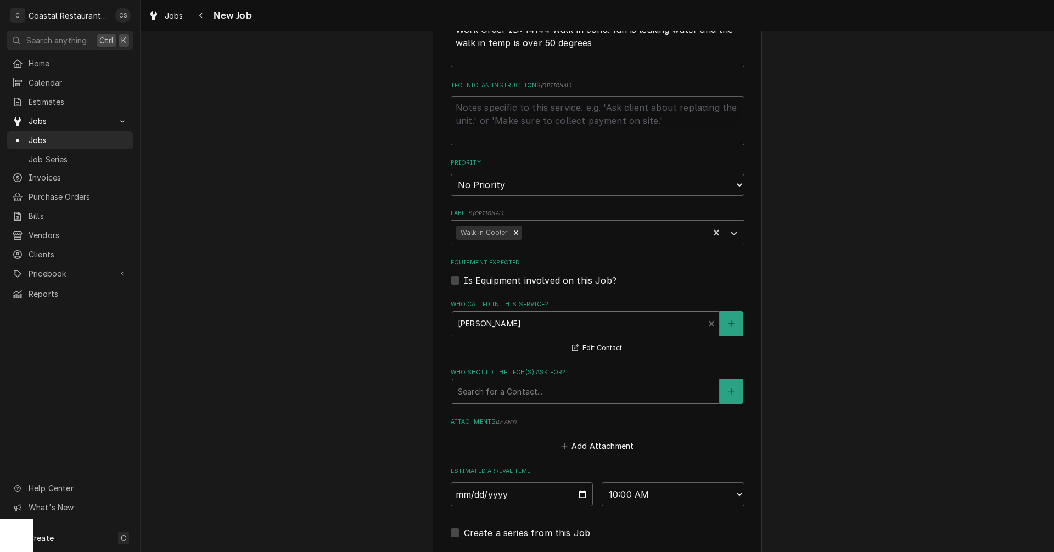
click at [500, 394] on div "Who should the tech(s) ask for?" at bounding box center [586, 392] width 256 height 20
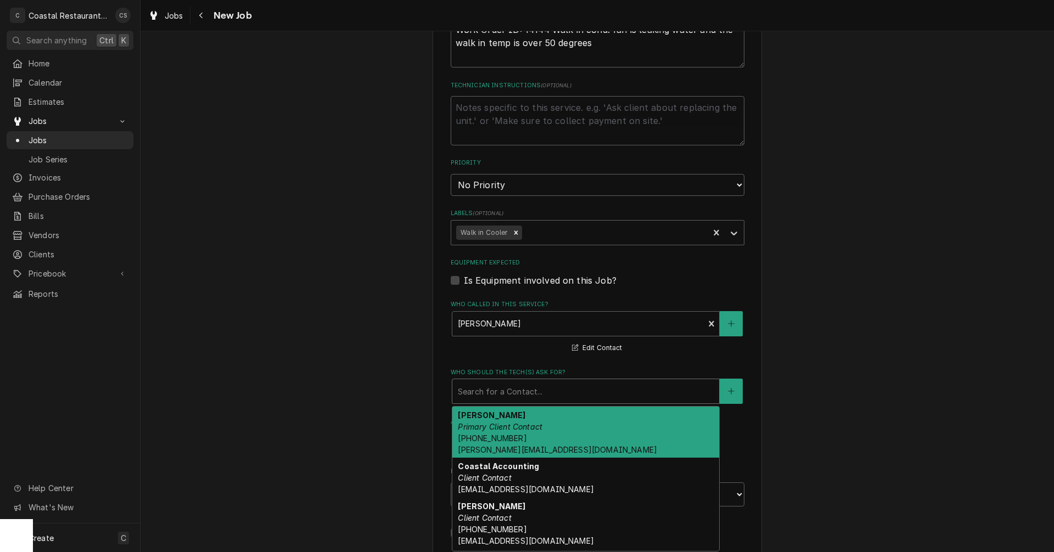
click at [498, 426] on em "Primary Client Contact" at bounding box center [500, 426] width 85 height 9
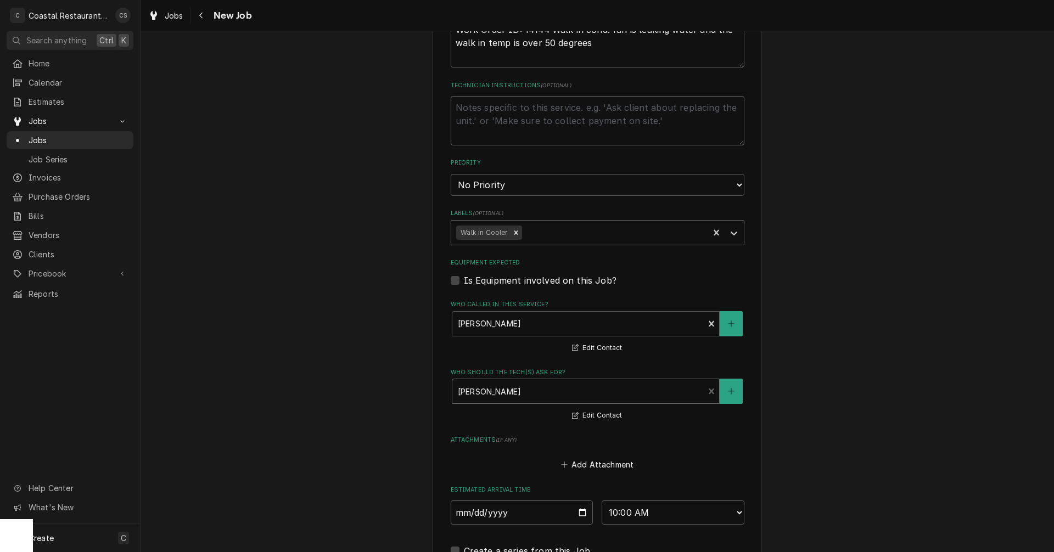
scroll to position [697, 0]
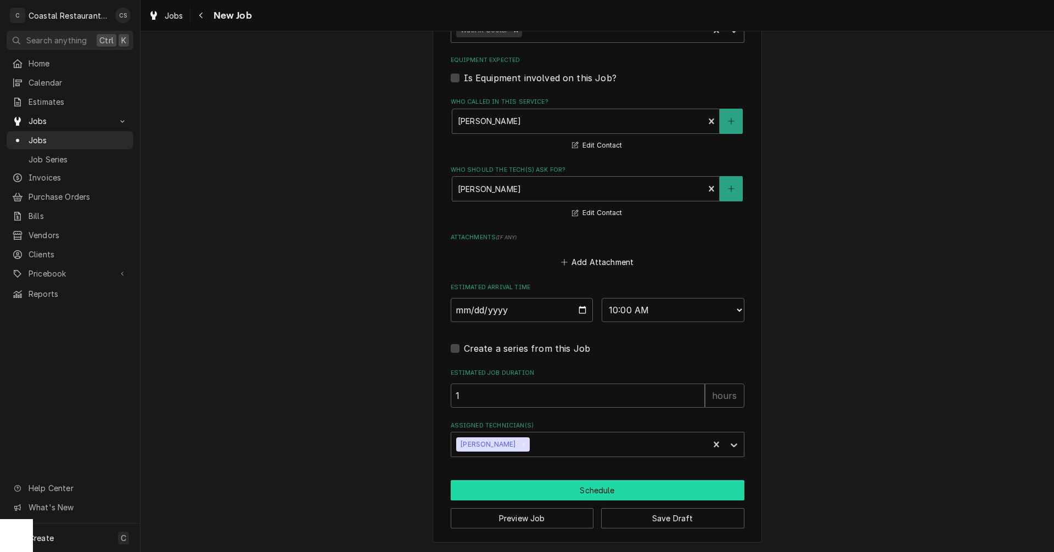
click at [585, 493] on button "Schedule" at bounding box center [598, 490] width 294 height 20
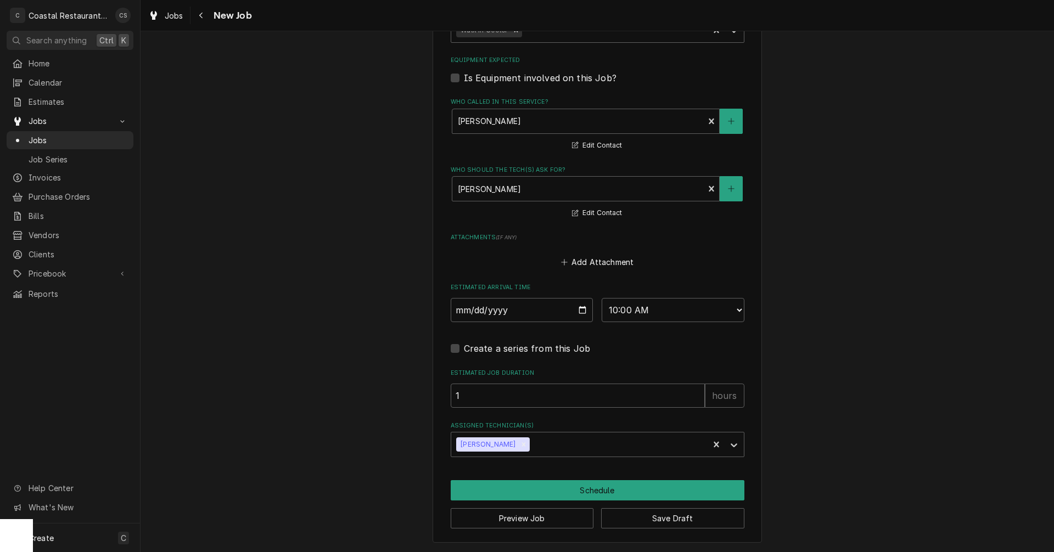
scroll to position [687, 0]
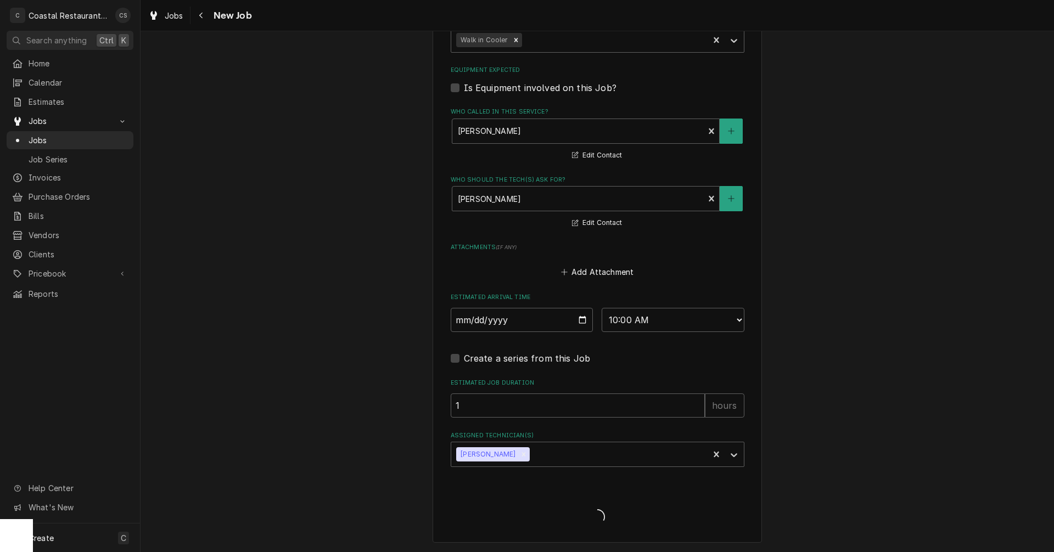
type textarea "x"
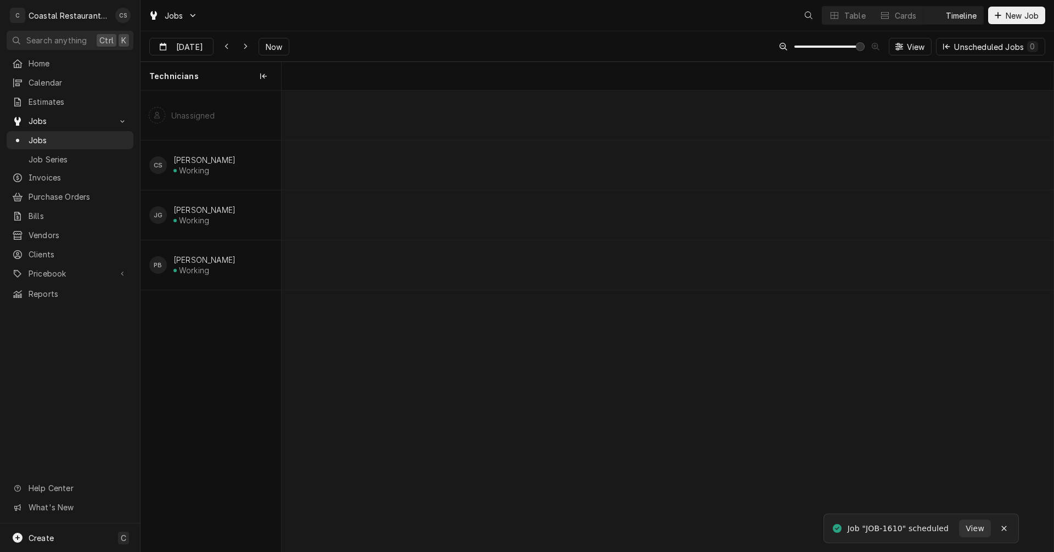
scroll to position [0, 15318]
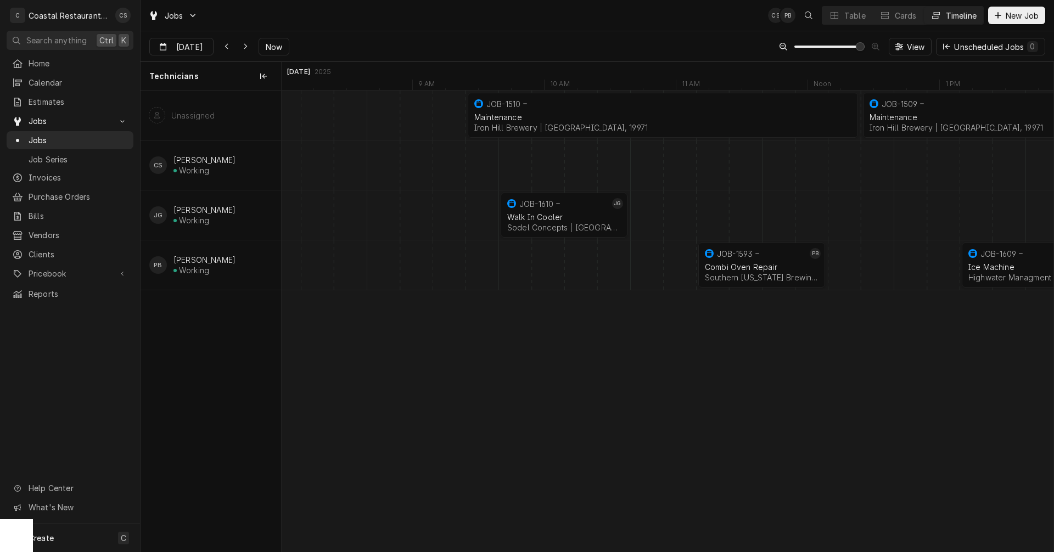
scroll to position [0, 15224]
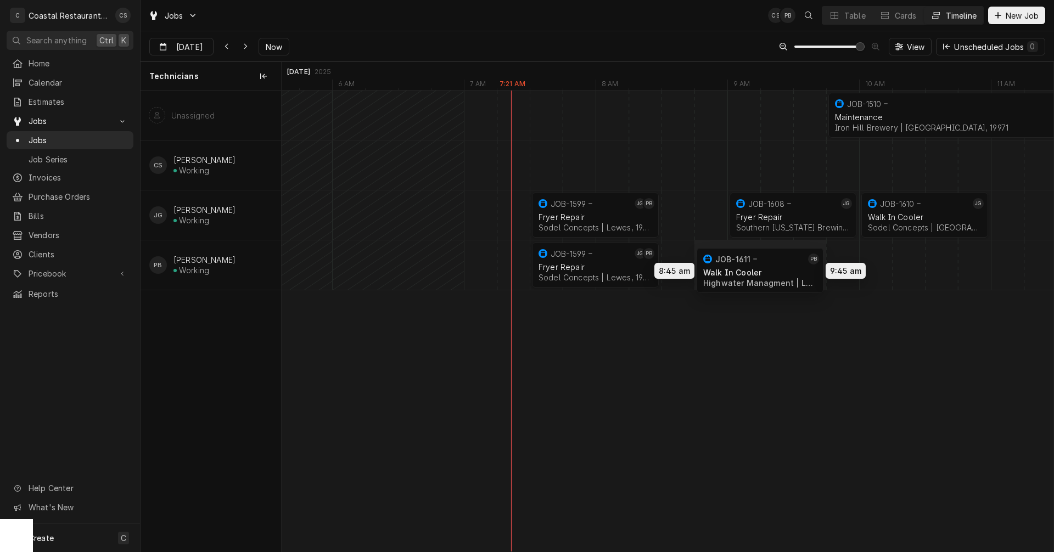
drag, startPoint x: 795, startPoint y: 262, endPoint x: 723, endPoint y: 268, distance: 72.1
click at [723, 268] on div "7:30 AM 8:30 AM JOB-1599 JG [PERSON_NAME] Repair Sodel Concepts | [GEOGRAPHIC_D…" at bounding box center [668, 321] width 772 height 461
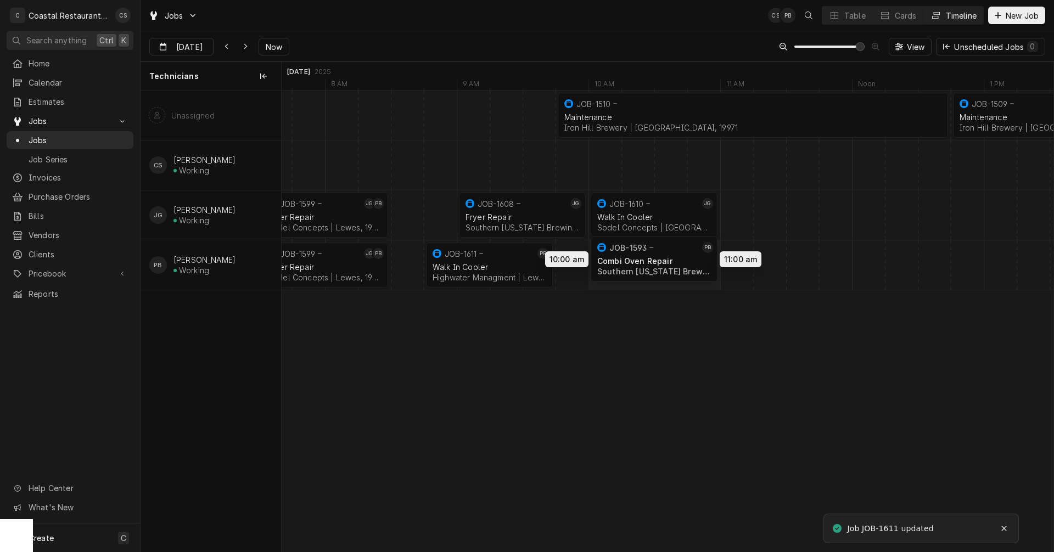
drag, startPoint x: 832, startPoint y: 268, endPoint x: 689, endPoint y: 263, distance: 142.8
click at [689, 263] on div "12:45 PM 4:45 PM JOB-1509 Maintenance [GEOGRAPHIC_DATA] | [GEOGRAPHIC_DATA], 19…" at bounding box center [668, 321] width 772 height 461
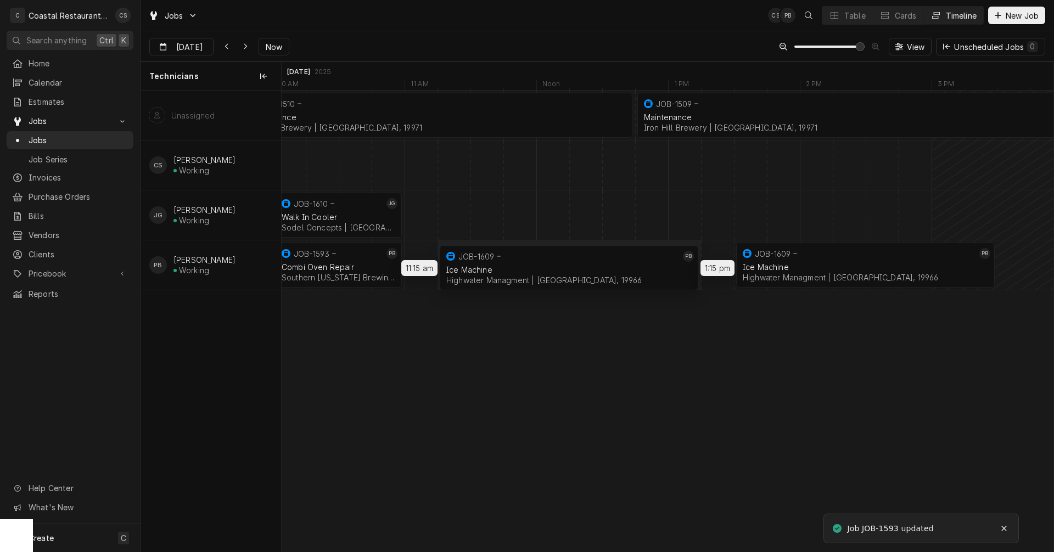
drag, startPoint x: 776, startPoint y: 268, endPoint x: 486, endPoint y: 271, distance: 289.3
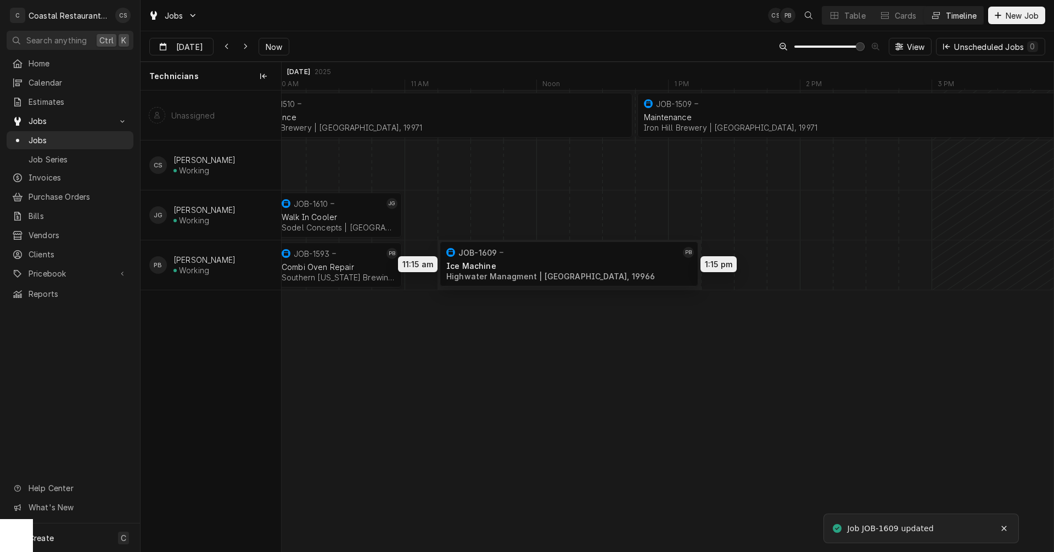
drag, startPoint x: 772, startPoint y: 261, endPoint x: 473, endPoint y: 260, distance: 298.6
click at [473, 260] on div "9:45 AM 12:45 PM JOB-1510 Maintenance [GEOGRAPHIC_DATA] | [GEOGRAPHIC_DATA], 19…" at bounding box center [668, 321] width 772 height 461
